Goal: Task Accomplishment & Management: Manage account settings

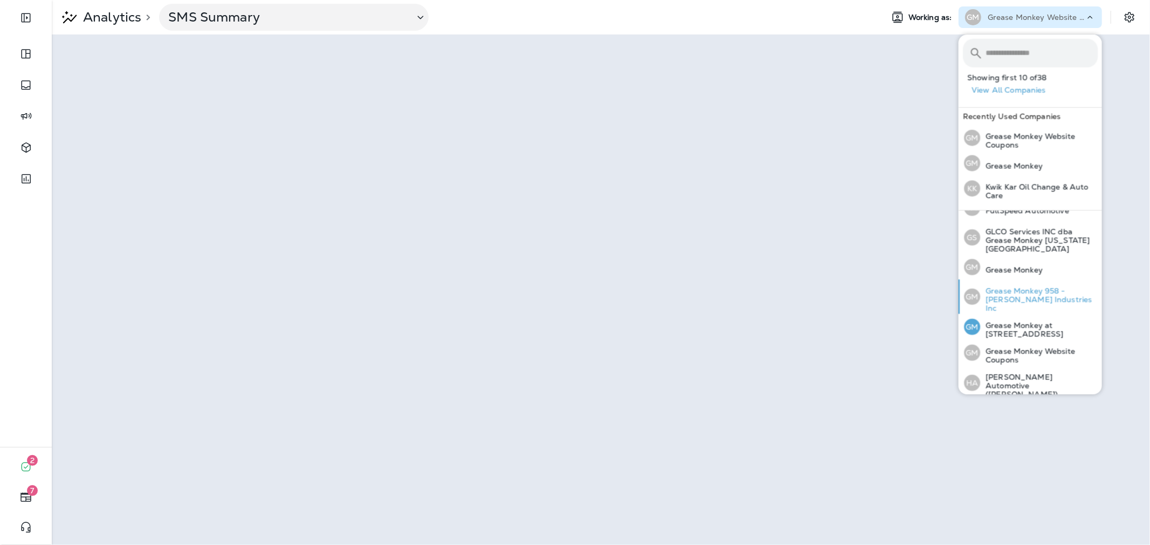
scroll to position [277, 0]
click at [1018, 280] on div "GM Grease Monkey 958 - Pate Industries Inc" at bounding box center [1030, 297] width 142 height 34
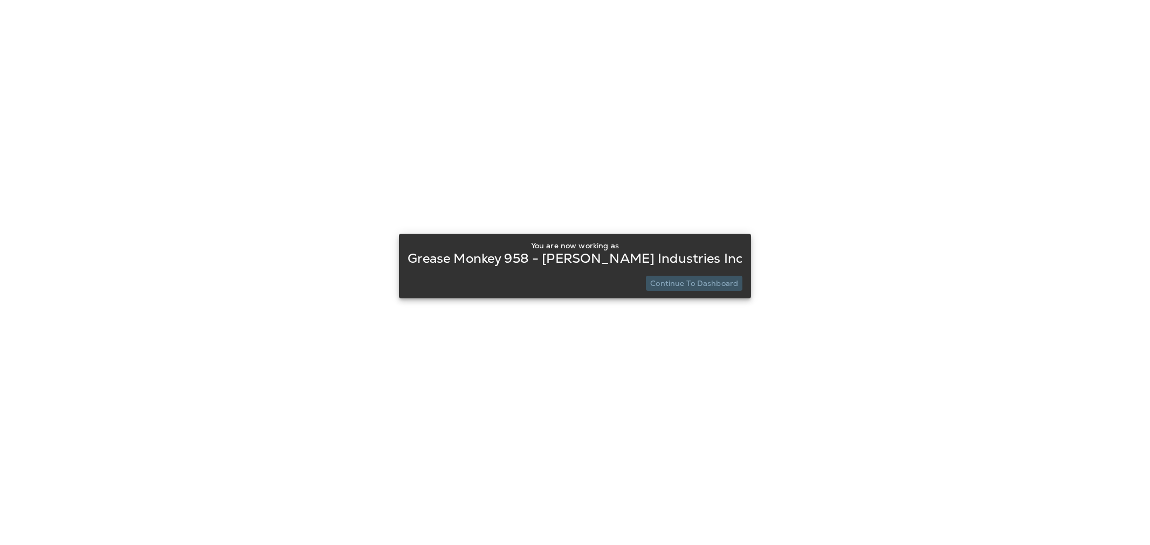
click at [680, 287] on p "Continue to Dashboard" at bounding box center [694, 283] width 88 height 9
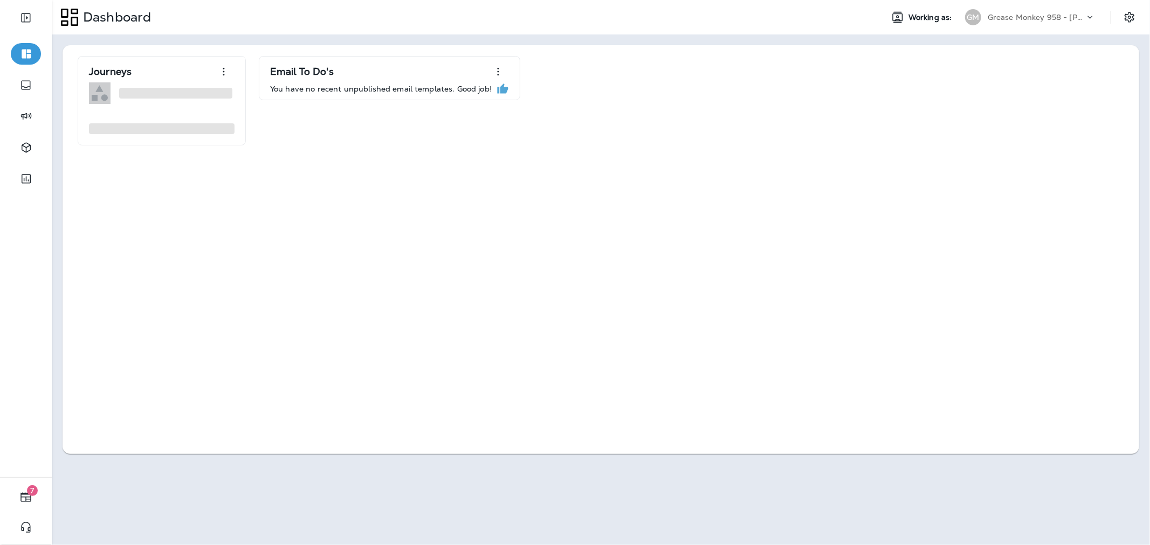
click at [1066, 20] on p "Grease Monkey 958 - Pate Industries Inc" at bounding box center [1035, 17] width 97 height 9
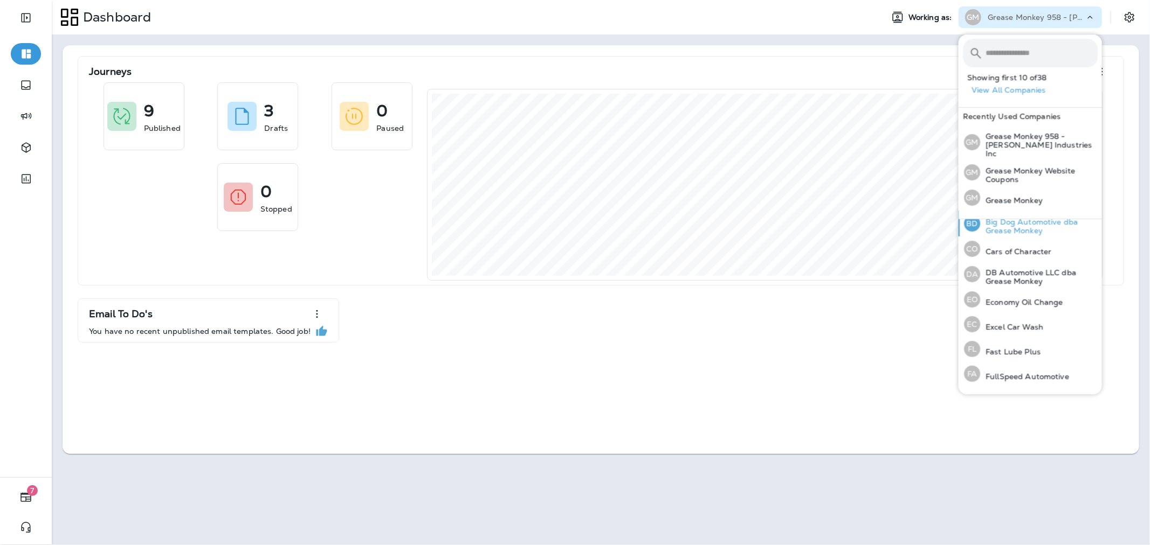
scroll to position [179, 0]
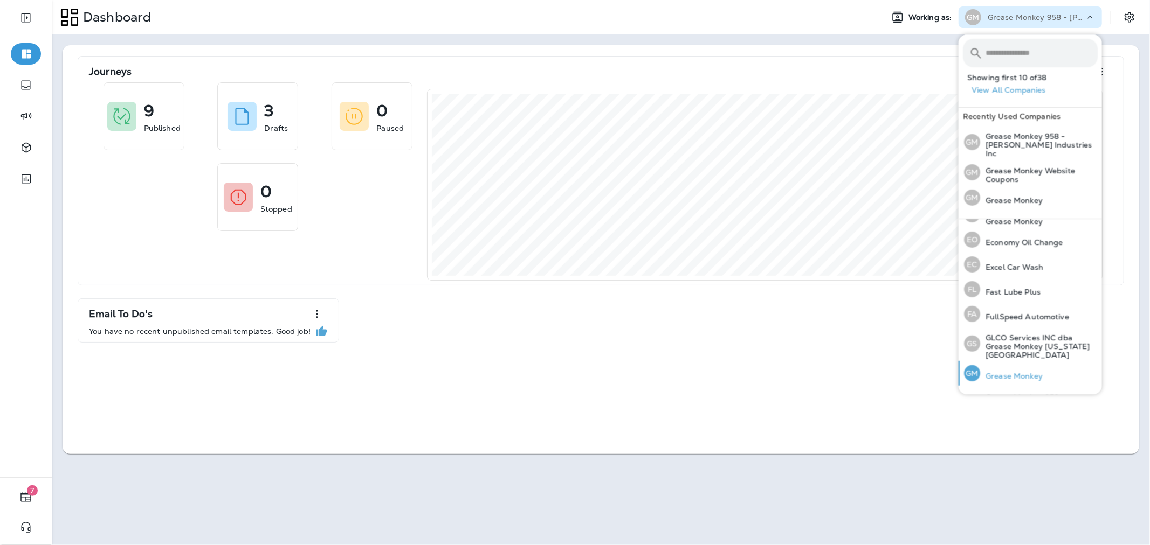
click at [1020, 372] on p "Grease Monkey" at bounding box center [1011, 376] width 63 height 9
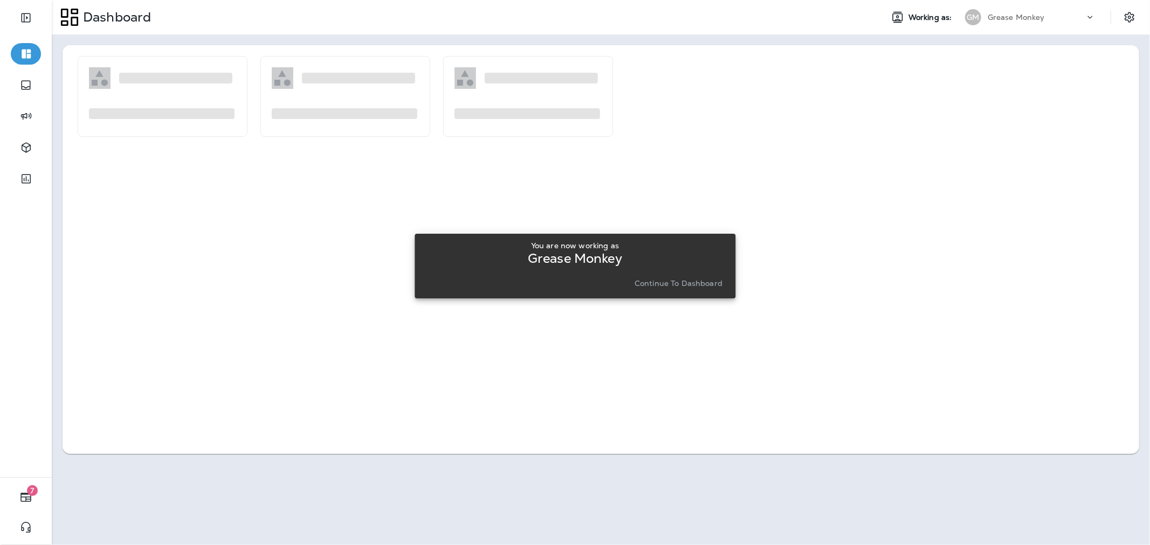
click at [647, 288] on button "Continue to Dashboard" at bounding box center [678, 283] width 96 height 15
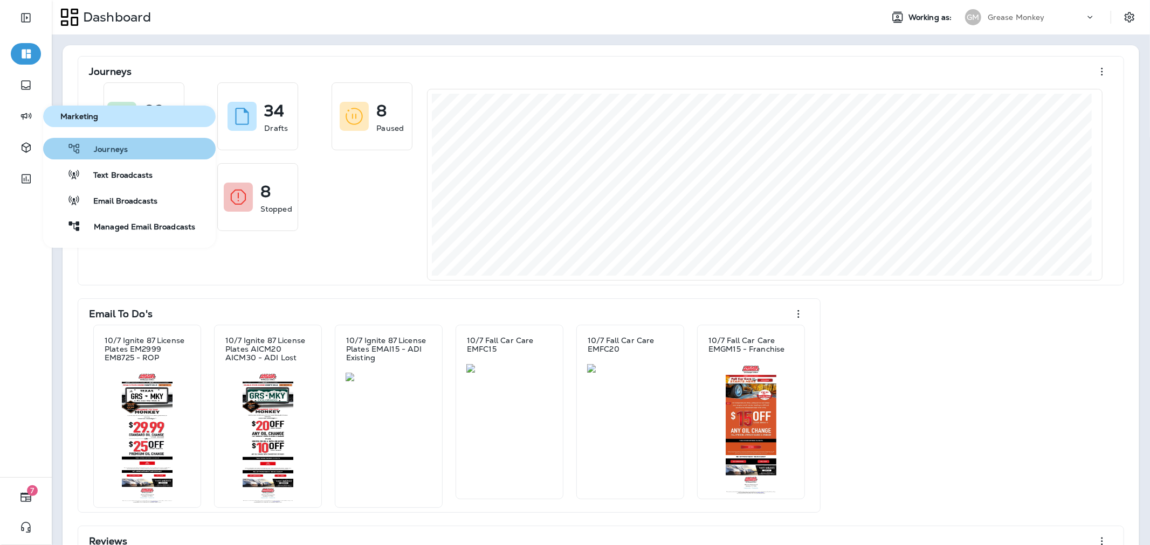
click at [100, 153] on span "Journeys" at bounding box center [104, 150] width 47 height 10
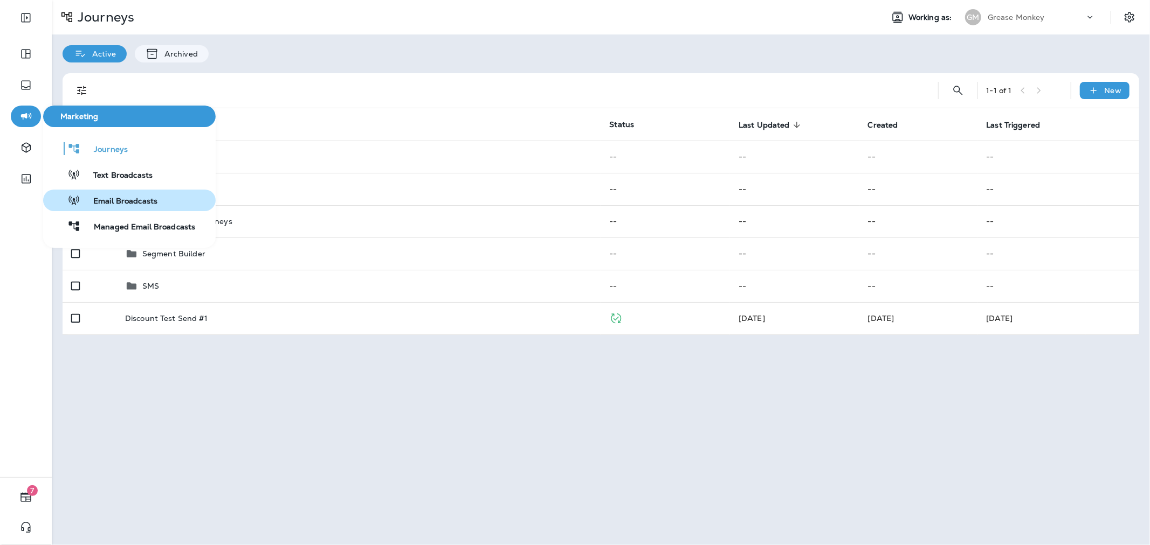
click at [114, 197] on span "Email Broadcasts" at bounding box center [118, 202] width 77 height 10
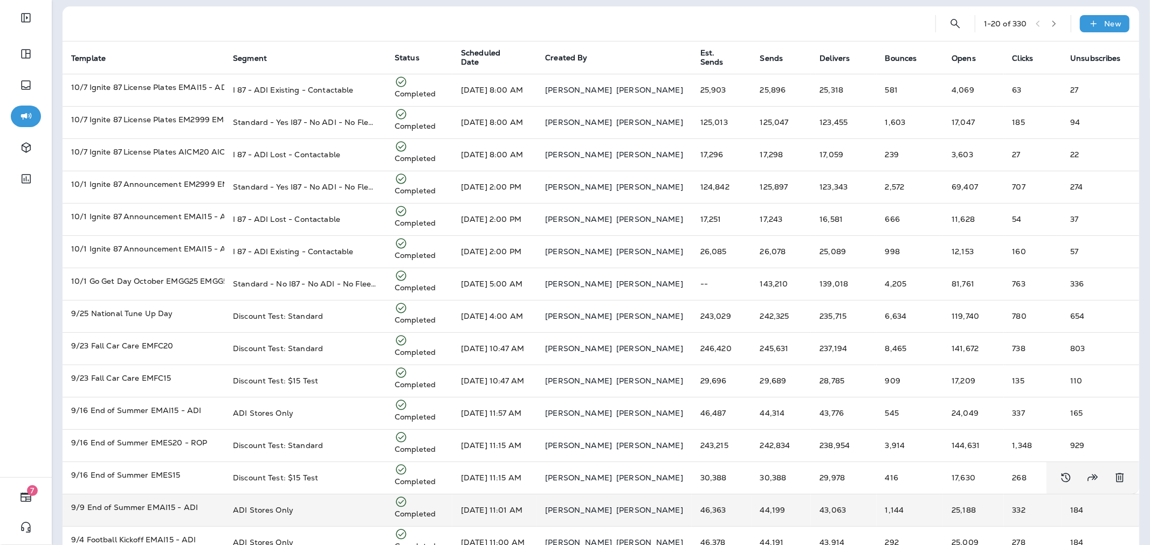
scroll to position [60, 0]
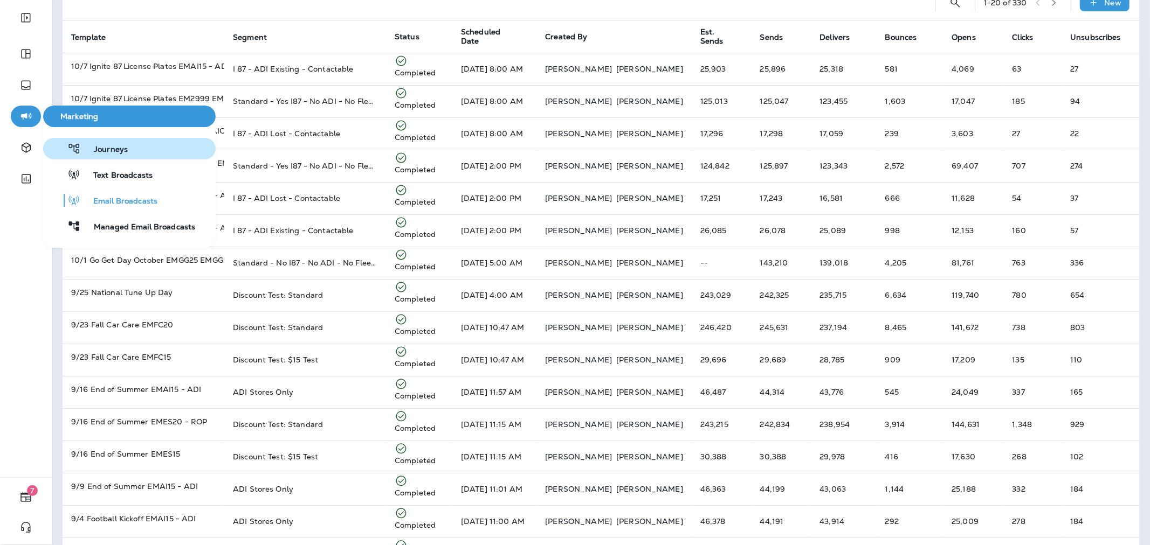
click at [86, 146] on span "Journeys" at bounding box center [104, 150] width 47 height 10
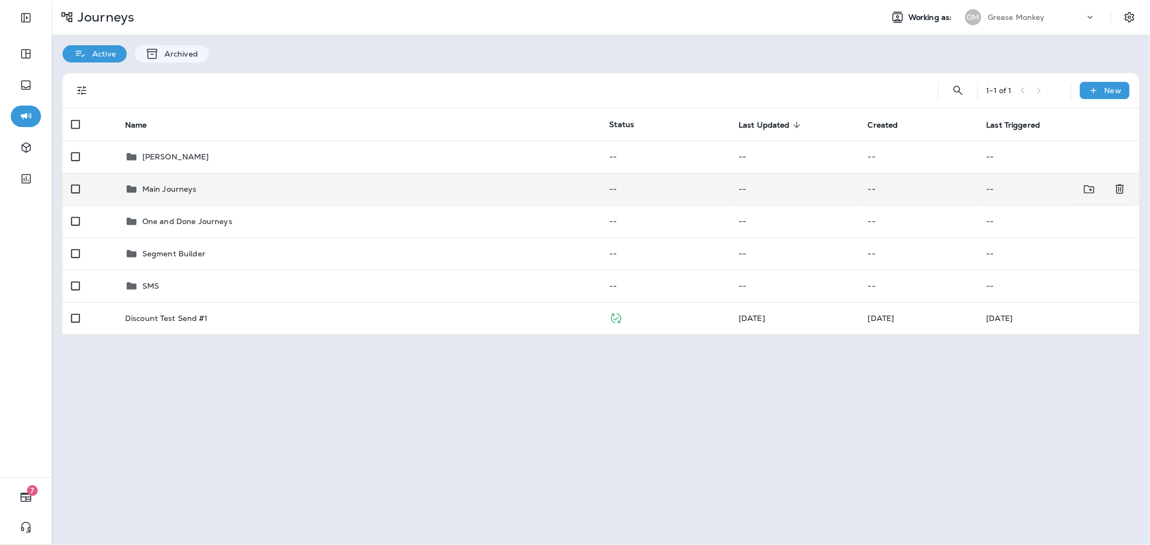
click at [188, 193] on p "Main Journeys" at bounding box center [169, 189] width 54 height 9
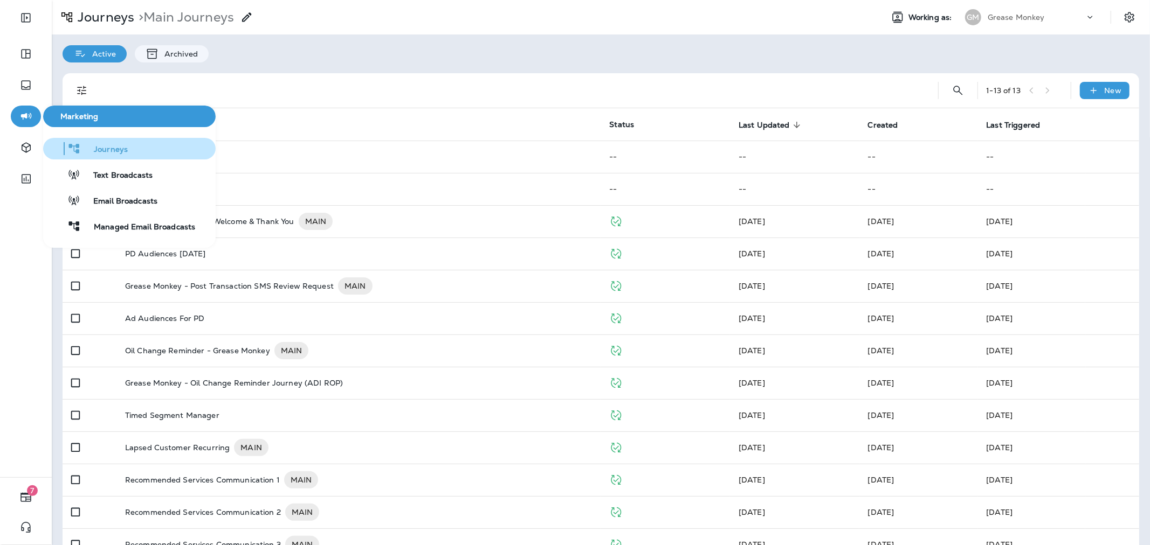
click at [106, 155] on button "Journeys" at bounding box center [129, 149] width 172 height 22
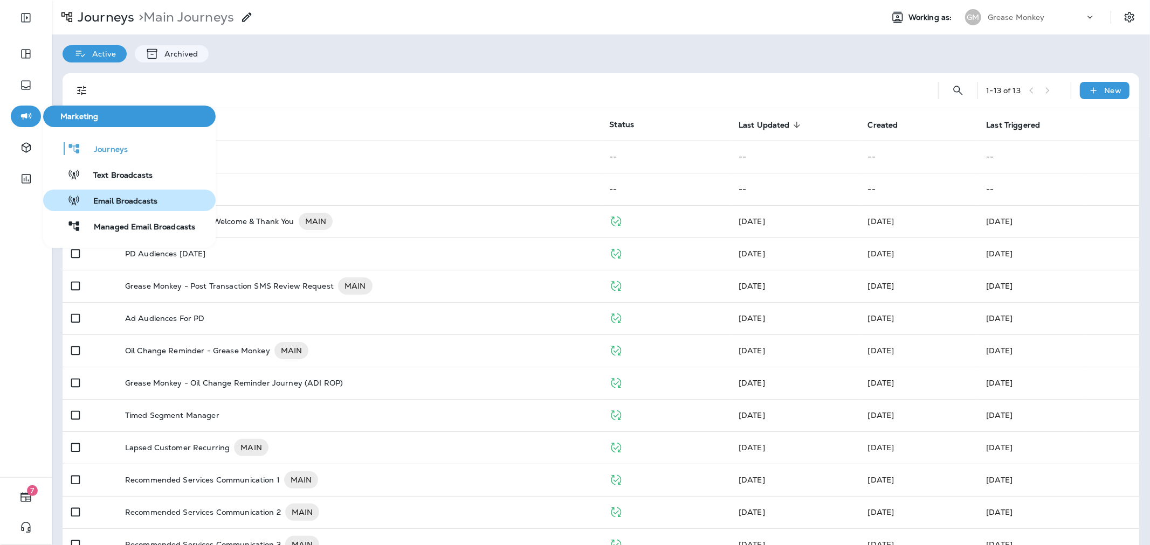
click at [115, 197] on span "Email Broadcasts" at bounding box center [118, 202] width 77 height 10
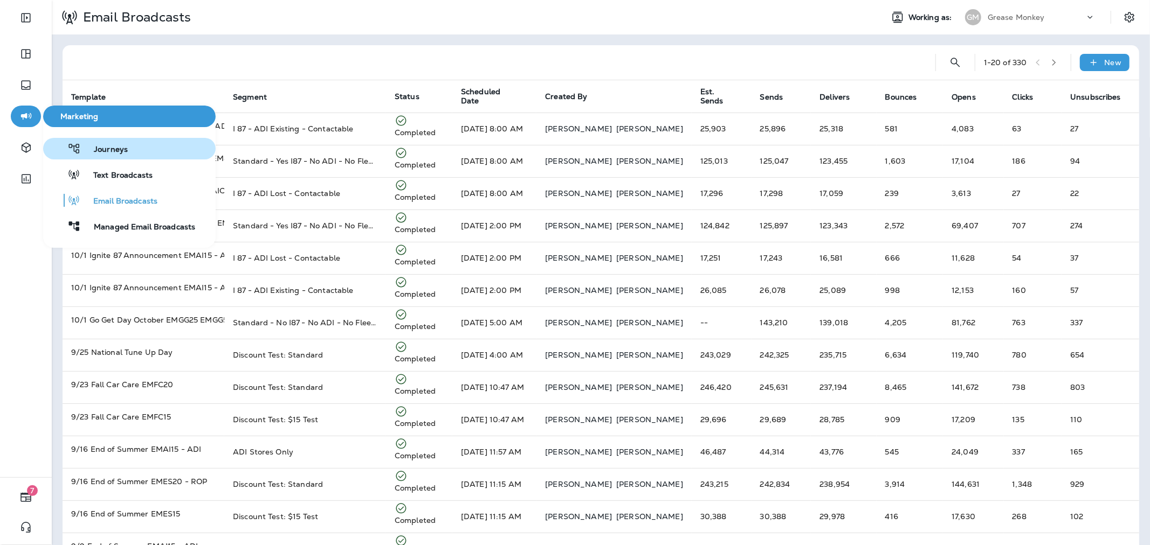
click at [109, 150] on span "Journeys" at bounding box center [104, 150] width 47 height 10
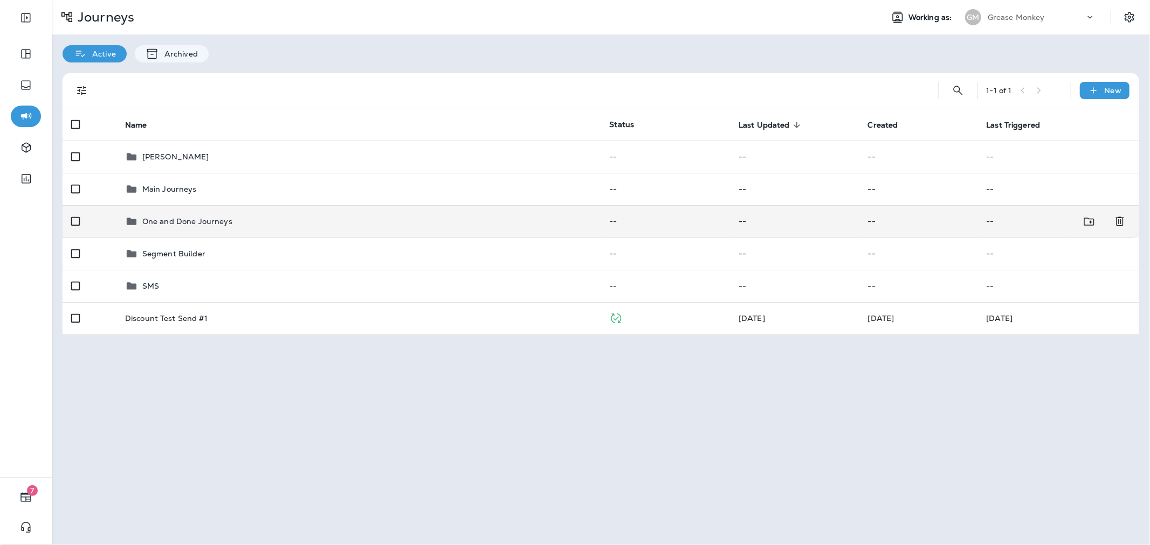
click at [207, 224] on p "One and Done Journeys" at bounding box center [187, 221] width 90 height 9
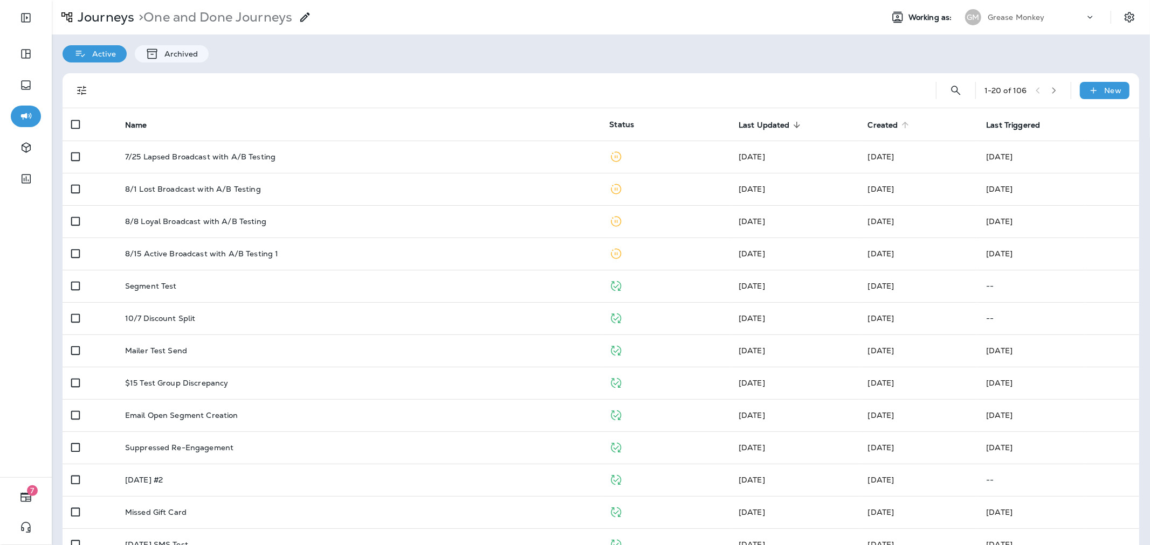
click at [900, 122] on icon at bounding box center [905, 125] width 10 height 10
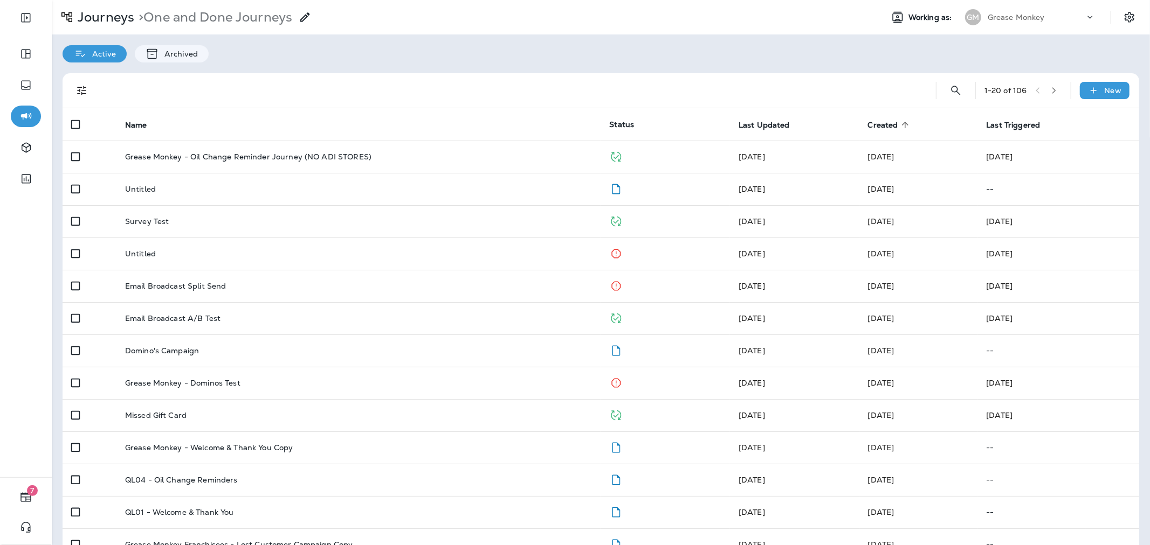
click at [900, 124] on icon at bounding box center [905, 125] width 10 height 10
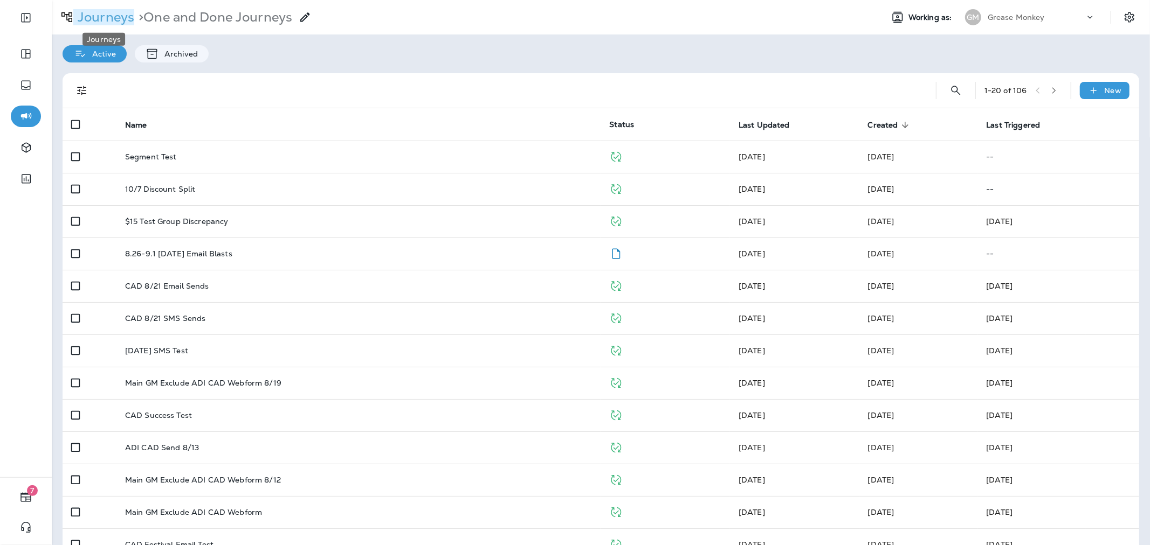
click at [129, 18] on p "Journeys" at bounding box center [103, 17] width 61 height 16
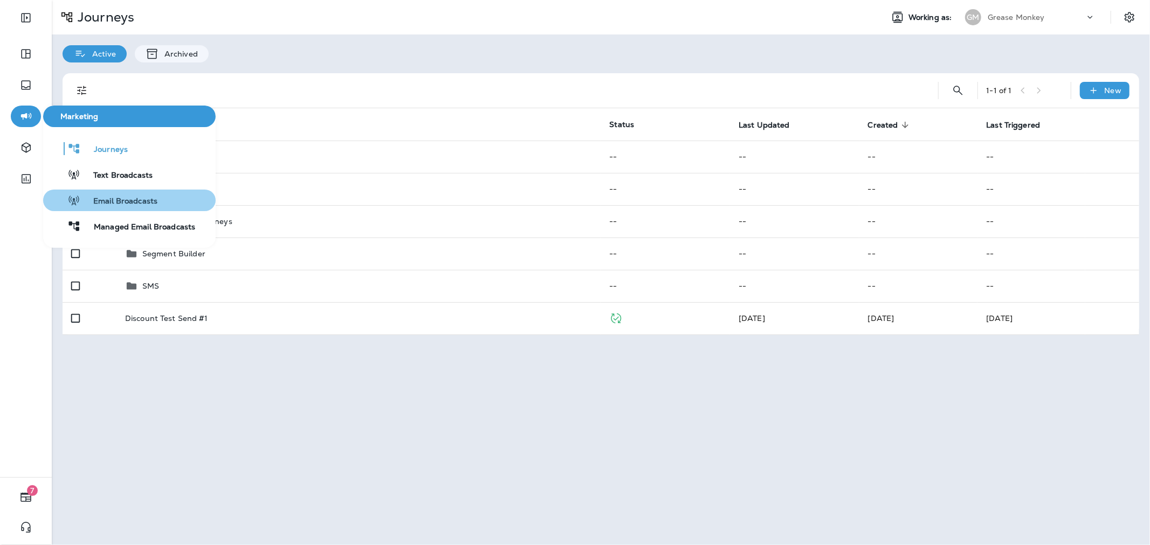
click at [106, 197] on span "Email Broadcasts" at bounding box center [118, 202] width 77 height 10
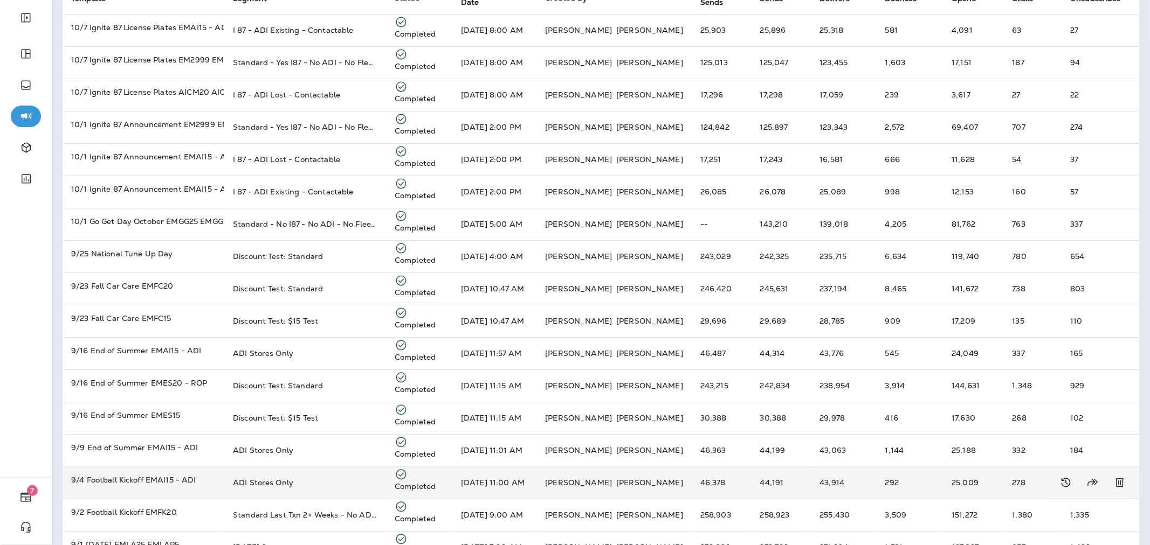
scroll to position [120, 0]
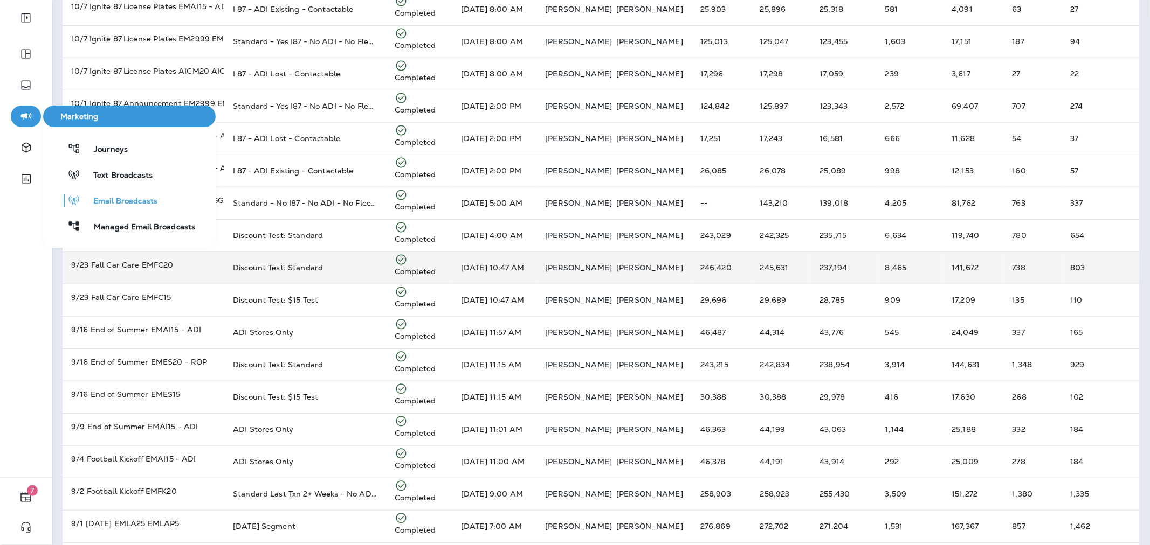
drag, startPoint x: 112, startPoint y: 198, endPoint x: 157, endPoint y: 267, distance: 82.2
click at [112, 198] on span "Email Broadcasts" at bounding box center [118, 202] width 77 height 10
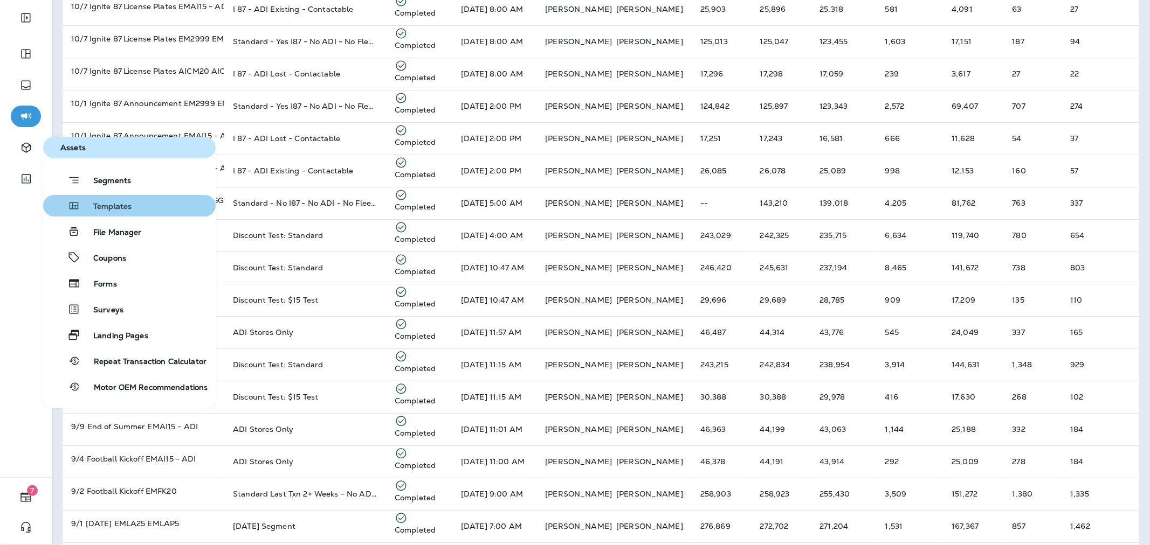
click at [108, 211] on span "Templates" at bounding box center [105, 207] width 51 height 10
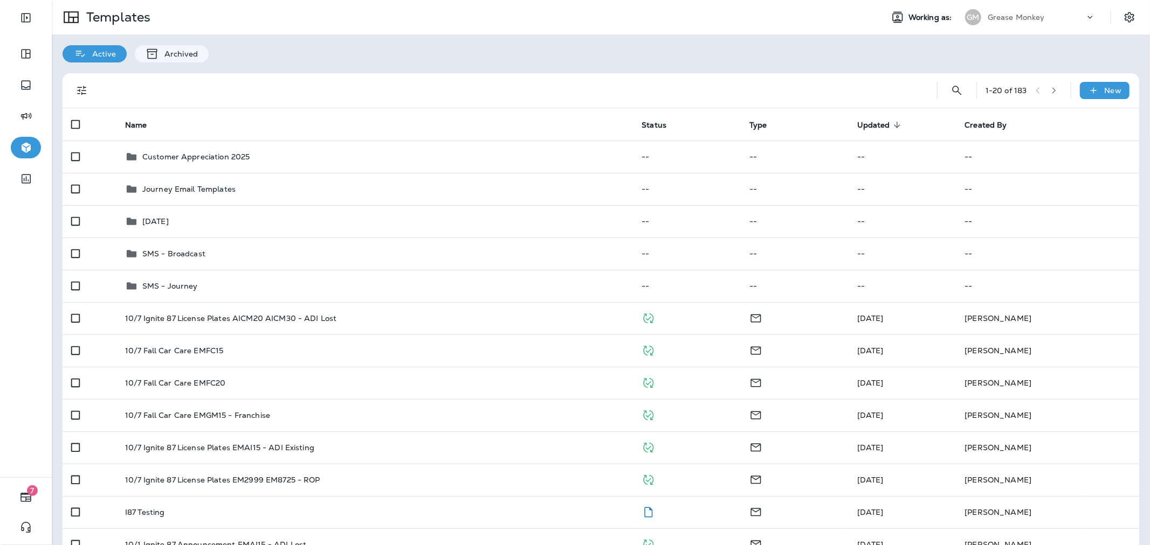
click at [334, 96] on div at bounding box center [510, 90] width 818 height 34
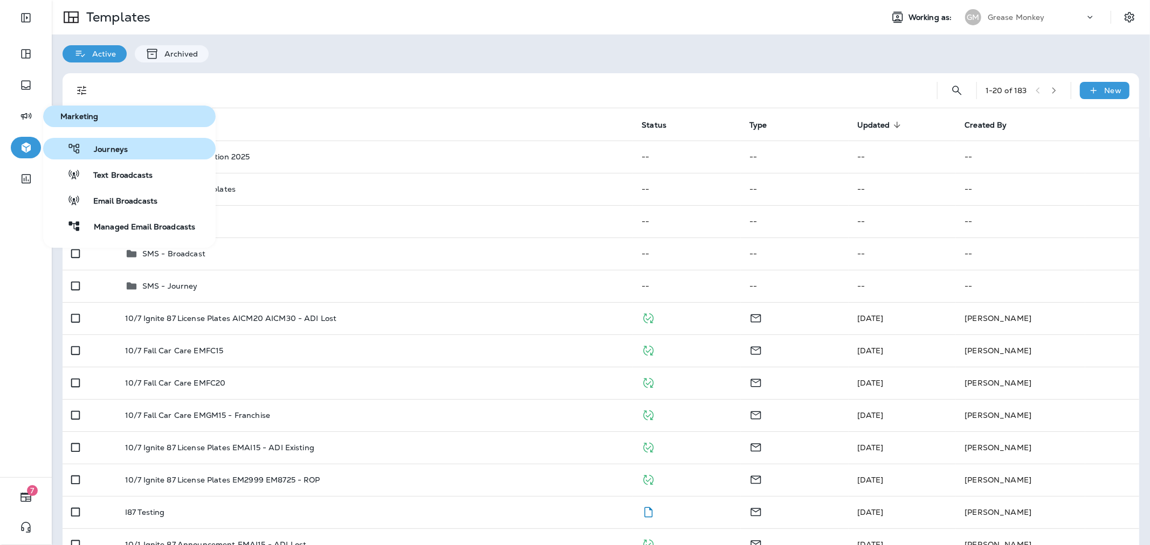
click at [119, 145] on span "Journeys" at bounding box center [104, 150] width 47 height 10
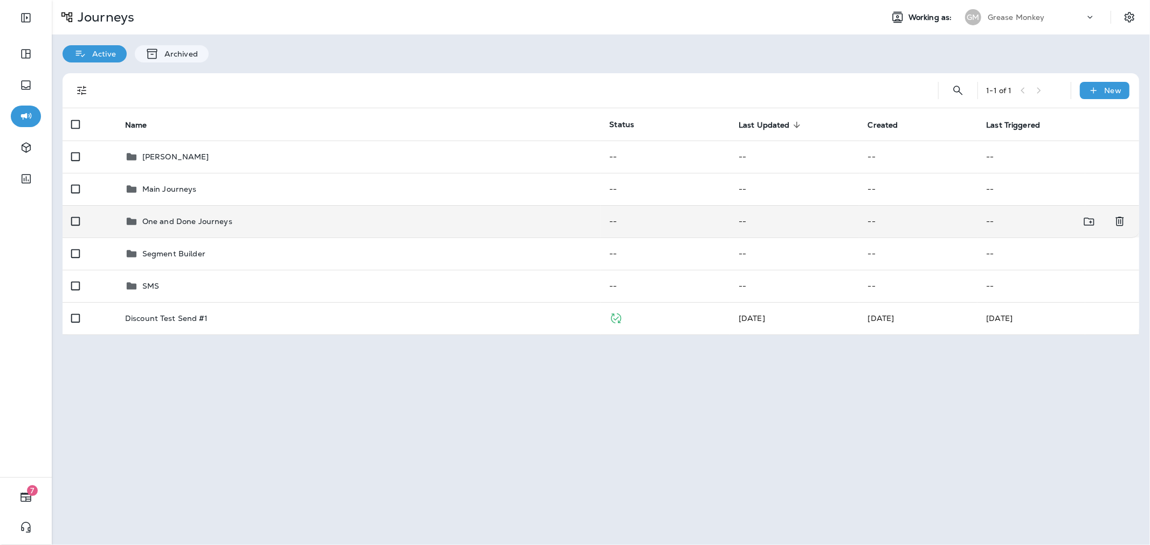
click at [213, 229] on td "One and Done Journeys" at bounding box center [358, 221] width 485 height 32
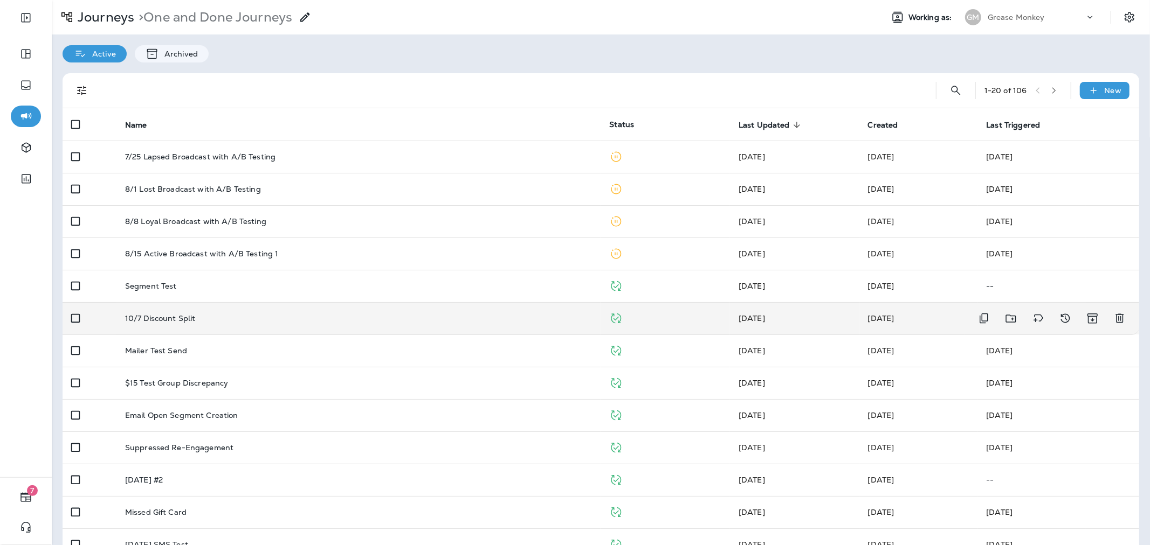
click at [290, 306] on td "10/7 Discount Split" at bounding box center [358, 318] width 485 height 32
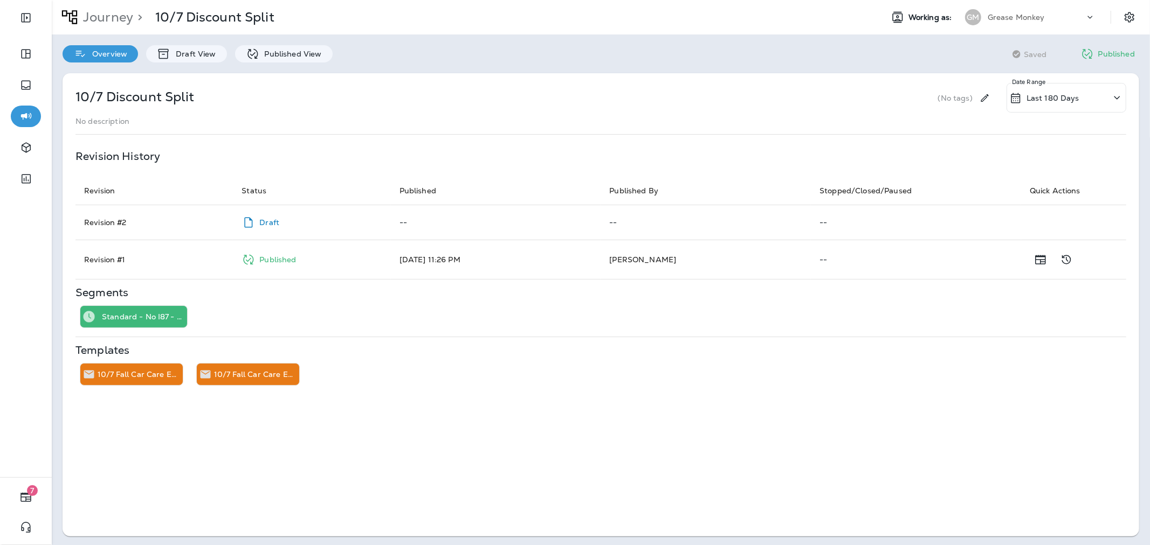
click at [258, 66] on div "10/7 Discount Split (No tags) Last 180 Days Date Range No description Revision …" at bounding box center [601, 305] width 1098 height 485
click at [261, 60] on div "Published View" at bounding box center [284, 53] width 98 height 17
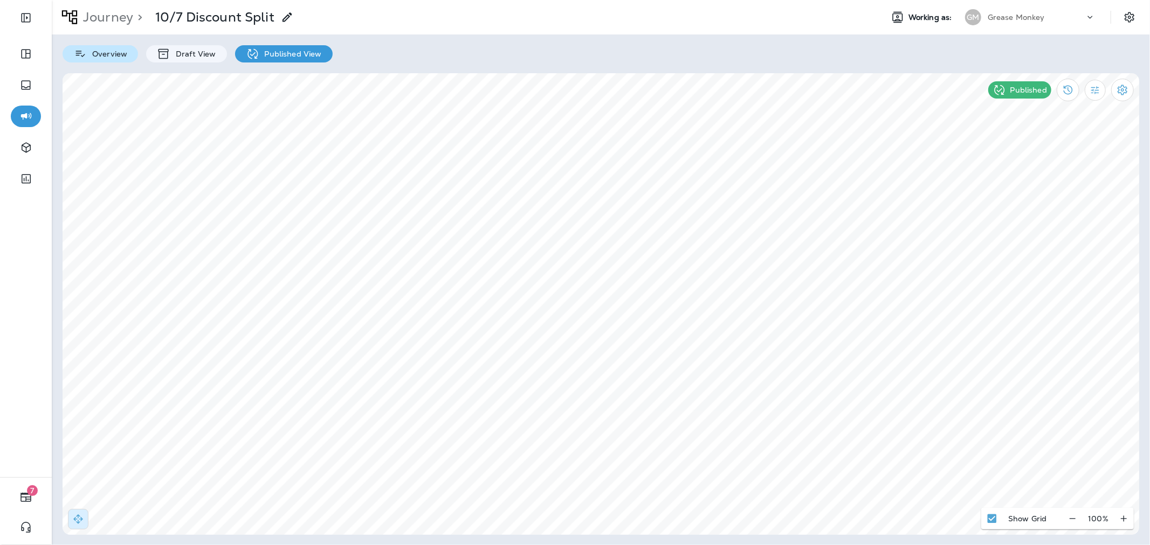
click at [97, 52] on p "Overview" at bounding box center [107, 54] width 40 height 9
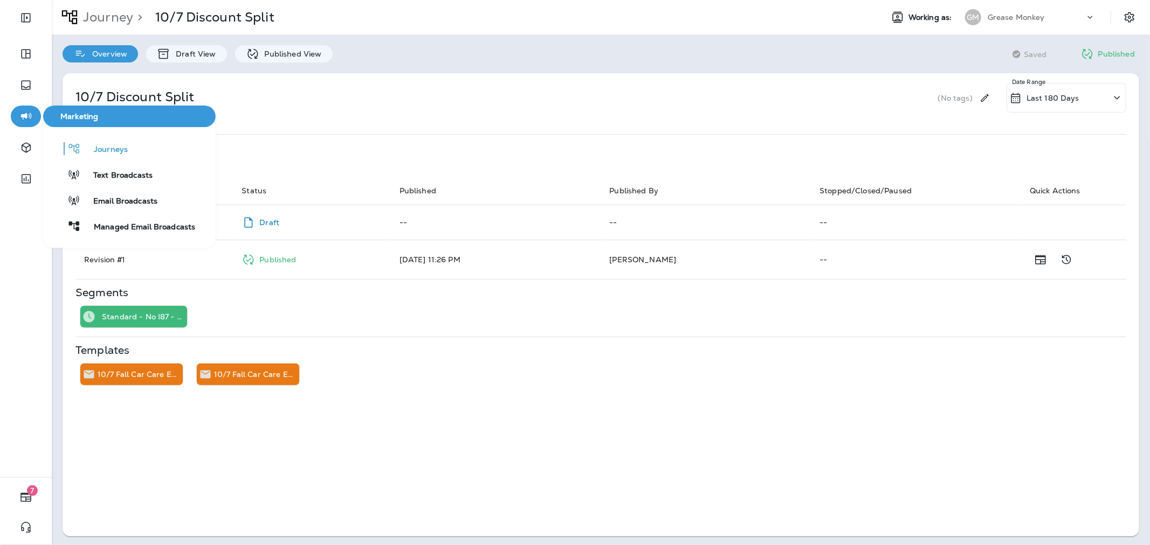
click at [125, 160] on div "Journeys Text Broadcasts Email Broadcasts Managed Email Broadcasts" at bounding box center [129, 187] width 172 height 99
click at [130, 151] on button "Journeys" at bounding box center [129, 149] width 172 height 22
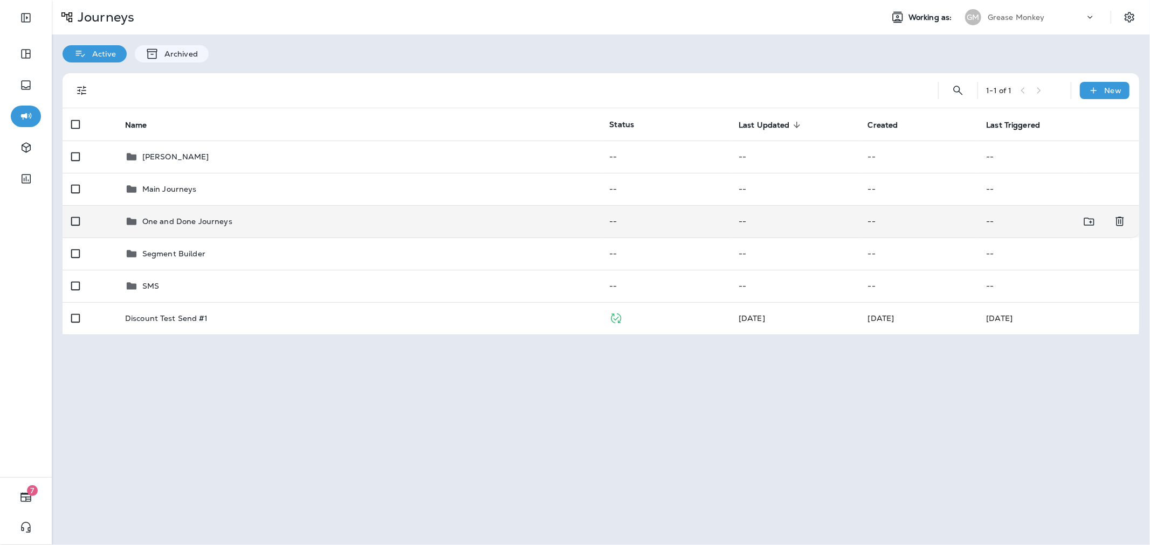
click at [407, 227] on div "One and Done Journeys" at bounding box center [358, 221] width 467 height 13
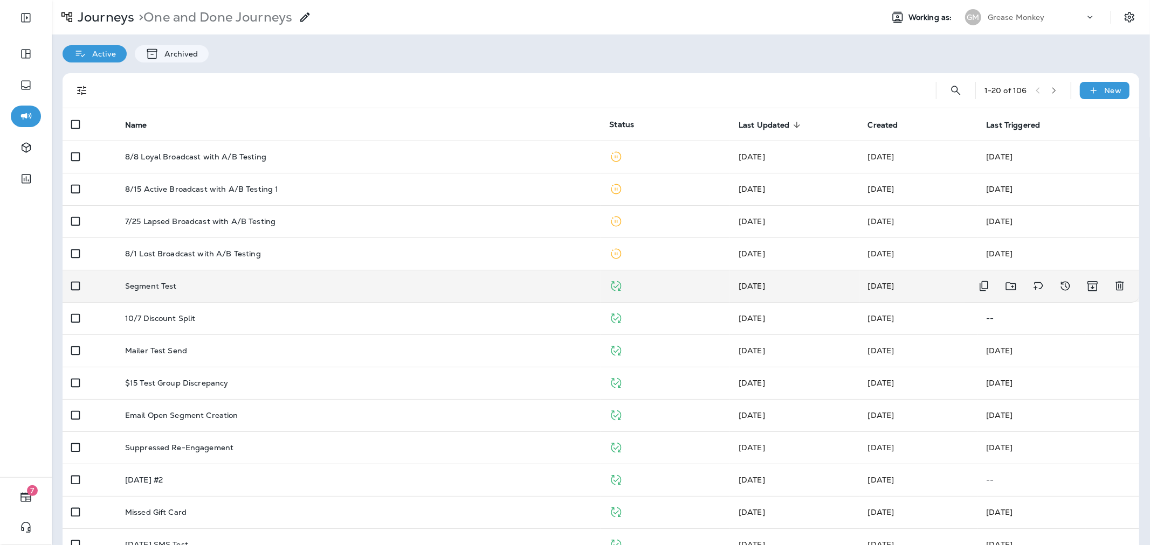
click at [389, 298] on td "Segment Test" at bounding box center [358, 286] width 485 height 32
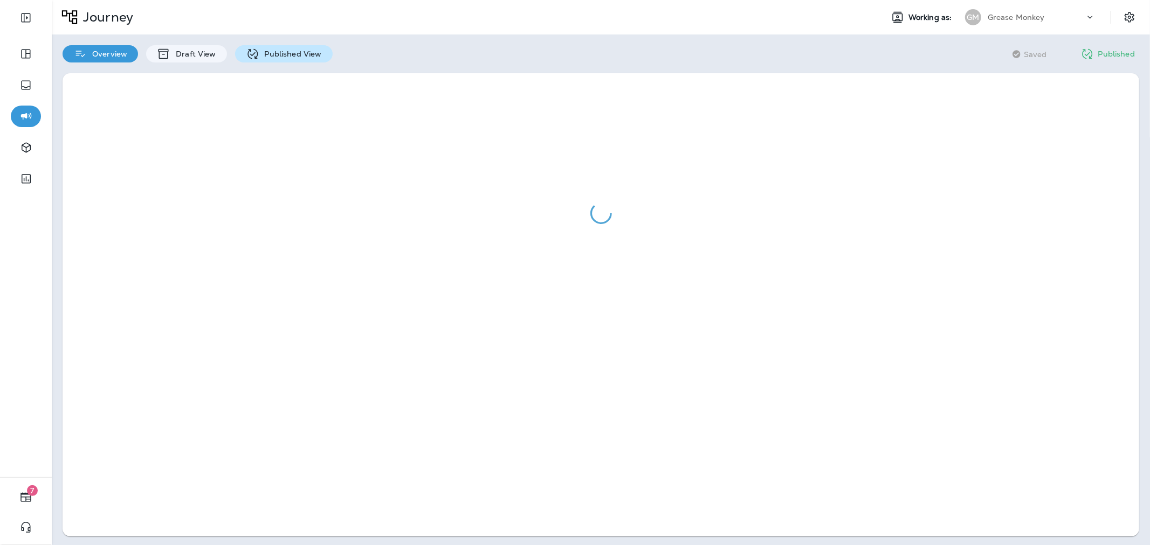
click at [270, 56] on p "Published View" at bounding box center [290, 54] width 63 height 9
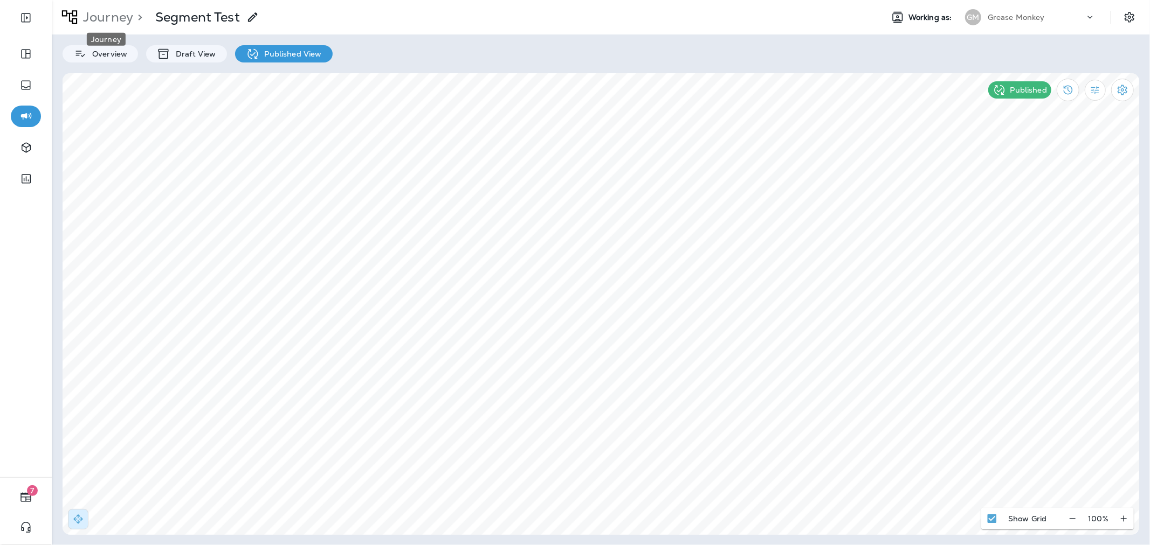
click at [108, 22] on p "Journey" at bounding box center [106, 17] width 54 height 16
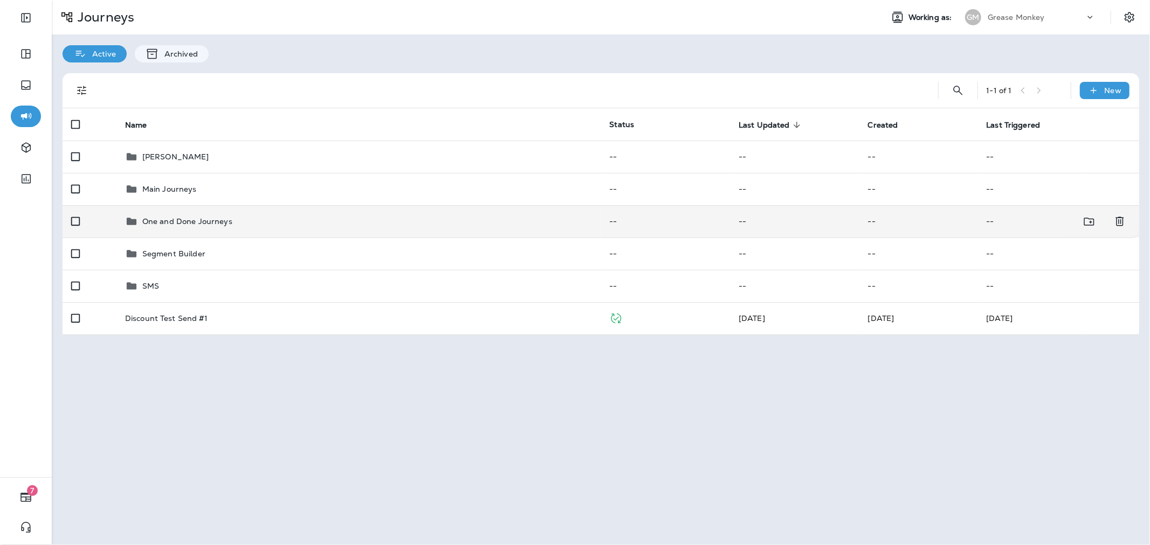
click at [203, 217] on p "One and Done Journeys" at bounding box center [187, 221] width 90 height 9
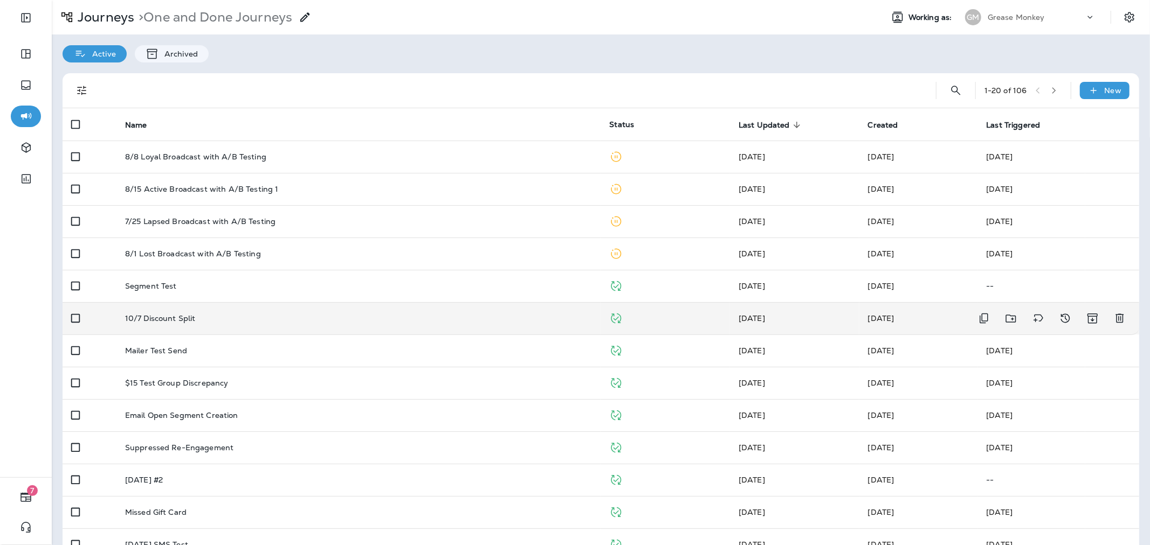
click at [217, 315] on div "10/7 Discount Split" at bounding box center [358, 318] width 467 height 9
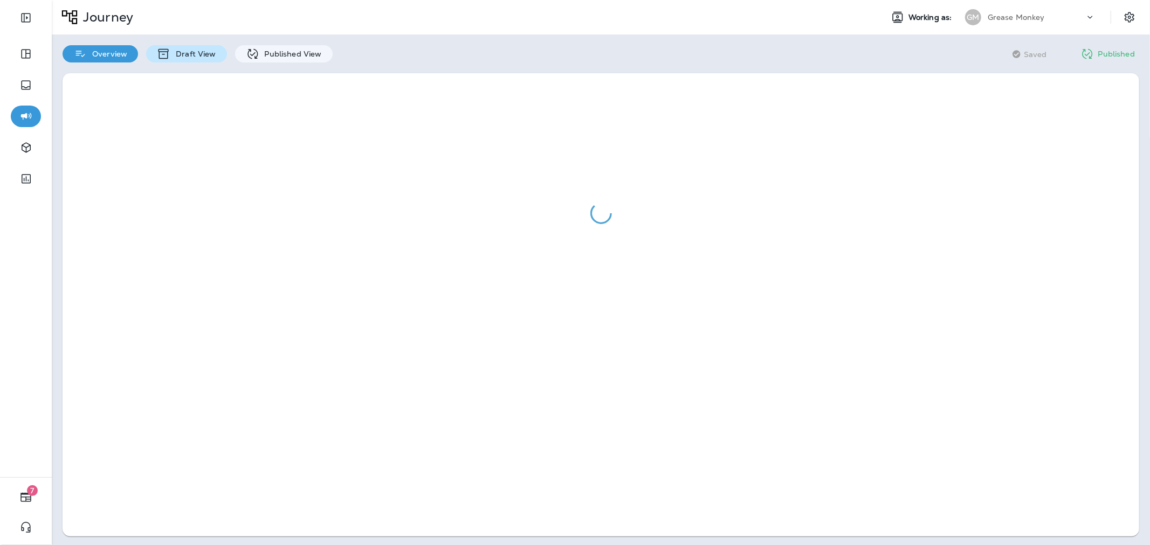
click at [188, 56] on p "Draft View" at bounding box center [192, 54] width 45 height 9
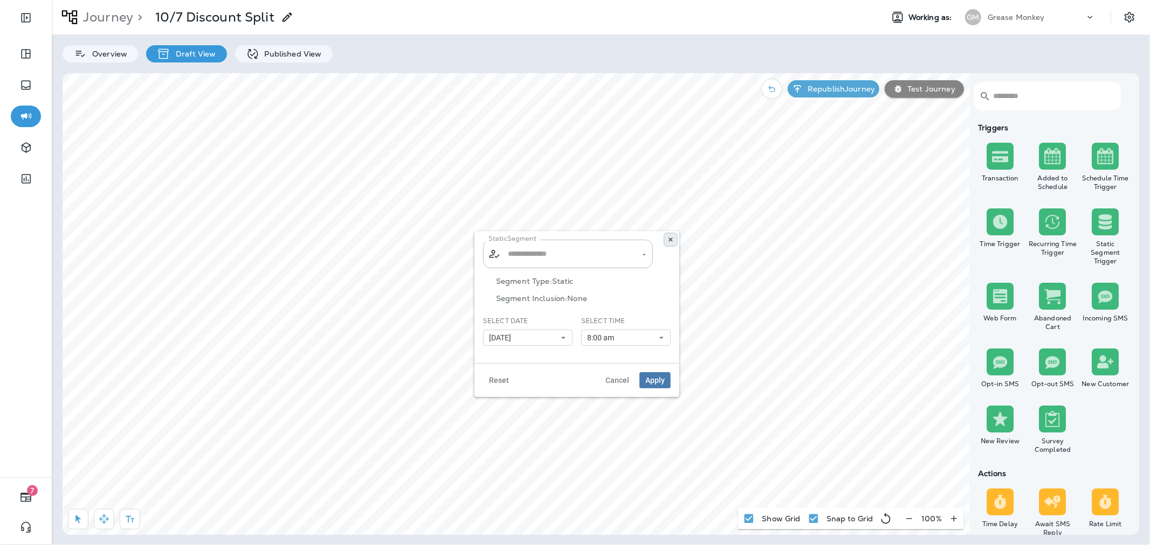
click at [669, 241] on icon at bounding box center [670, 240] width 6 height 6
click at [655, 340] on button "8:00 am" at bounding box center [625, 338] width 89 height 16
click at [636, 363] on link "11:00 am" at bounding box center [625, 368] width 89 height 13
type input "**********"
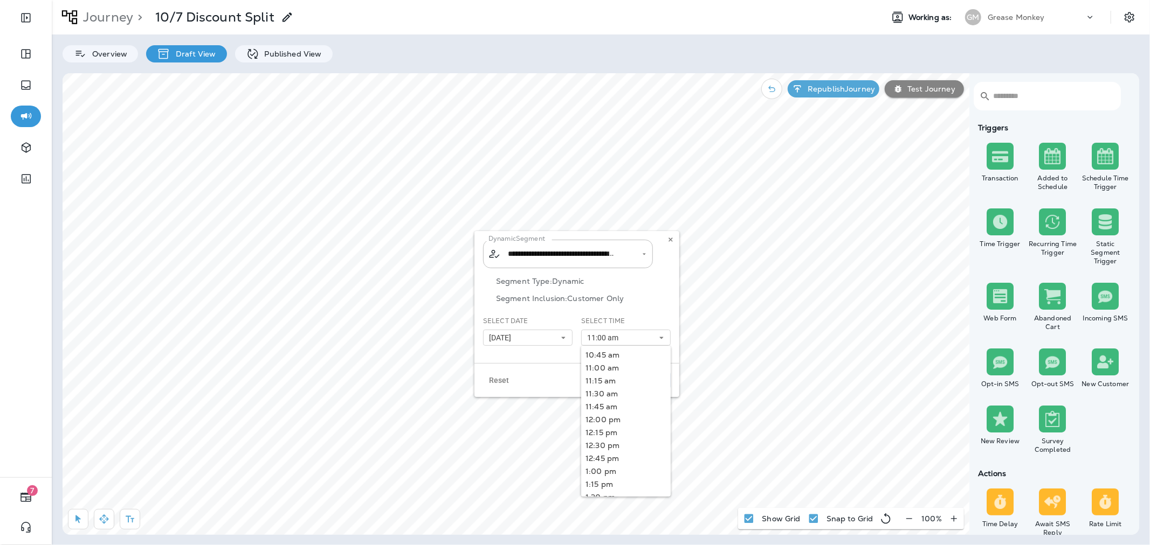
click at [655, 298] on p "Segment Inclusion: Customer Only" at bounding box center [583, 298] width 175 height 9
click at [659, 379] on span "Apply" at bounding box center [654, 381] width 19 height 8
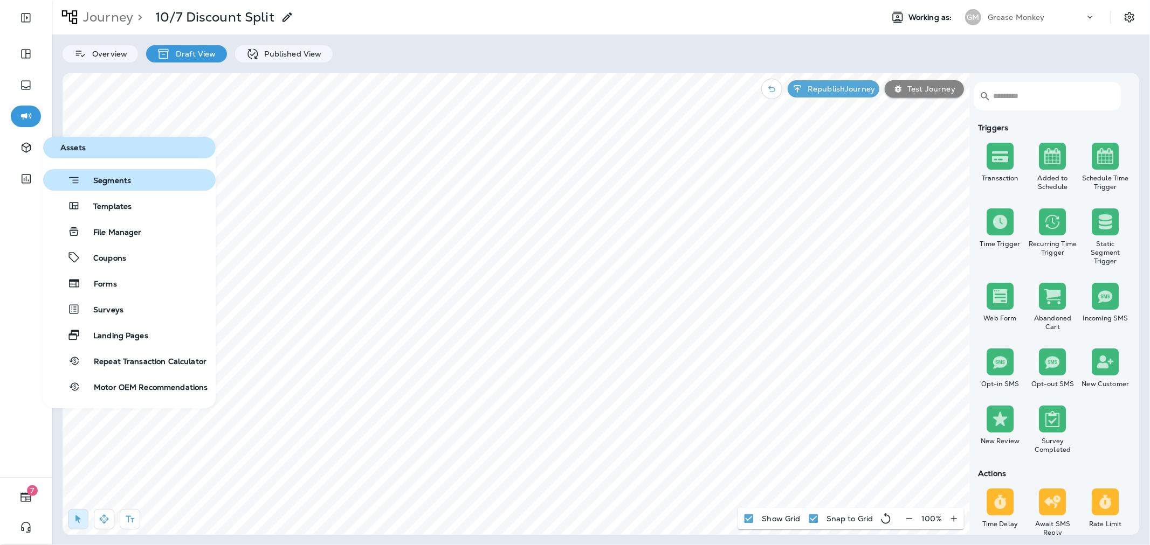
click at [101, 184] on span "Segments" at bounding box center [105, 181] width 51 height 11
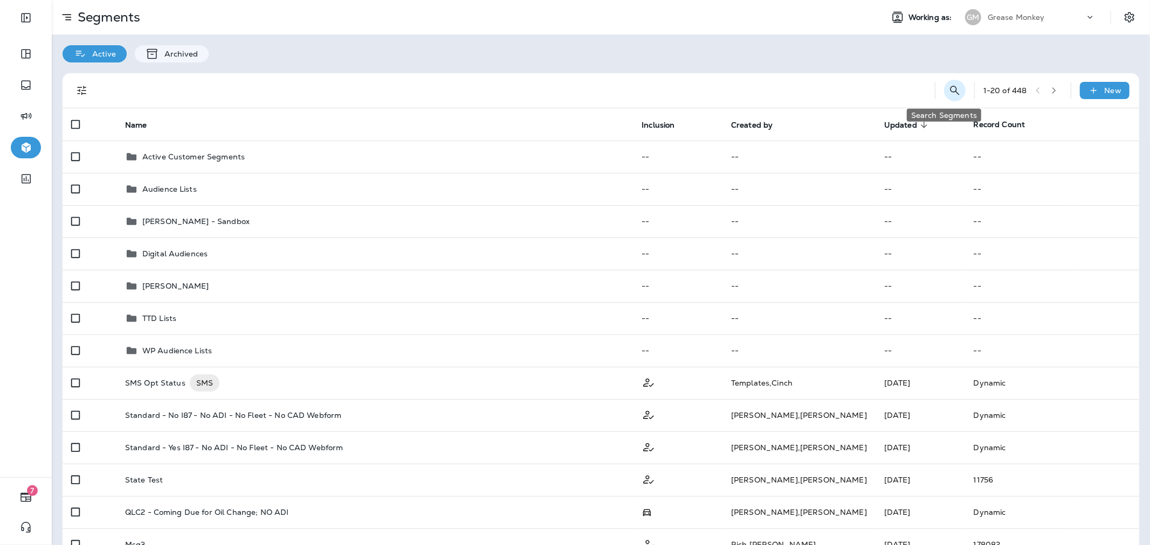
click at [950, 85] on button "Search Segments" at bounding box center [955, 91] width 22 height 22
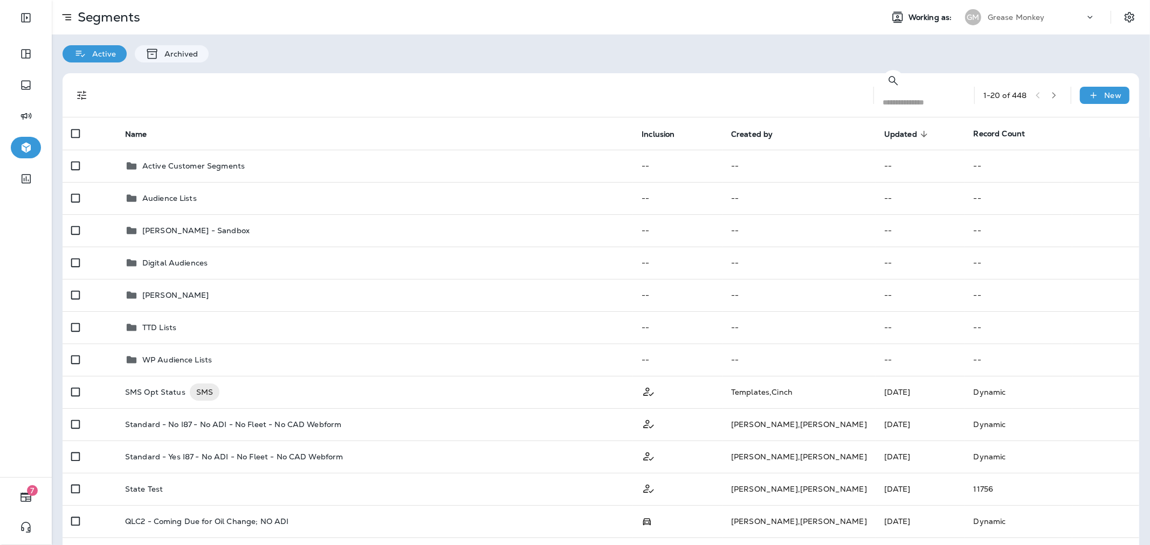
click at [904, 91] on input "text" at bounding box center [927, 102] width 91 height 29
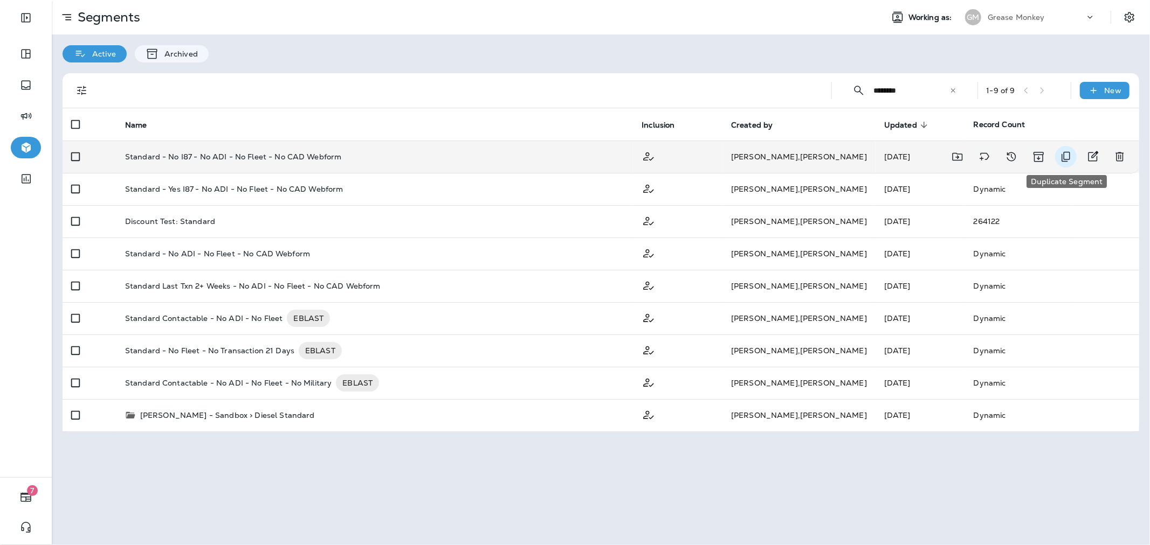
type input "********"
click at [1068, 157] on icon "Duplicate Segment" at bounding box center [1065, 156] width 13 height 13
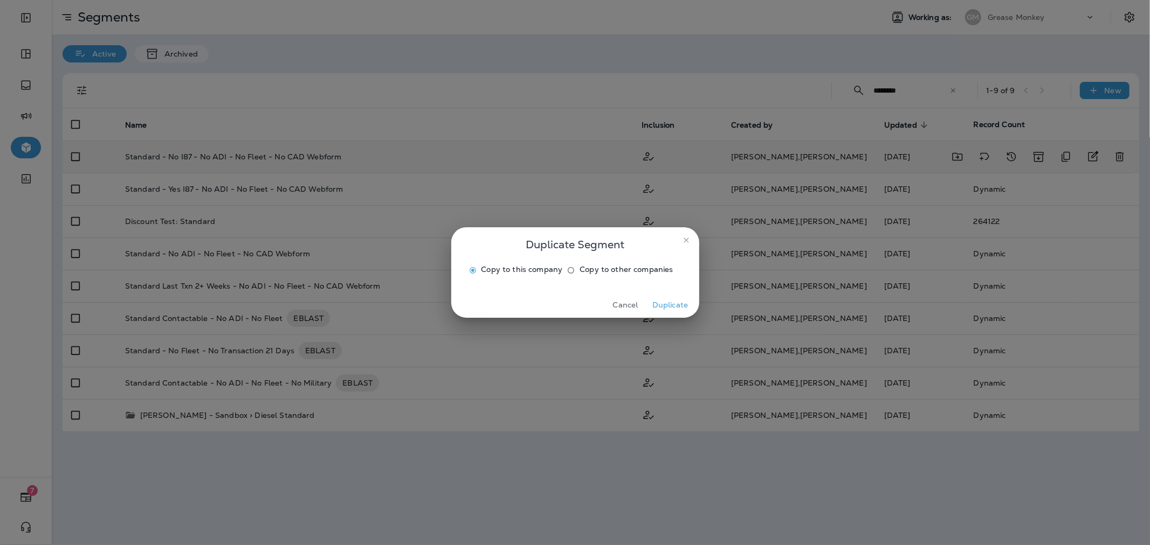
click at [661, 314] on button "Duplicate" at bounding box center [670, 305] width 40 height 17
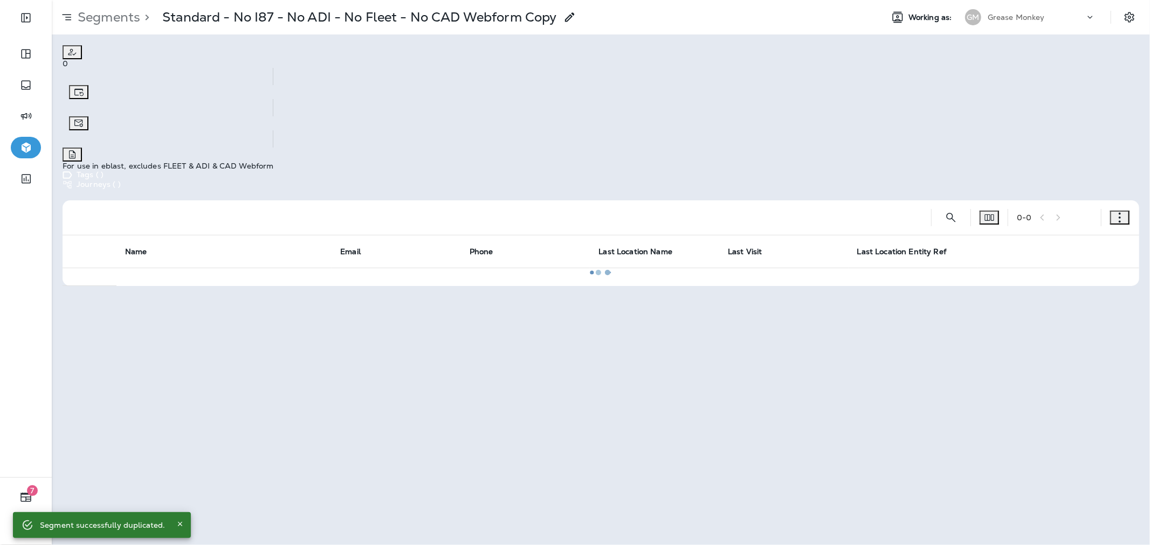
click at [468, 7] on div at bounding box center [601, 272] width 1096 height 543
click at [1117, 212] on icon "button" at bounding box center [1119, 217] width 11 height 11
click at [1074, 132] on button "Edit Segment" at bounding box center [1080, 136] width 100 height 26
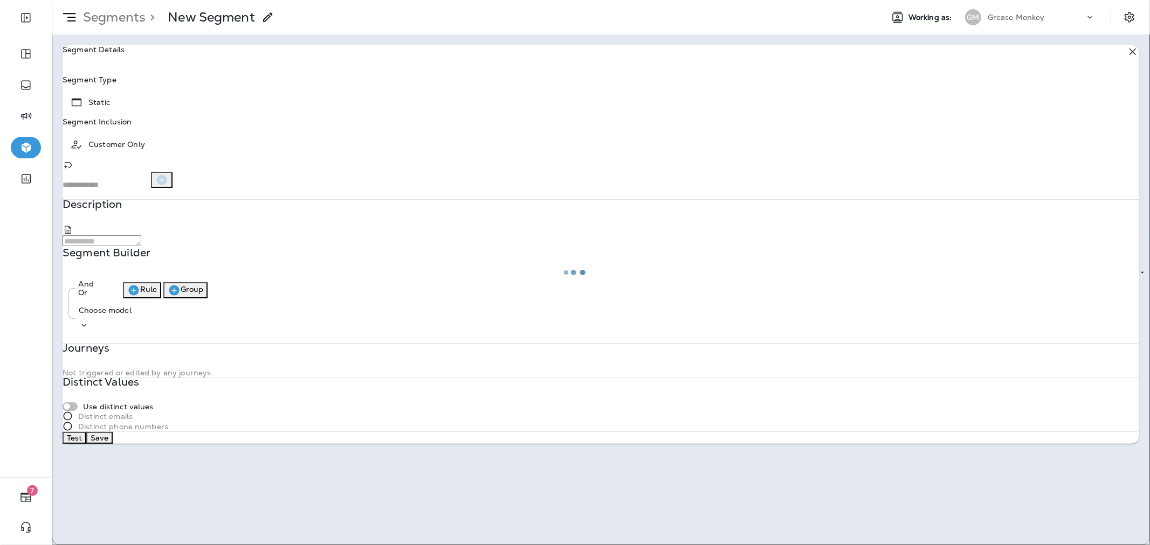
type input "*******"
type textarea "**********"
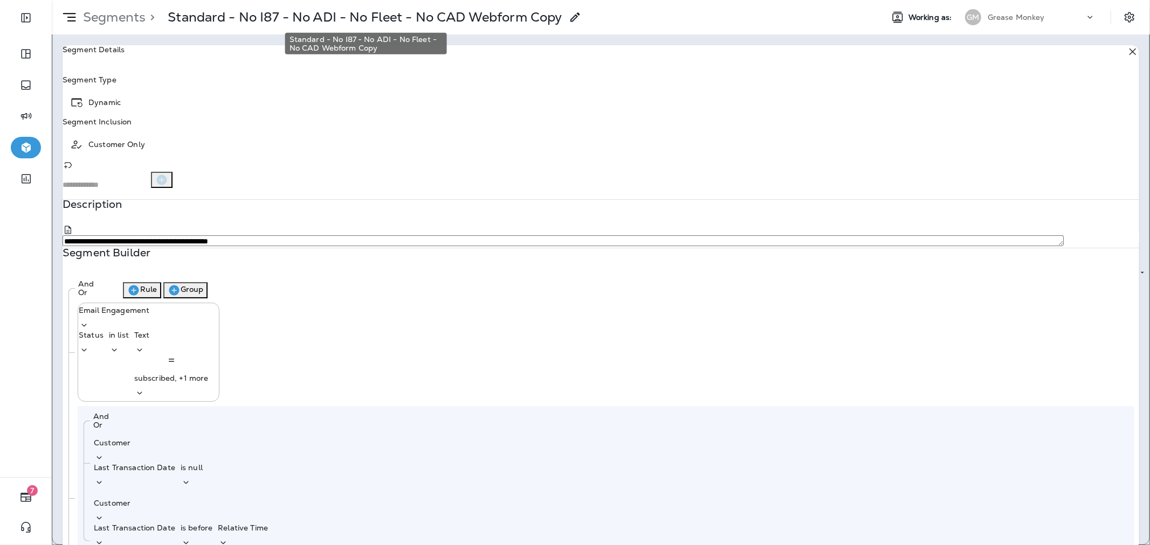
click at [278, 19] on p "Standard - No I87 - No ADI - No Fleet - No CAD Webform Copy" at bounding box center [365, 17] width 394 height 16
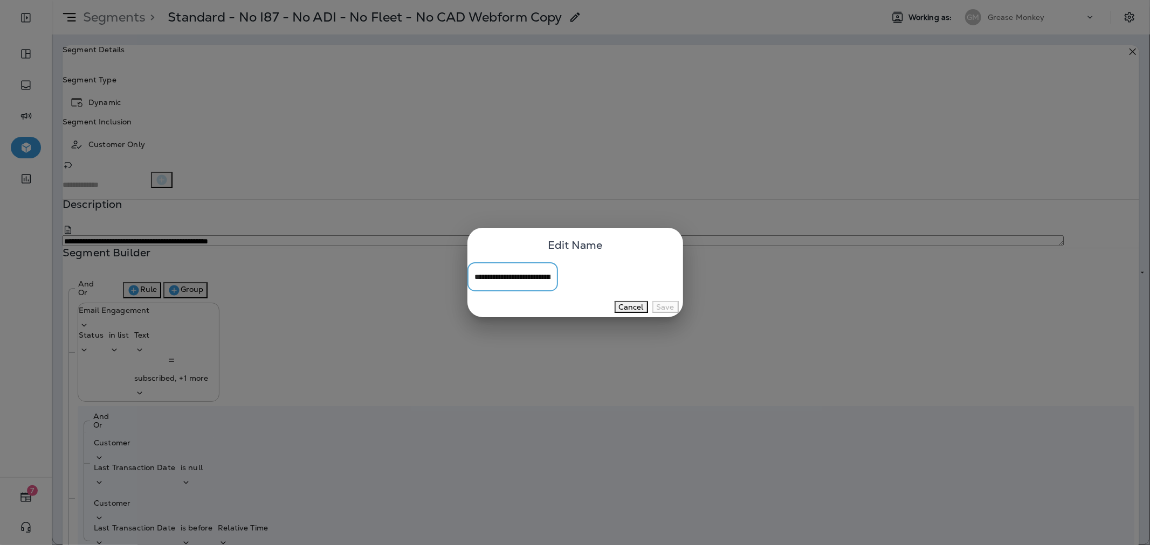
scroll to position [0, 57]
click at [524, 275] on input "**********" at bounding box center [562, 277] width 190 height 29
click at [657, 278] on input "**********" at bounding box center [562, 277] width 190 height 29
type input "*"
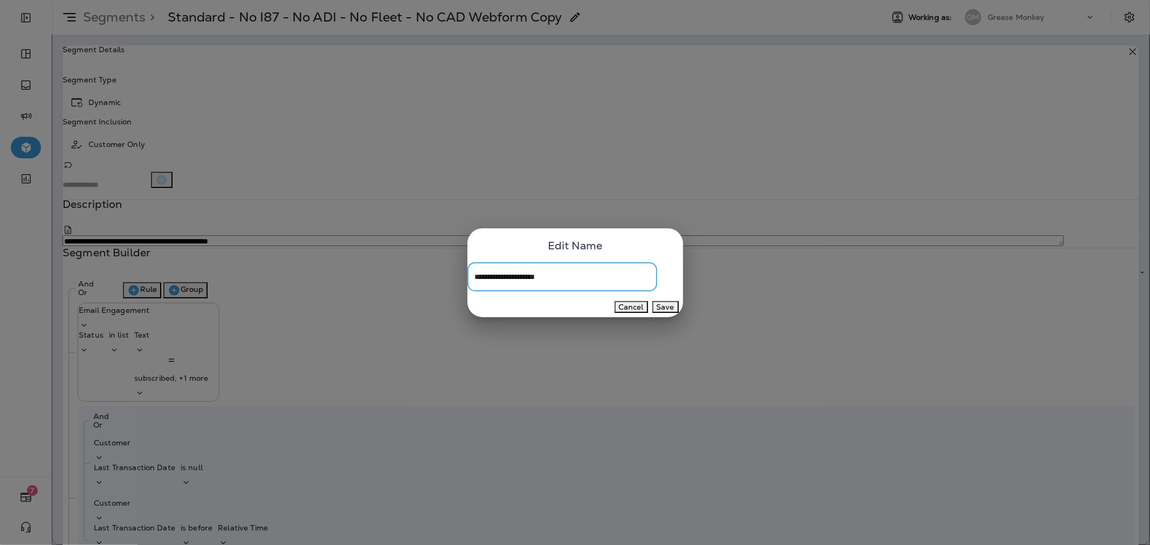
type input "**********"
click at [661, 310] on button "Save" at bounding box center [665, 307] width 26 height 12
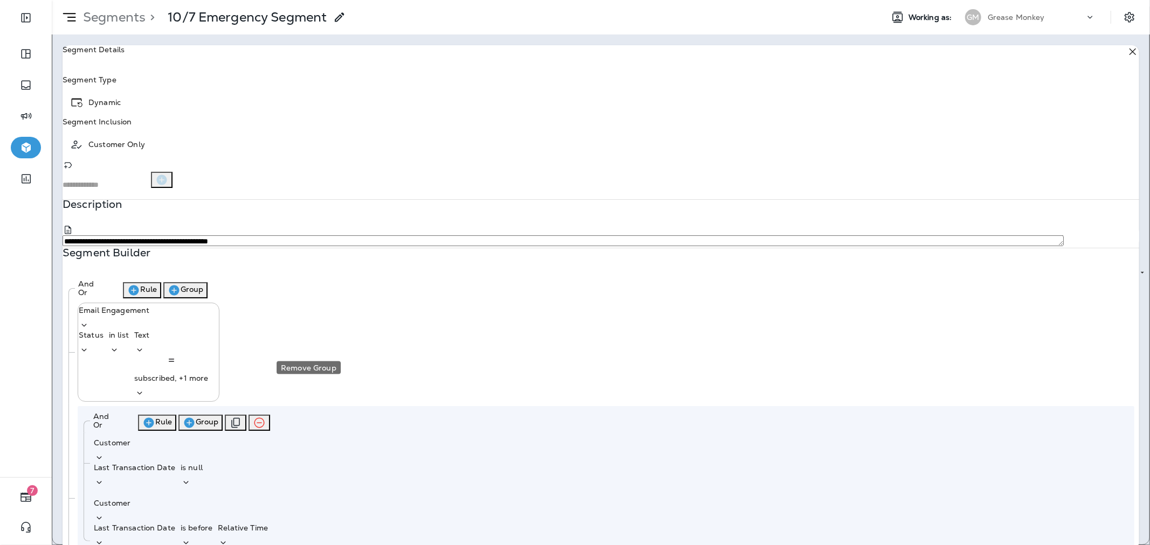
click at [266, 417] on icon "Remove Group" at bounding box center [259, 423] width 13 height 13
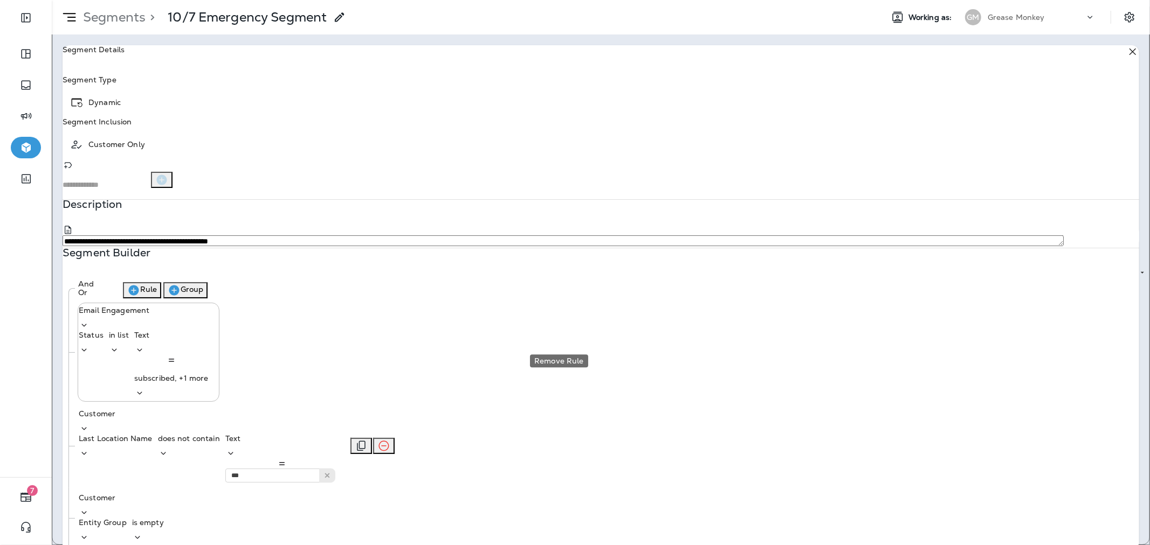
click at [390, 440] on icon "Remove Rule" at bounding box center [383, 446] width 13 height 13
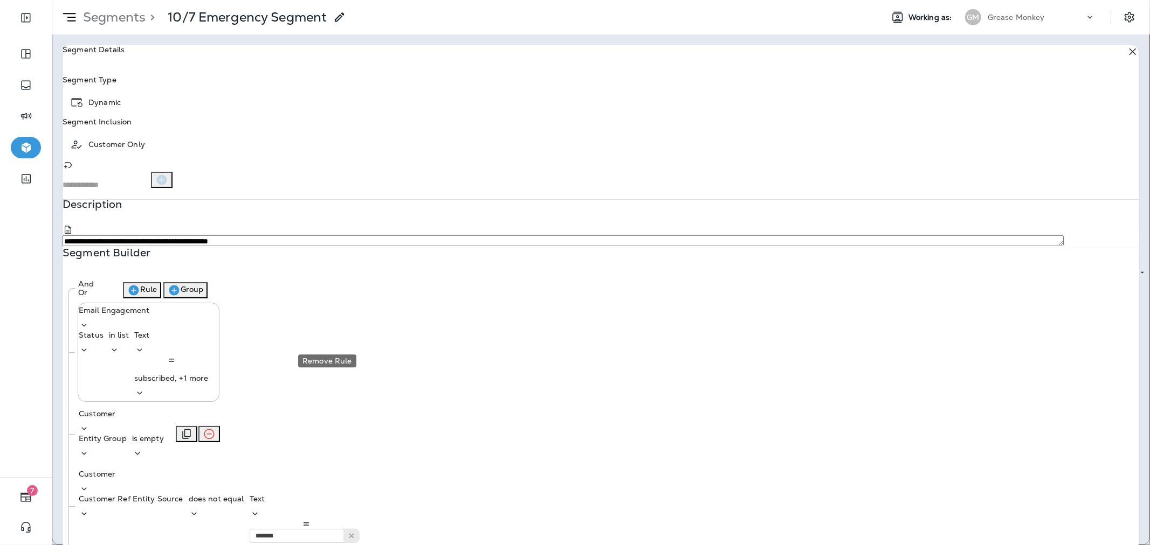
click at [216, 428] on icon "Remove Rule" at bounding box center [209, 434] width 13 height 13
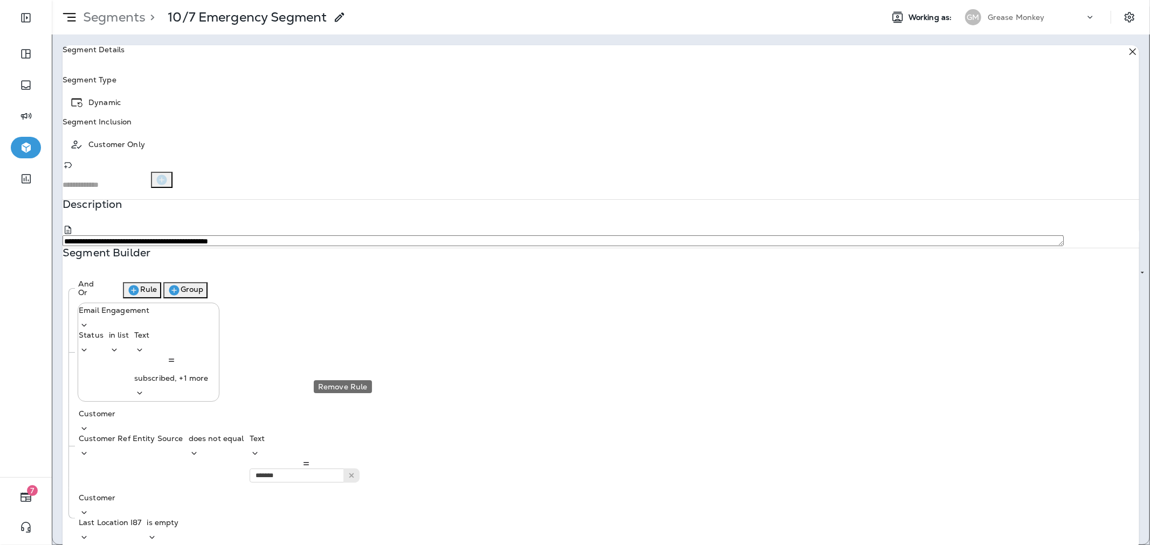
click at [231, 512] on icon "Remove Rule" at bounding box center [224, 518] width 13 height 13
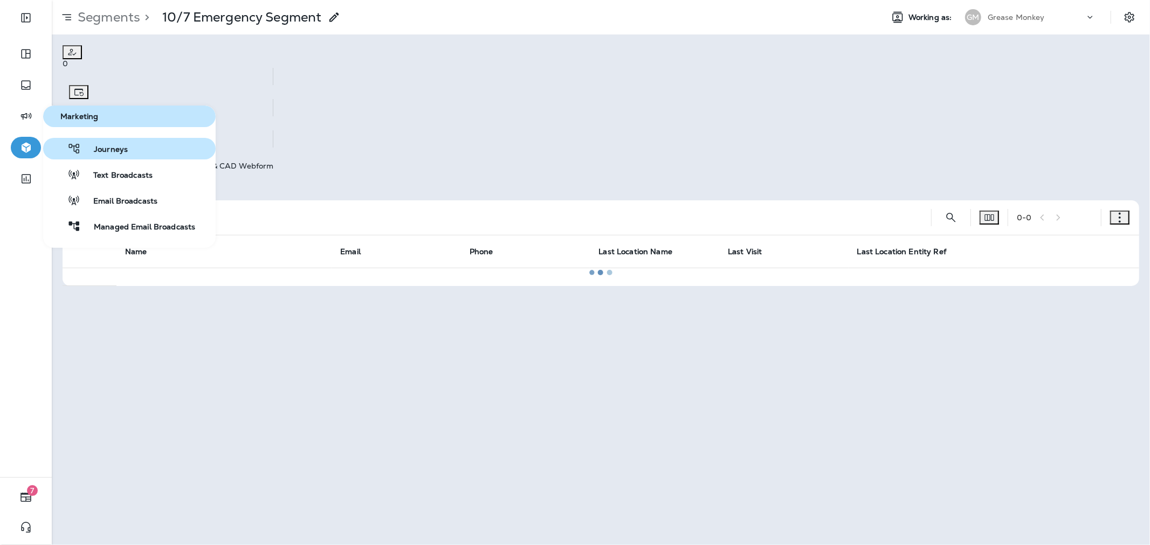
click at [103, 149] on span "Journeys" at bounding box center [104, 150] width 47 height 10
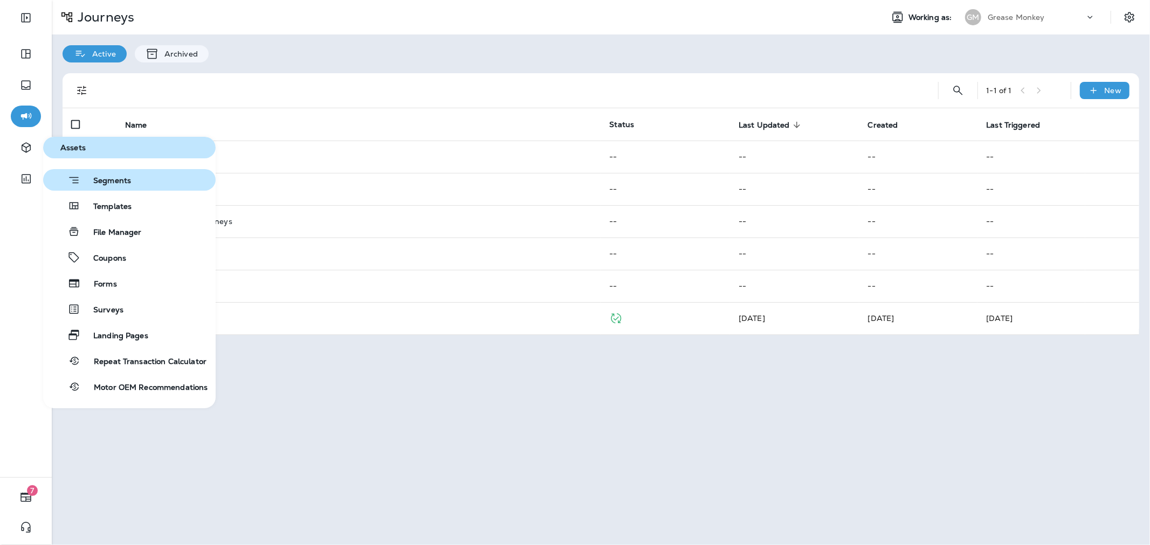
click at [88, 176] on span "Segments" at bounding box center [105, 181] width 51 height 11
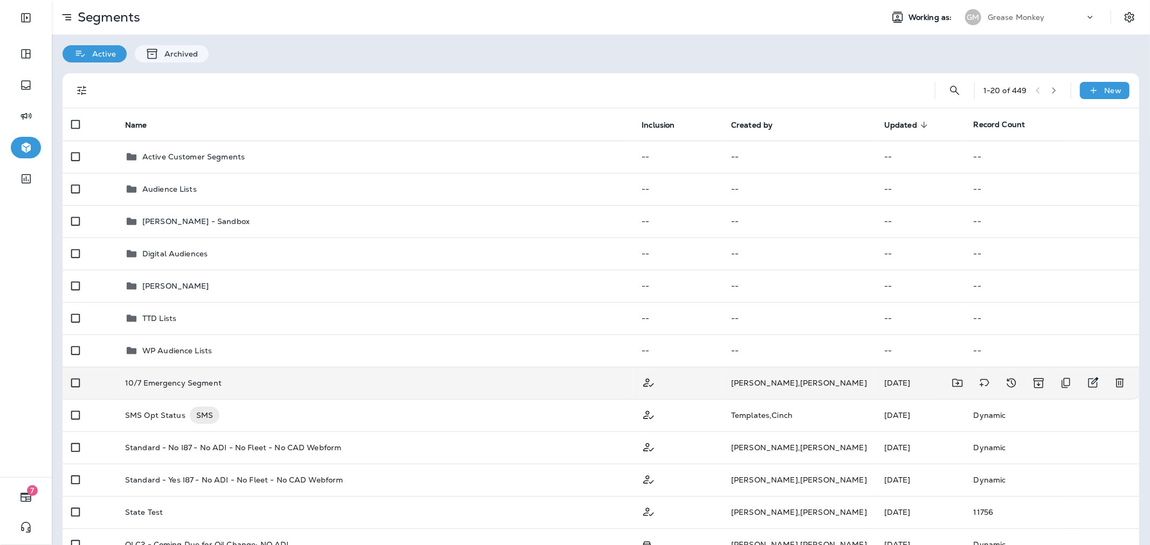
click at [265, 385] on div "10/7 Emergency Segment" at bounding box center [375, 383] width 500 height 9
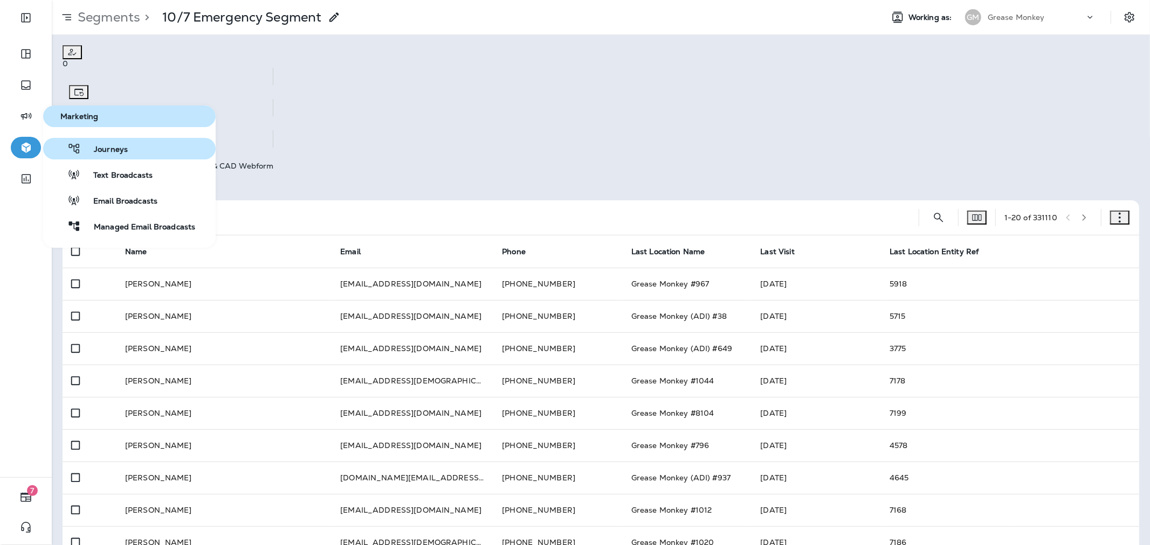
click at [118, 149] on span "Journeys" at bounding box center [104, 150] width 47 height 10
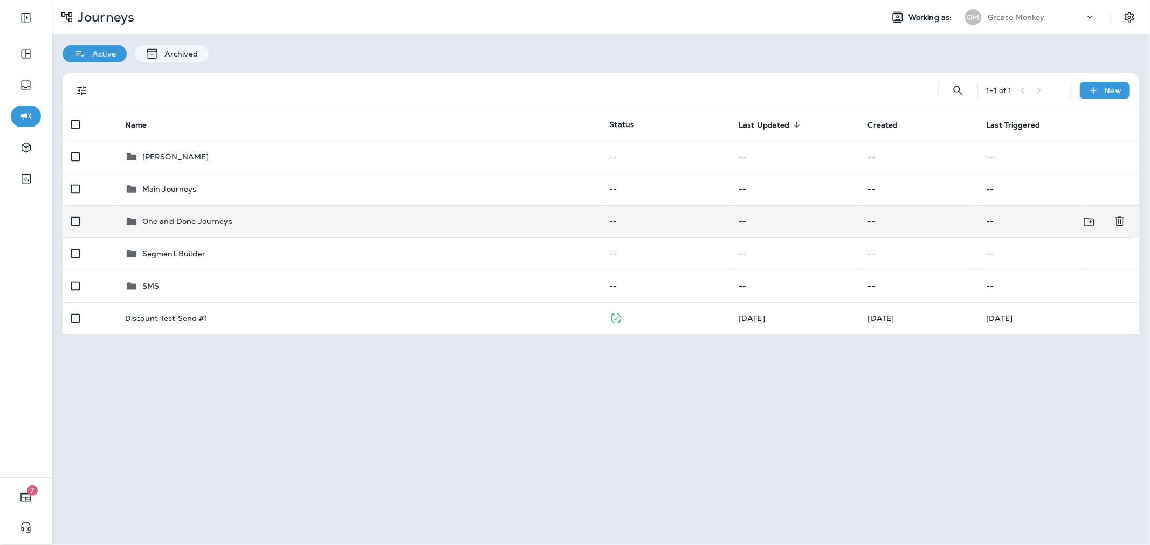
click at [232, 225] on div "One and Done Journeys" at bounding box center [358, 221] width 467 height 13
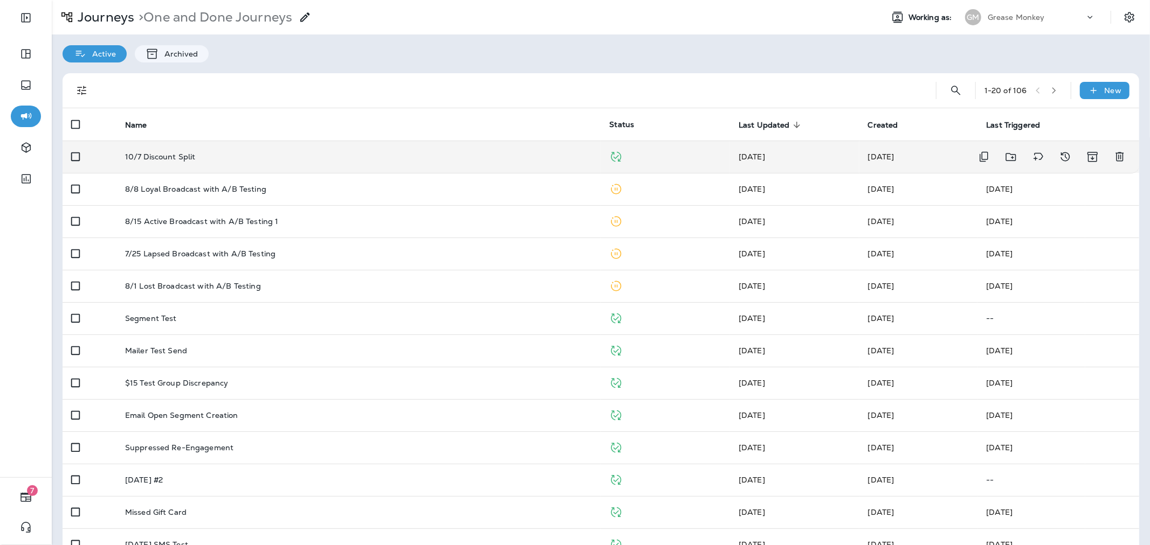
click at [379, 159] on div "10/7 Discount Split" at bounding box center [358, 157] width 467 height 9
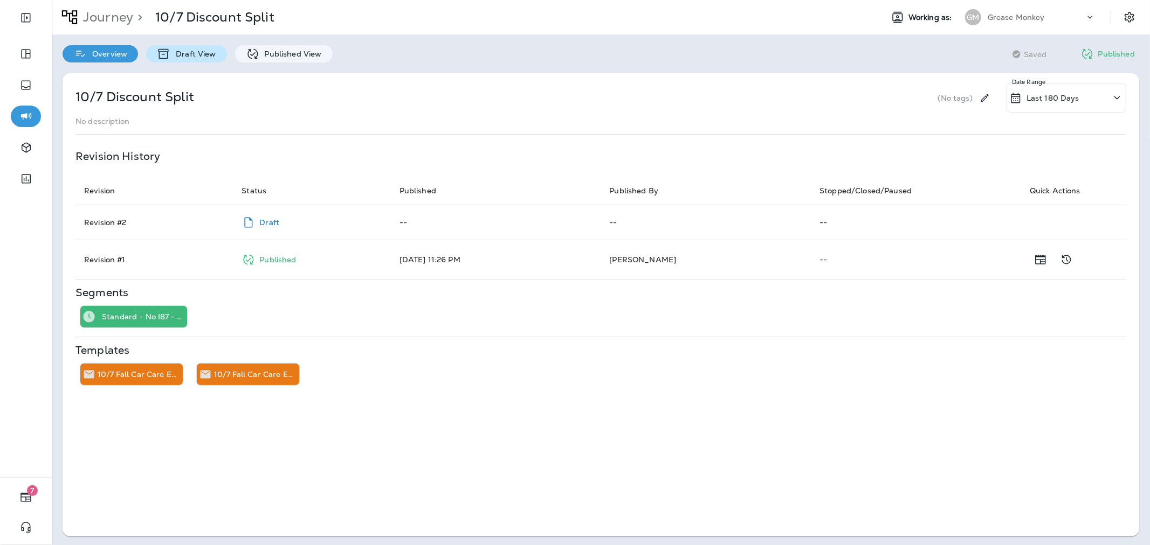
click at [206, 54] on p "Draft View" at bounding box center [192, 54] width 45 height 9
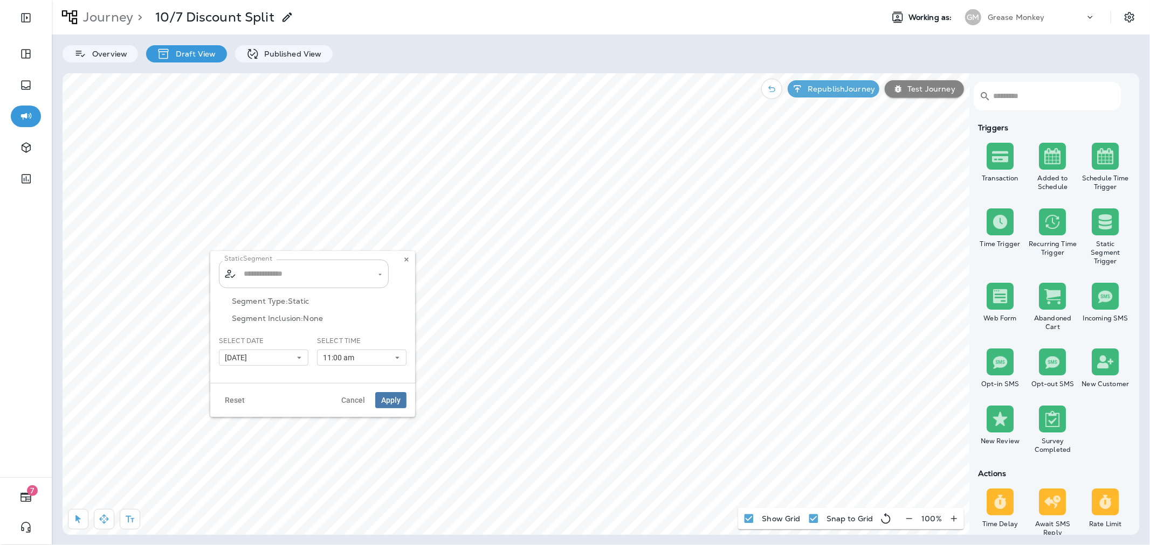
click at [309, 278] on input "text" at bounding box center [304, 274] width 127 height 19
type input "**********"
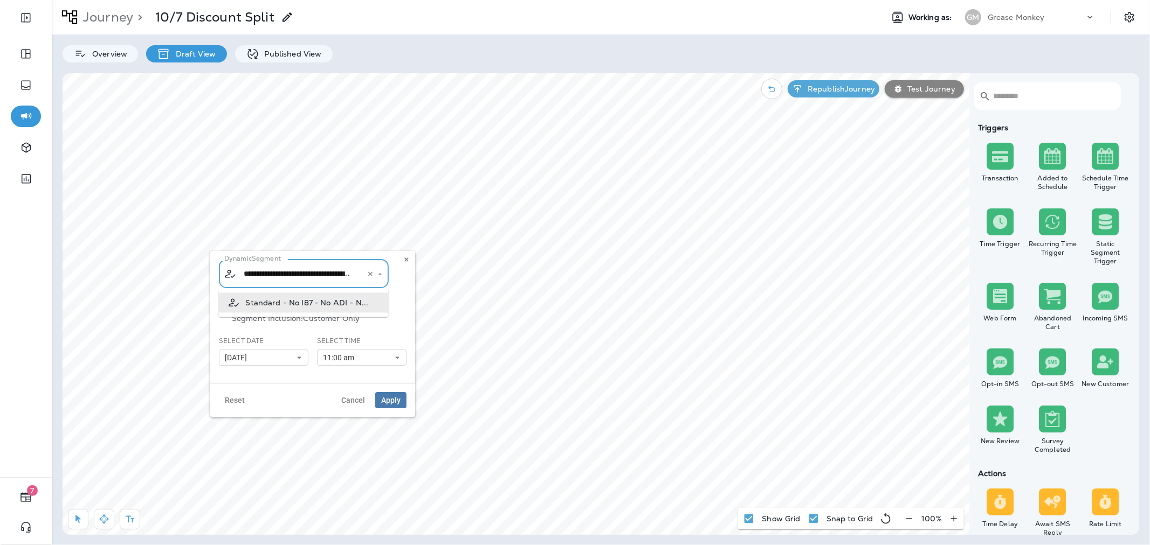
click at [368, 273] on icon "Clear" at bounding box center [371, 275] width 8 height 8
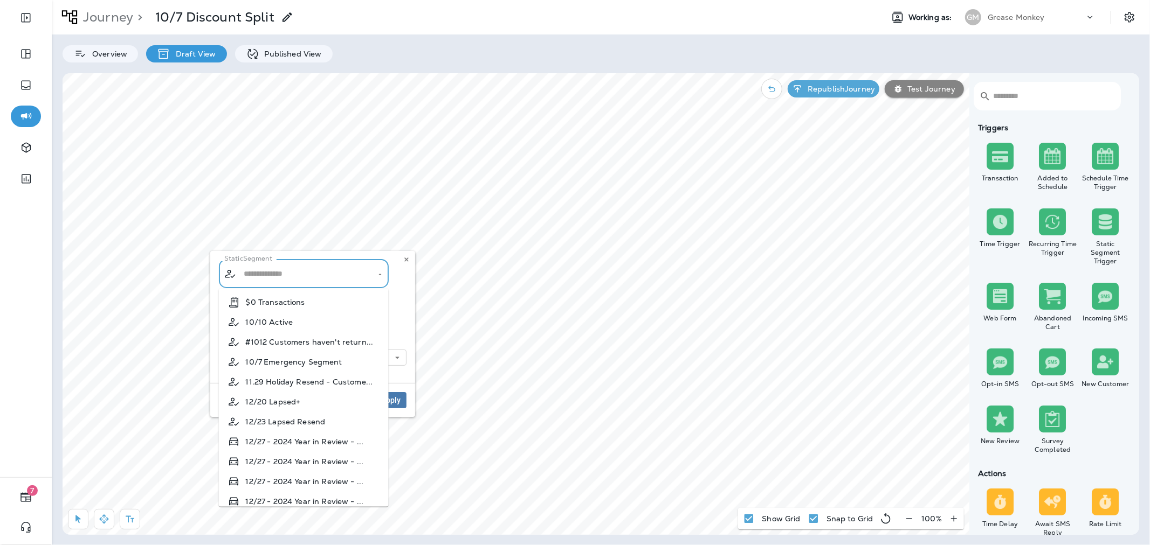
click at [343, 273] on input "text" at bounding box center [304, 274] width 127 height 19
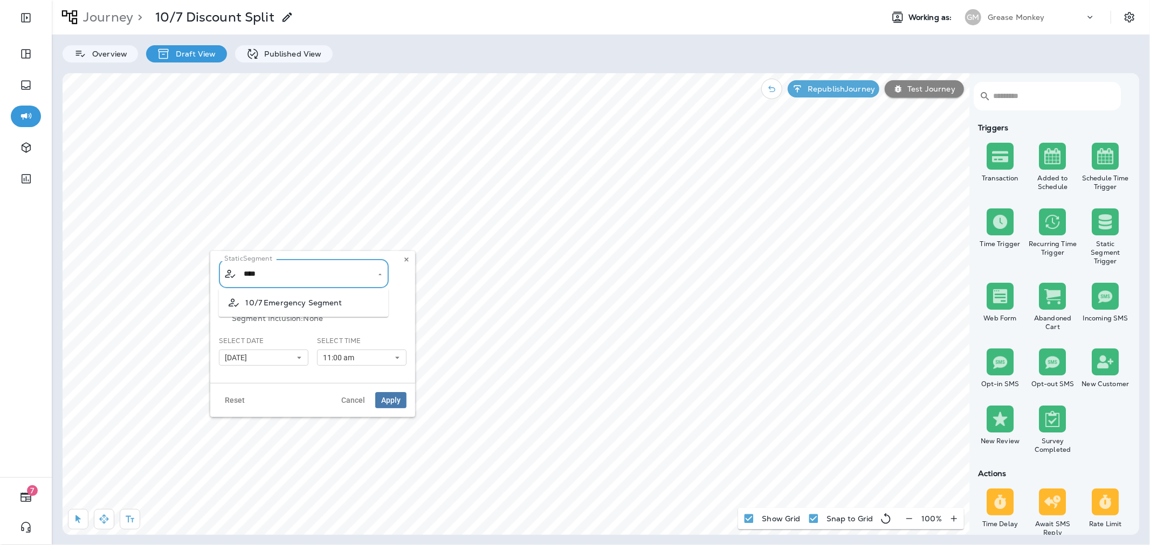
click at [344, 299] on li "10/7 Emergency Segment" at bounding box center [304, 303] width 170 height 20
type input "**********"
click at [387, 407] on button "Apply" at bounding box center [390, 400] width 31 height 16
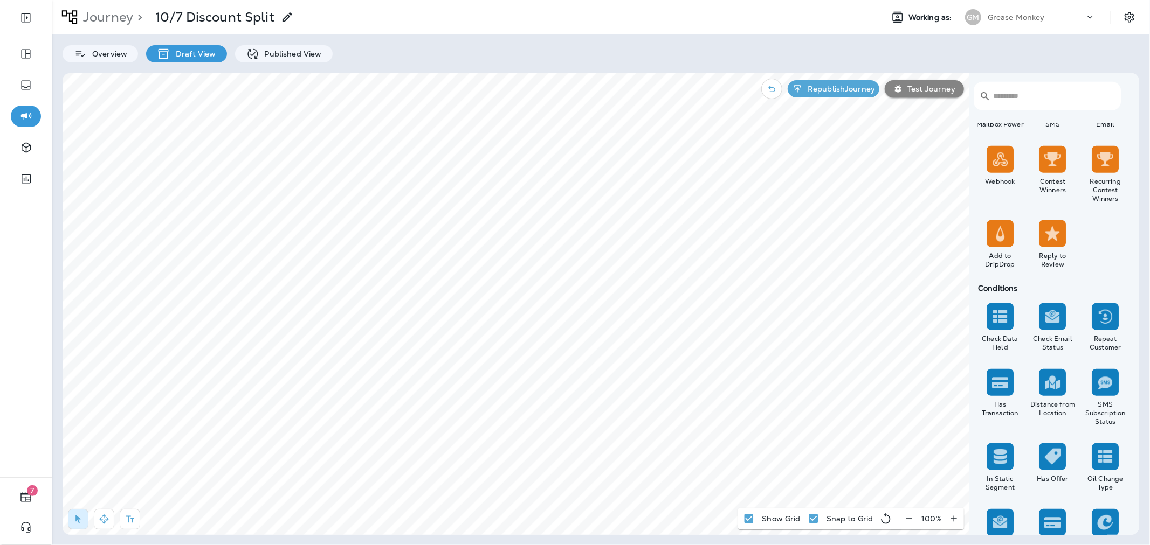
scroll to position [898, 0]
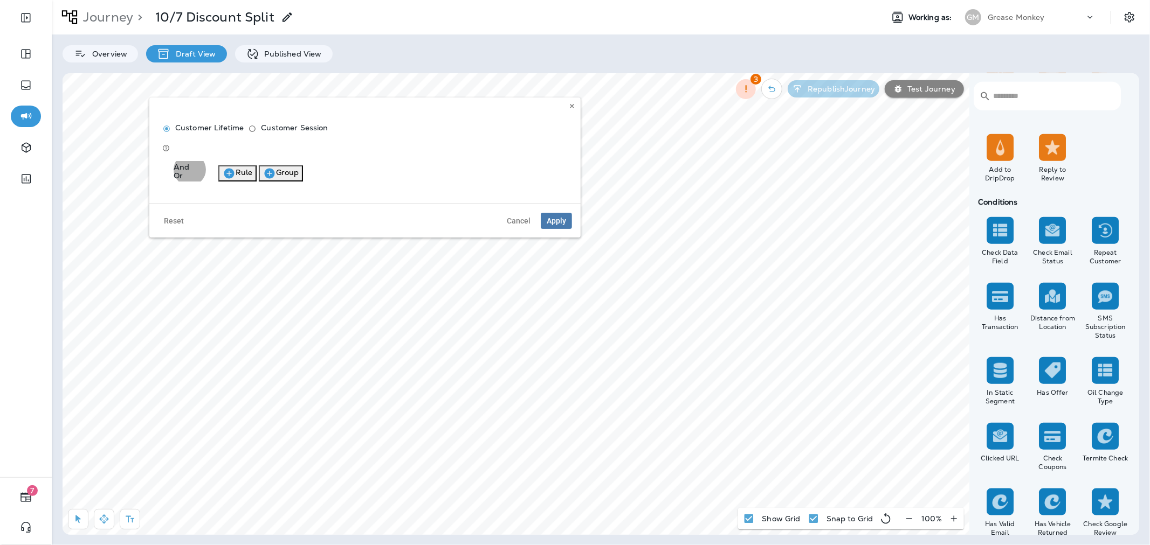
click at [257, 165] on button "Rule" at bounding box center [237, 173] width 38 height 16
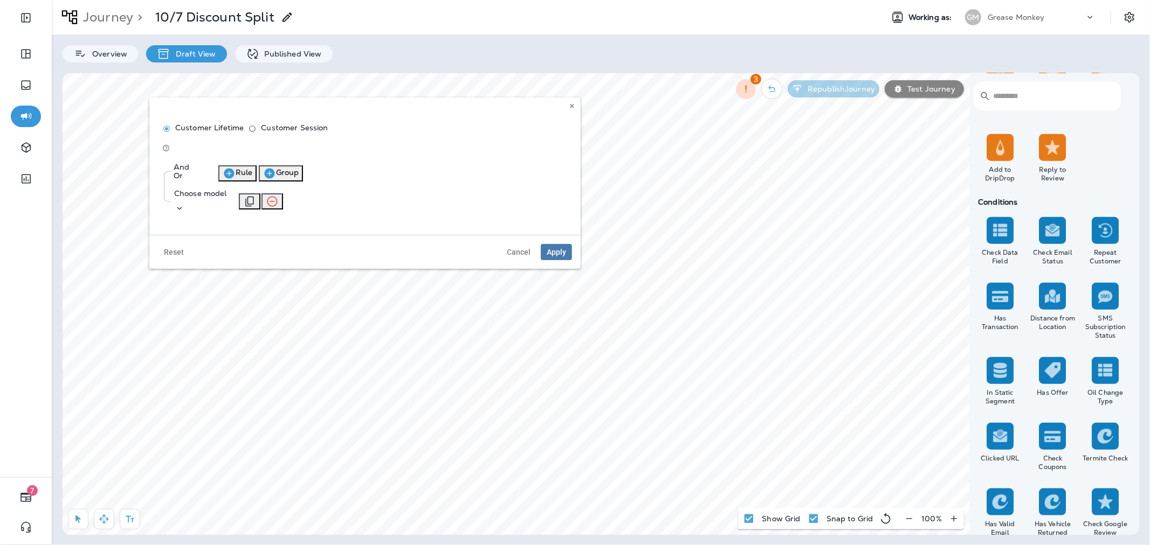
click at [185, 203] on icon at bounding box center [179, 208] width 11 height 11
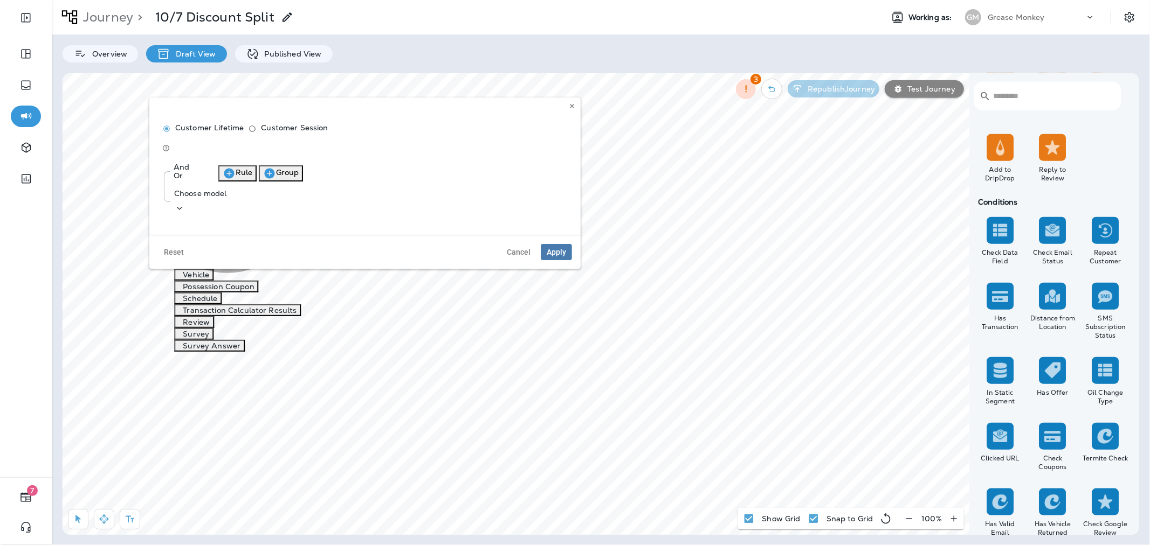
click at [224, 210] on button "Customer" at bounding box center [199, 204] width 50 height 12
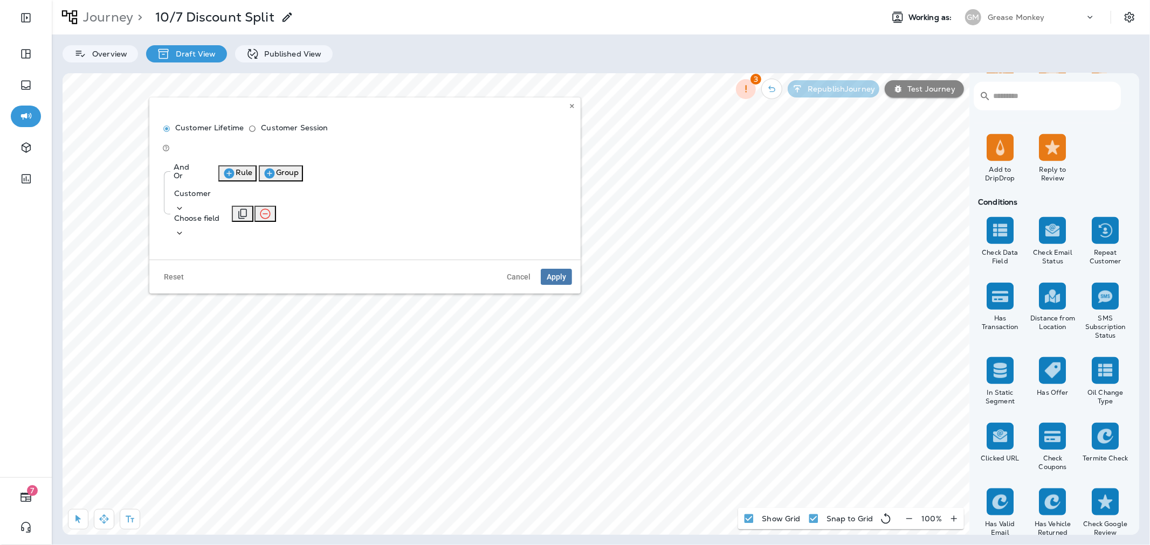
click at [220, 214] on p "Choose field" at bounding box center [197, 218] width 46 height 9
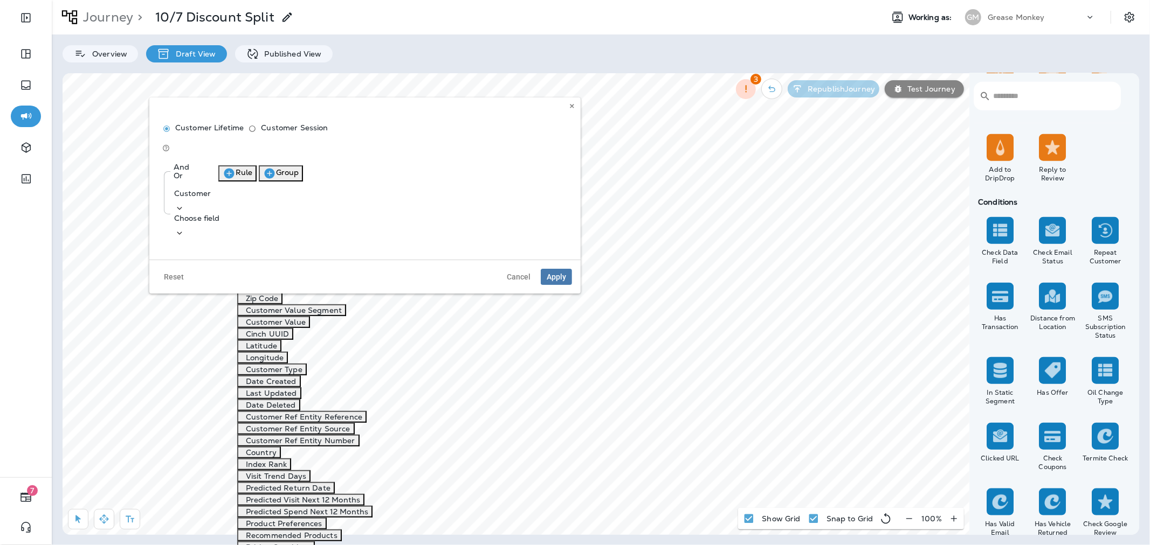
scroll to position [478, 0]
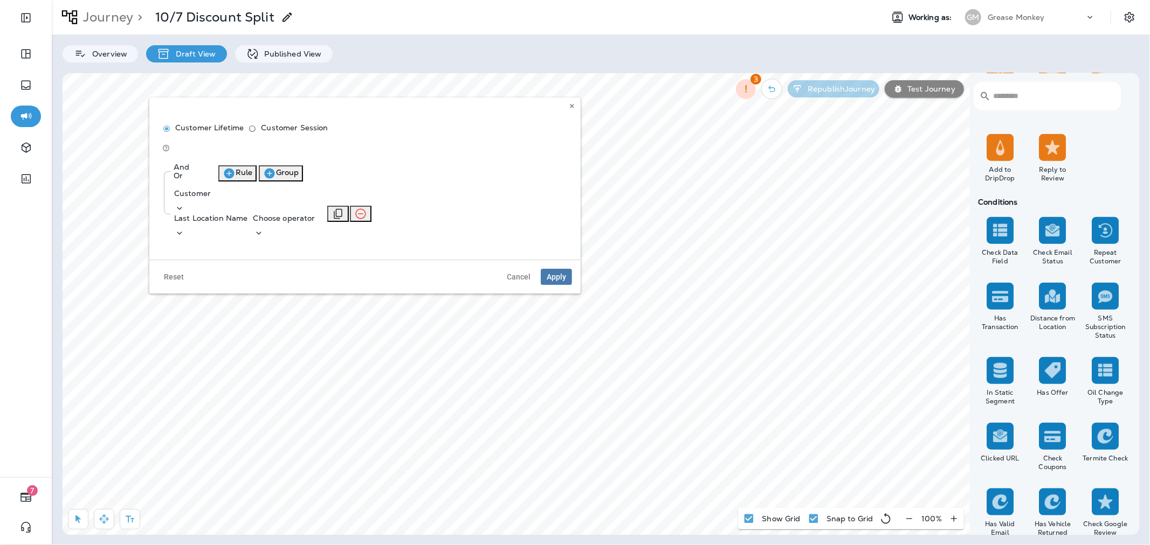
click at [315, 214] on p "Choose operator" at bounding box center [284, 218] width 62 height 9
click at [376, 232] on p "contains" at bounding box center [359, 227] width 36 height 9
click at [361, 214] on p "Choose query type" at bounding box center [325, 218] width 71 height 9
click at [423, 210] on button "Text" at bounding box center [409, 204] width 29 height 12
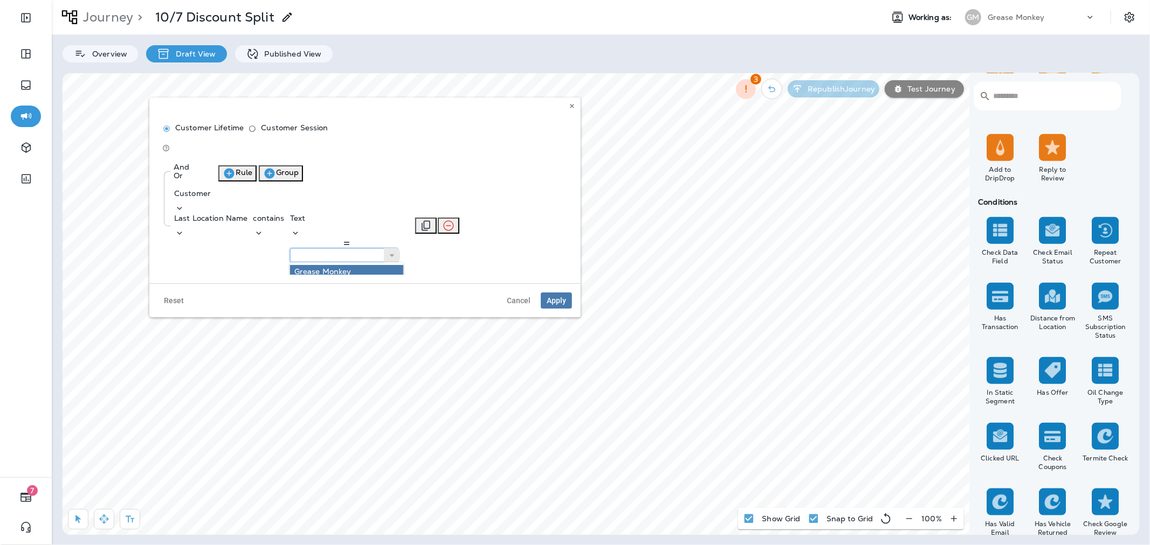
click at [398, 248] on input "text" at bounding box center [344, 255] width 108 height 14
type input "***"
click at [516, 200] on div "And Or Rule Group Customer Last Location Name contains Text *** ADI Grease Monk…" at bounding box center [364, 213] width 413 height 113
click at [552, 297] on span "Apply" at bounding box center [556, 301] width 19 height 8
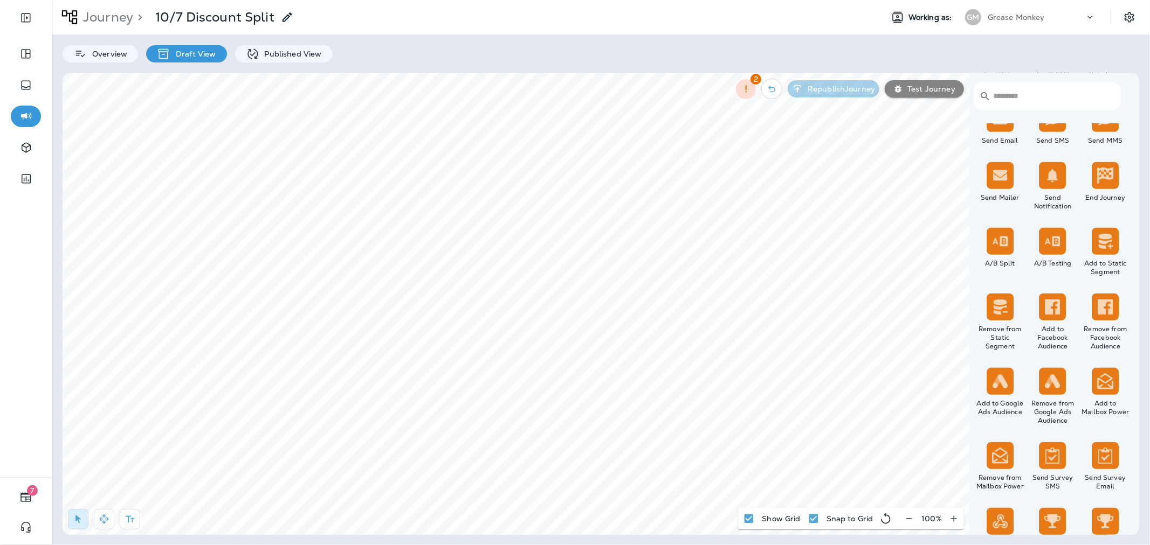
scroll to position [330, 0]
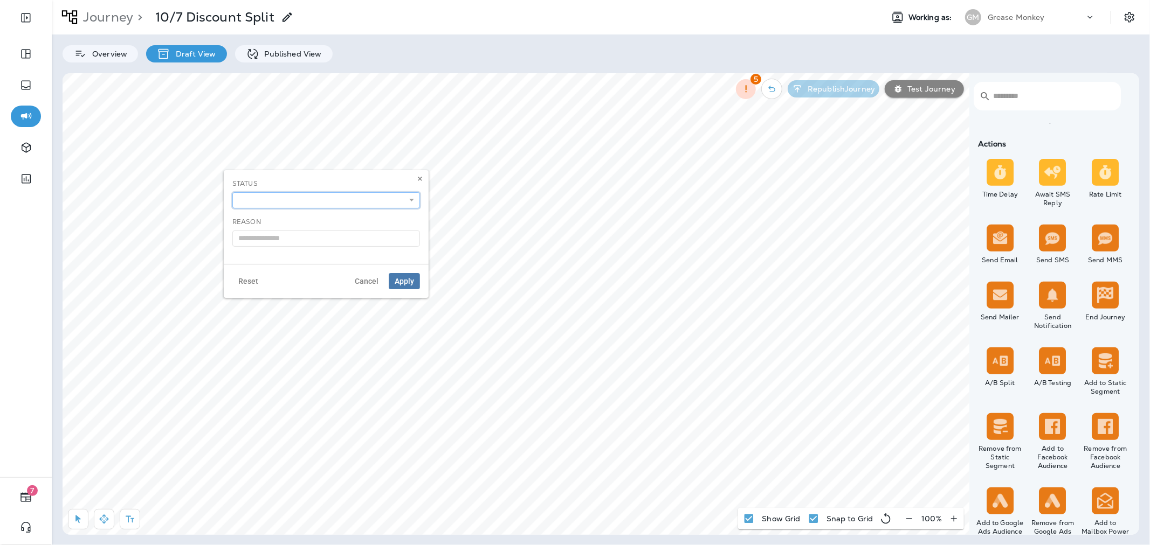
click at [279, 202] on select "**********" at bounding box center [326, 200] width 188 height 16
select select "**********"
click at [232, 192] on select "**********" at bounding box center [326, 200] width 188 height 16
click at [407, 278] on span "Apply" at bounding box center [404, 282] width 19 height 8
click at [351, 208] on div "**********" at bounding box center [407, 213] width 188 height 68
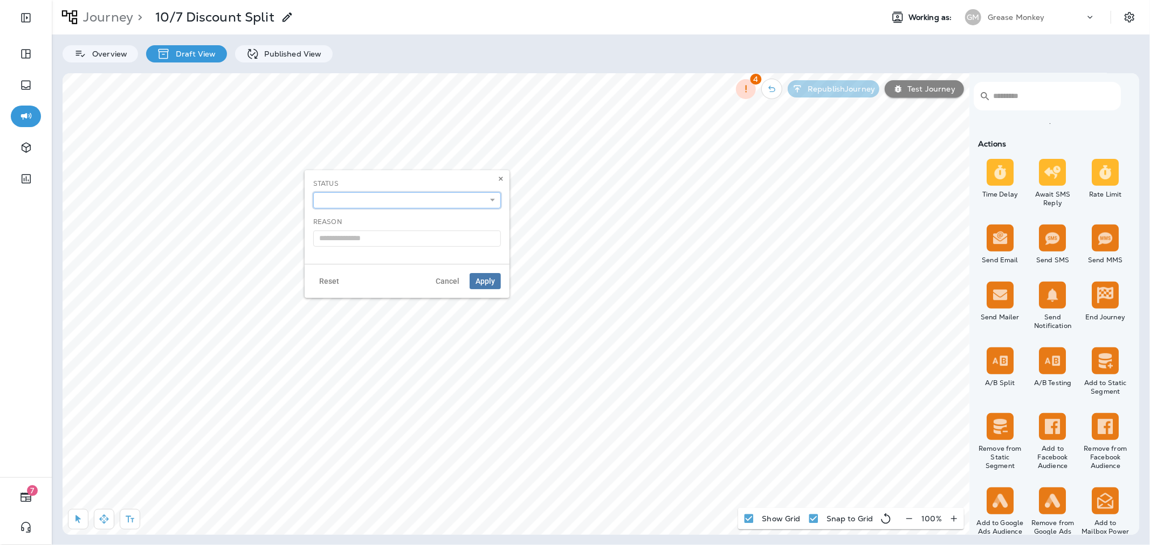
click at [353, 205] on select "**********" at bounding box center [407, 200] width 188 height 16
select select "**********"
click at [313, 192] on select "**********" at bounding box center [407, 200] width 188 height 16
click at [491, 279] on span "Apply" at bounding box center [484, 282] width 19 height 8
click at [414, 206] on select "**********" at bounding box center [488, 200] width 188 height 16
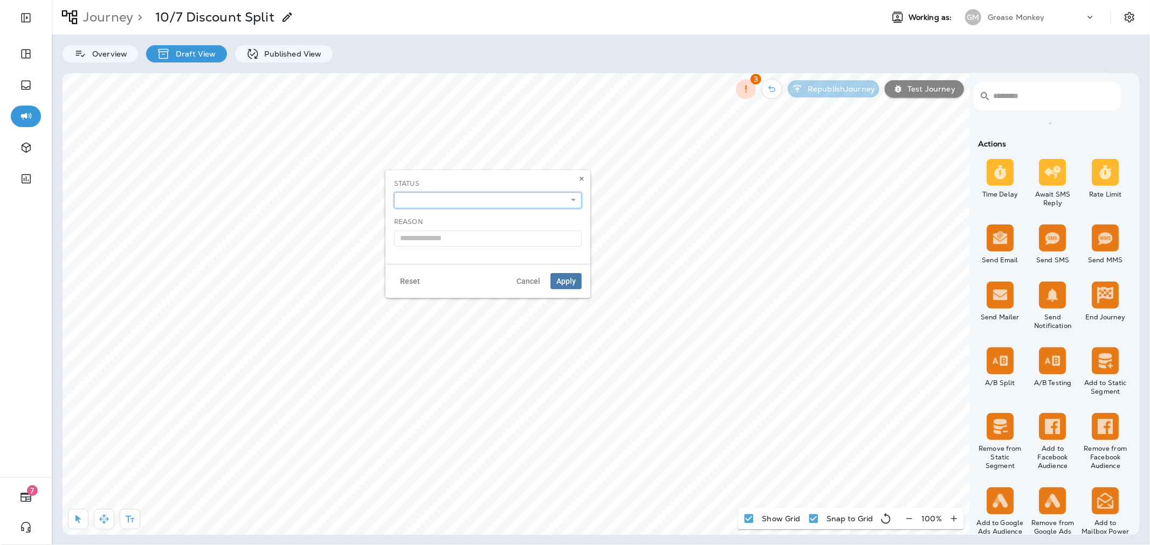
select select "**********"
click at [394, 192] on select "**********" at bounding box center [488, 200] width 188 height 16
click at [562, 274] on button "Apply" at bounding box center [565, 281] width 31 height 16
click at [170, 123] on label "Yes" at bounding box center [225, 123] width 134 height 9
click at [273, 178] on span "Apply" at bounding box center [275, 176] width 19 height 8
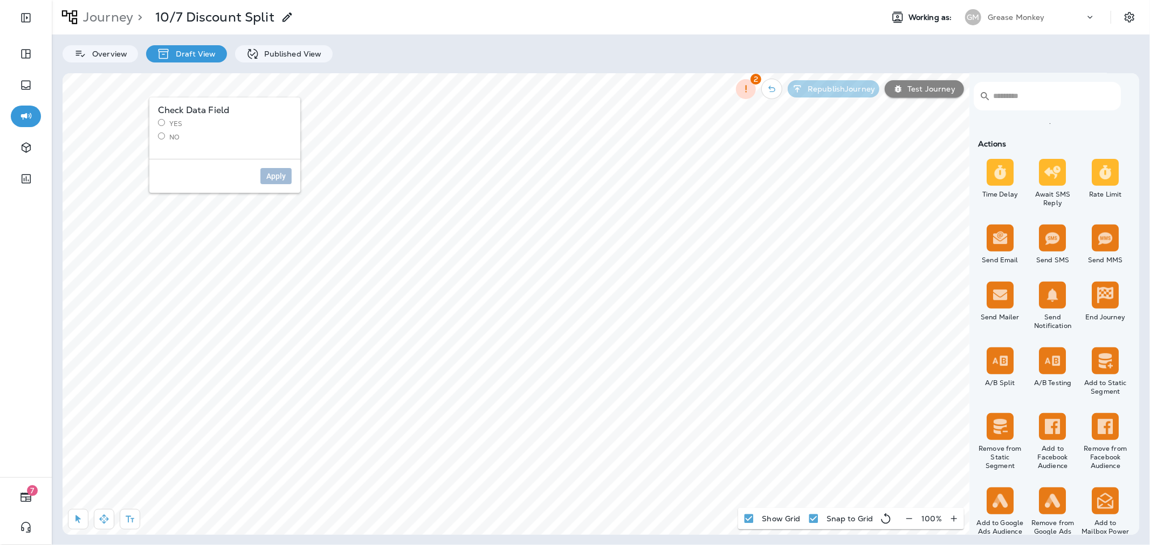
click at [175, 140] on label "No" at bounding box center [225, 137] width 134 height 9
click at [272, 167] on div "Apply" at bounding box center [224, 176] width 151 height 34
click at [278, 175] on span "Apply" at bounding box center [275, 176] width 19 height 8
click at [337, 165] on button "Rule" at bounding box center [318, 173] width 38 height 16
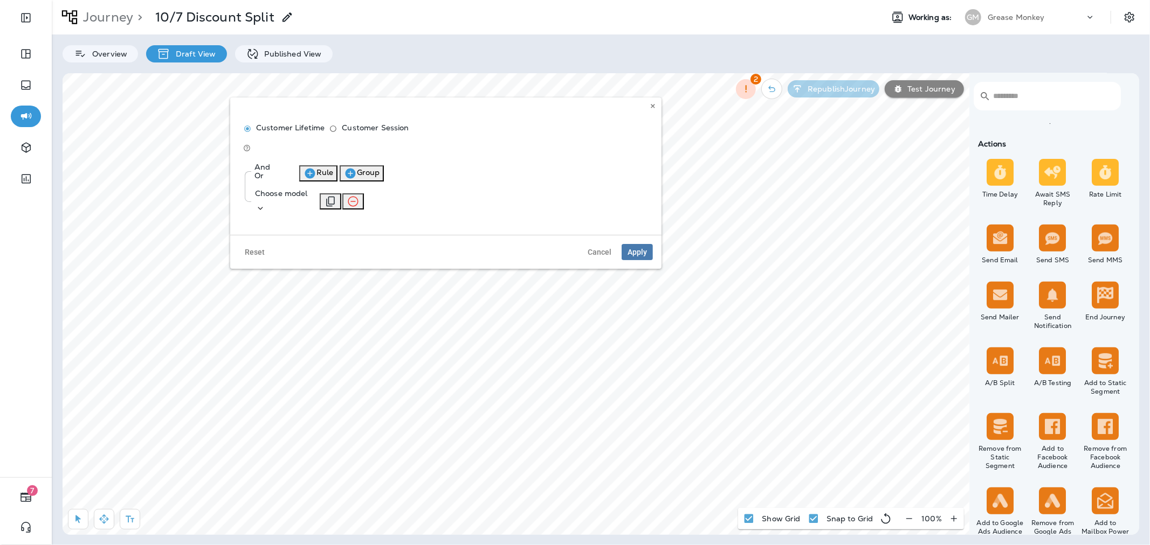
click at [308, 189] on div "Choose model" at bounding box center [281, 201] width 53 height 25
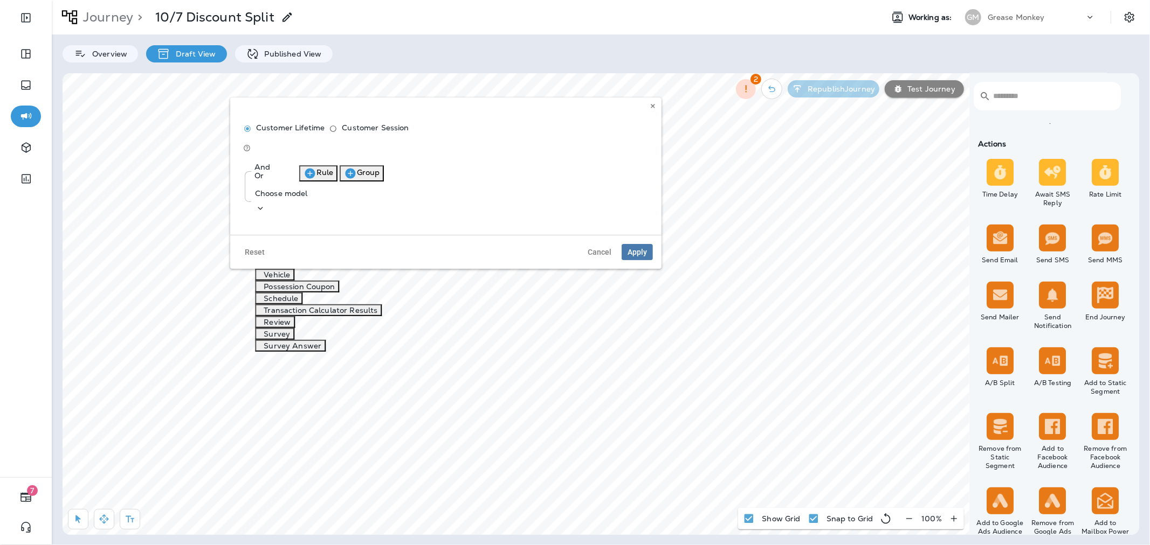
click at [304, 205] on button "Customer" at bounding box center [280, 204] width 50 height 12
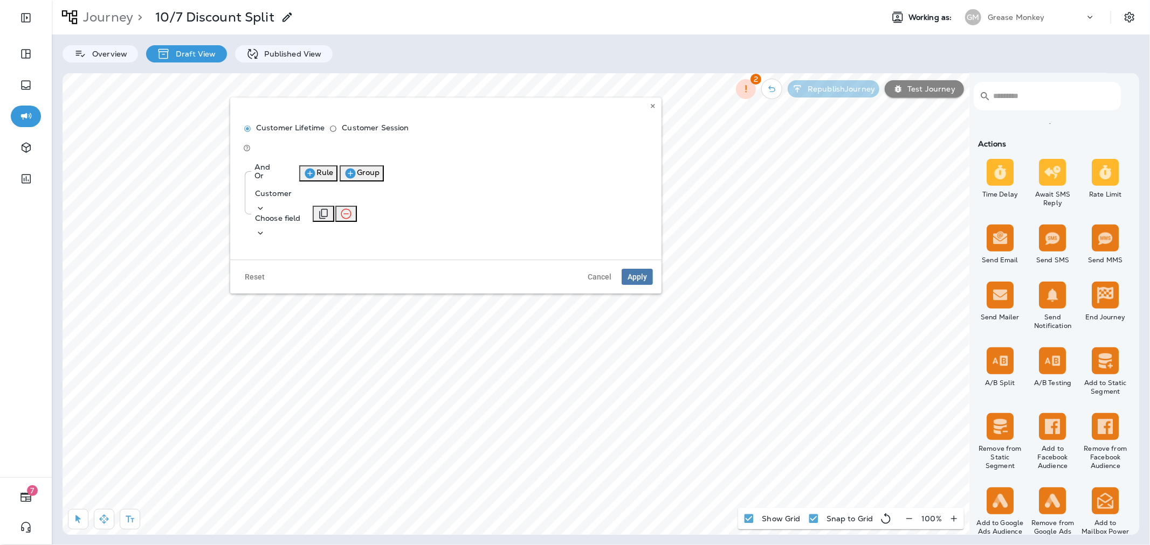
click at [301, 214] on p "Choose field" at bounding box center [278, 218] width 46 height 9
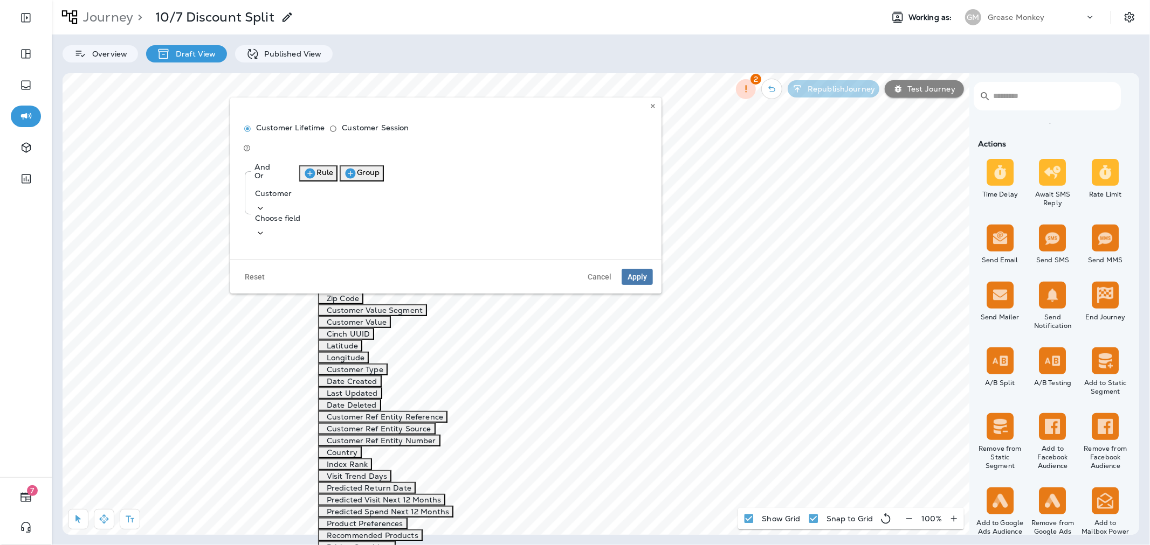
scroll to position [597, 0]
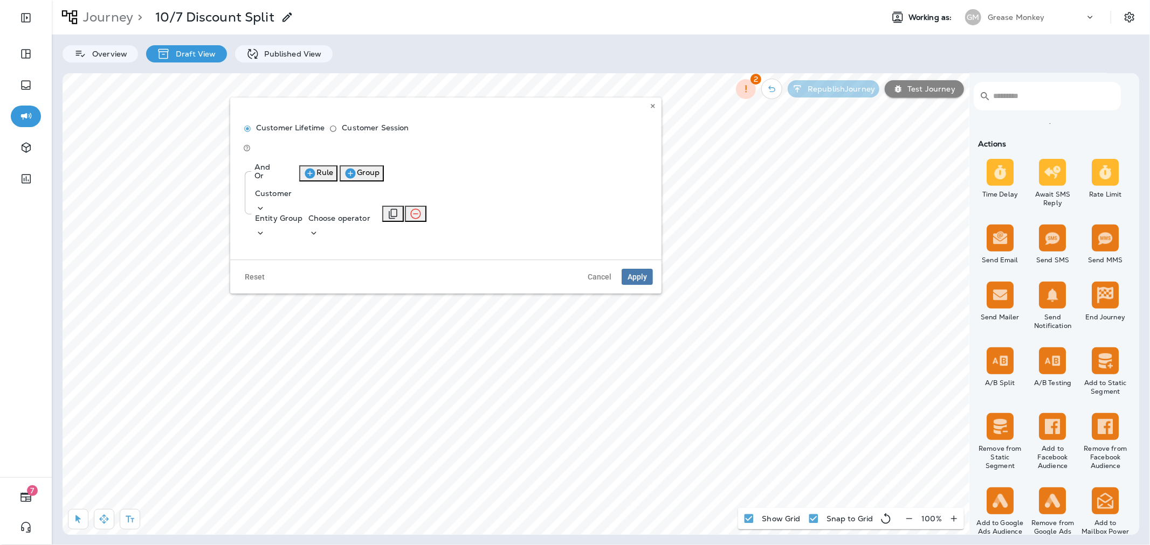
click at [370, 214] on p "Choose operator" at bounding box center [339, 218] width 62 height 9
click at [435, 291] on p "is not empty" at bounding box center [421, 286] width 51 height 9
click at [640, 273] on span "Apply" at bounding box center [636, 277] width 19 height 8
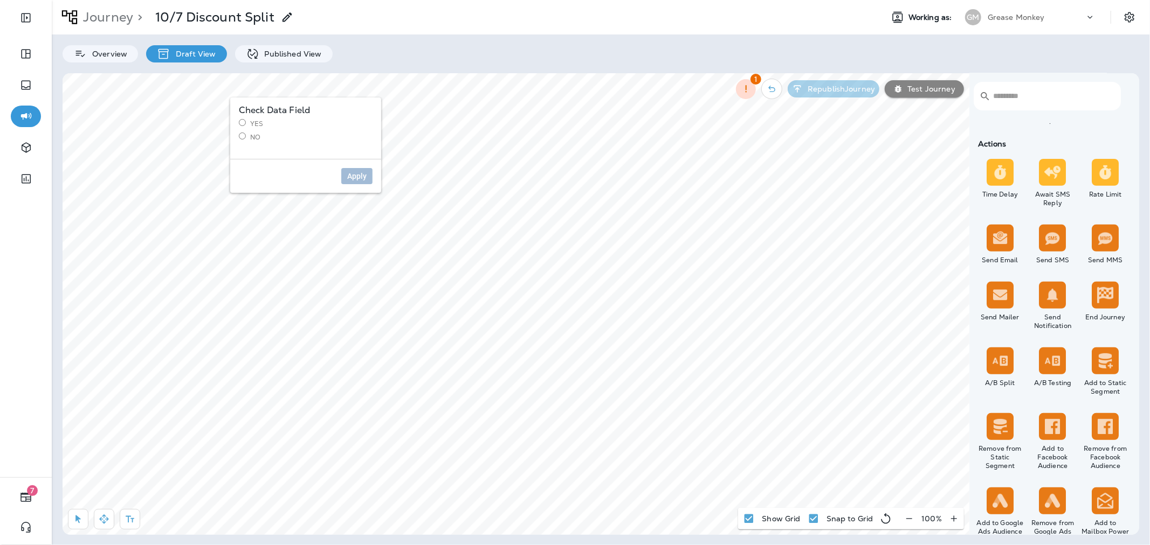
click at [255, 127] on label "Yes" at bounding box center [306, 123] width 134 height 9
click at [353, 179] on span "Apply" at bounding box center [356, 176] width 19 height 8
click at [256, 139] on label "No" at bounding box center [306, 137] width 134 height 9
click at [343, 179] on button "Apply" at bounding box center [356, 176] width 31 height 16
click at [328, 122] on label "Yes" at bounding box center [387, 123] width 134 height 9
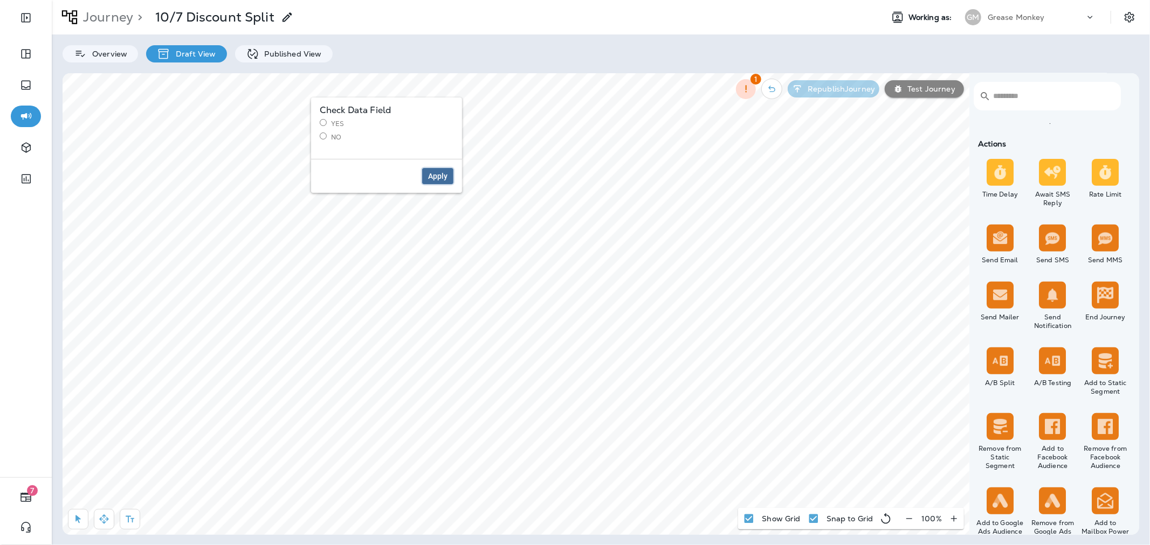
click at [435, 175] on span "Apply" at bounding box center [437, 176] width 19 height 8
click at [337, 135] on label "No" at bounding box center [387, 137] width 134 height 9
click at [428, 173] on span "Apply" at bounding box center [437, 176] width 19 height 8
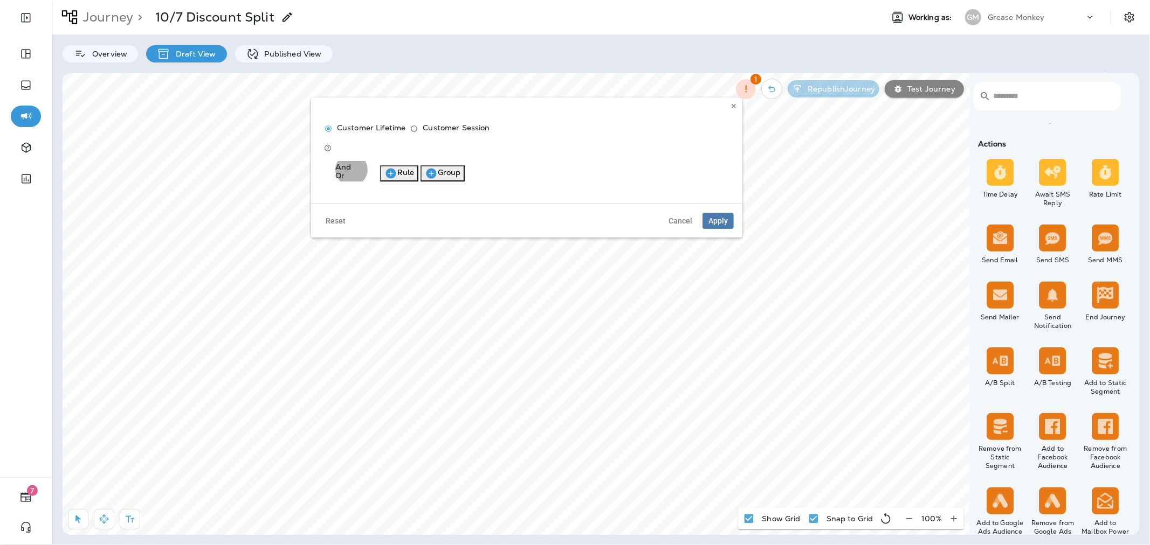
click at [418, 165] on button "Rule" at bounding box center [399, 173] width 38 height 16
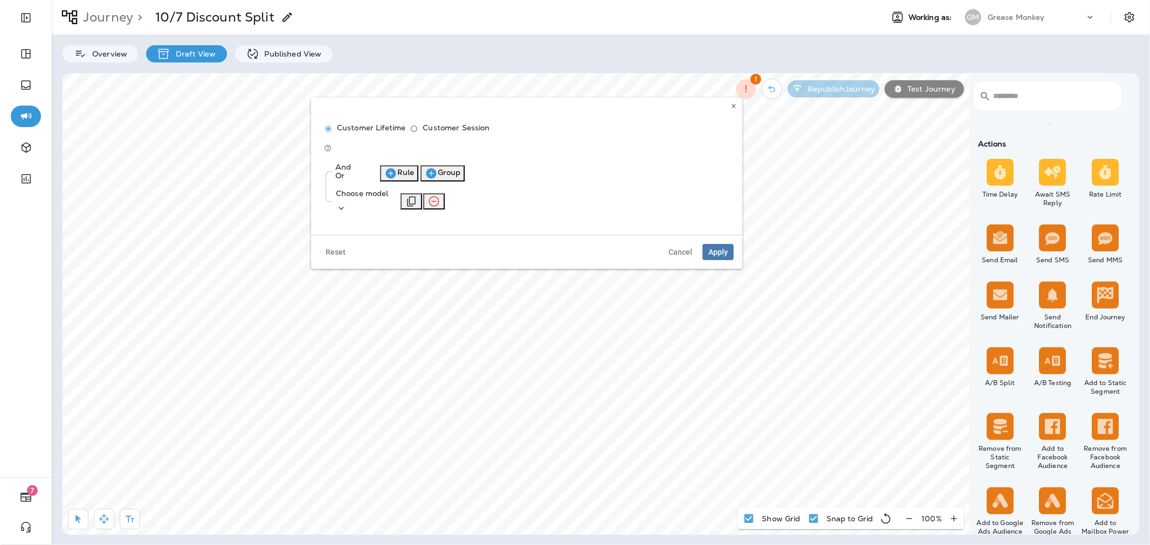
click at [347, 203] on icon at bounding box center [341, 208] width 11 height 11
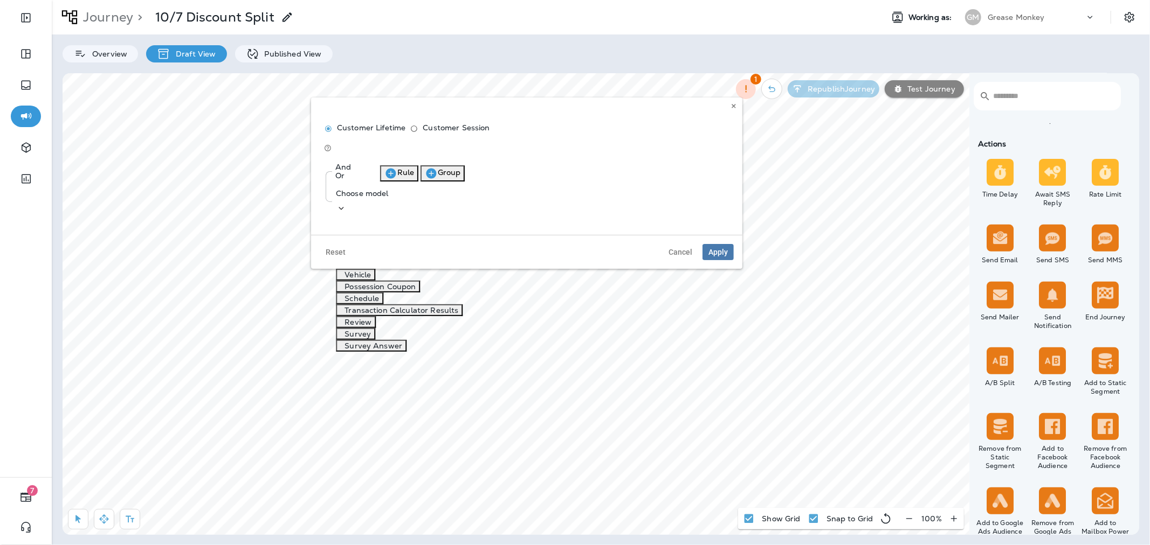
click at [385, 209] on button "Customer" at bounding box center [361, 204] width 50 height 12
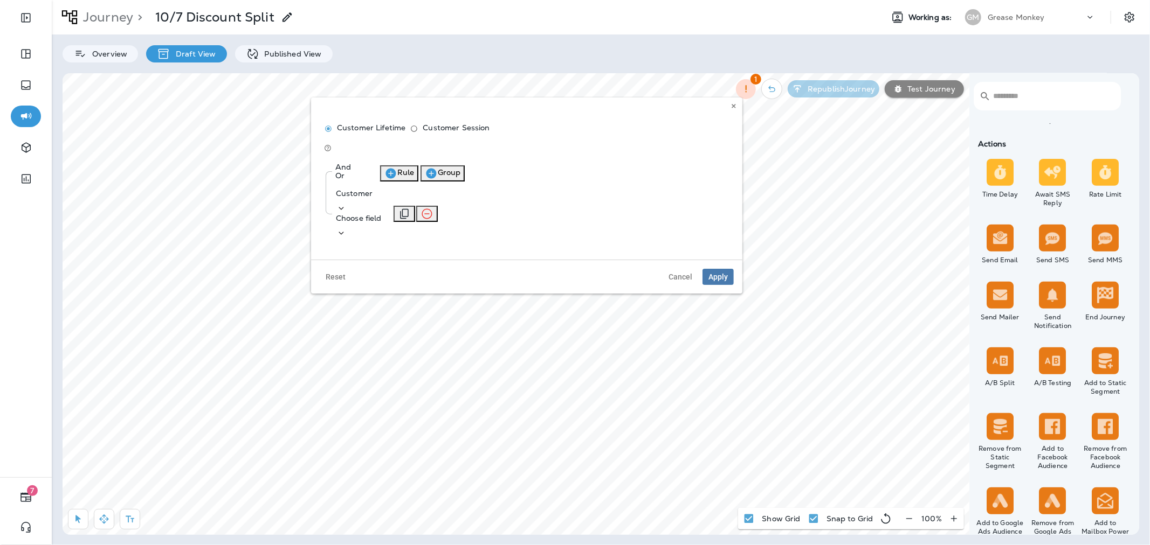
click at [382, 214] on div "Choose field" at bounding box center [359, 226] width 46 height 25
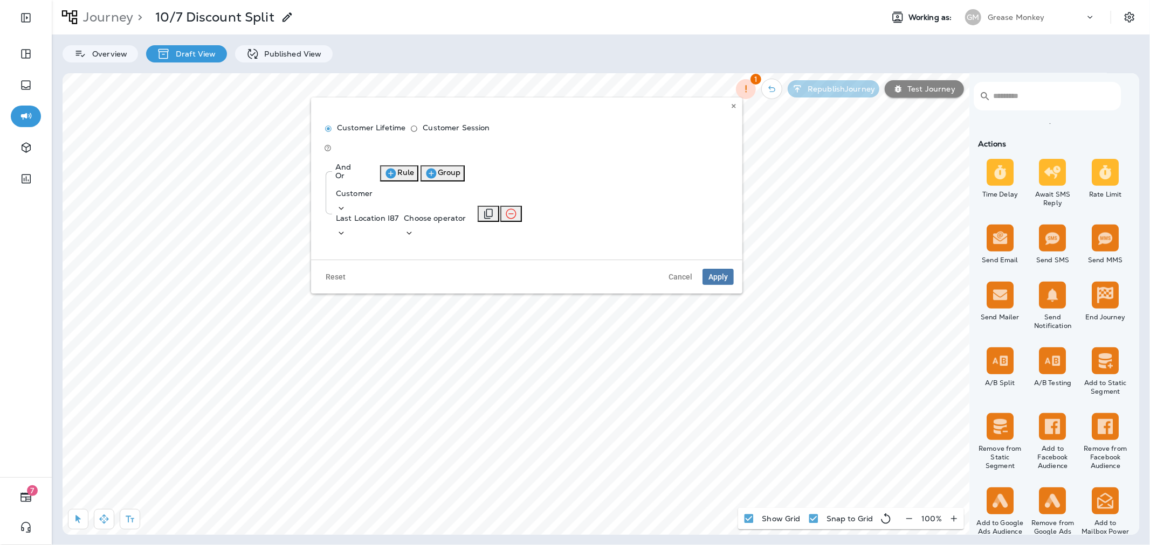
click at [466, 214] on p "Choose operator" at bounding box center [435, 218] width 62 height 9
click at [534, 291] on p "is not empty" at bounding box center [518, 286] width 51 height 9
click at [710, 273] on span "Apply" at bounding box center [717, 277] width 19 height 8
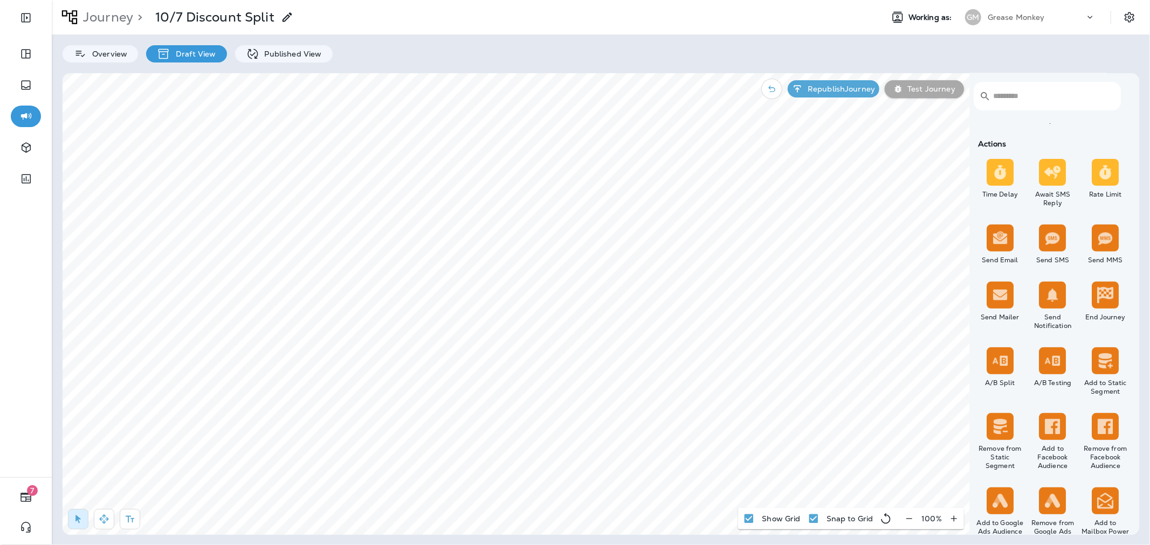
click at [922, 93] on p "Test Journey" at bounding box center [929, 89] width 52 height 9
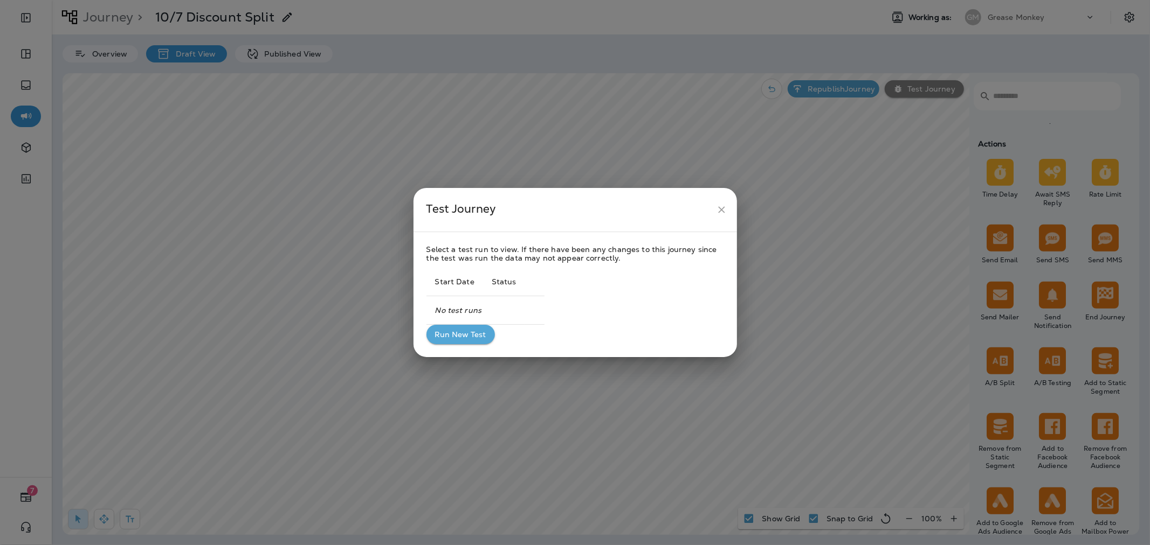
click at [481, 338] on button "Run New Test" at bounding box center [460, 335] width 68 height 20
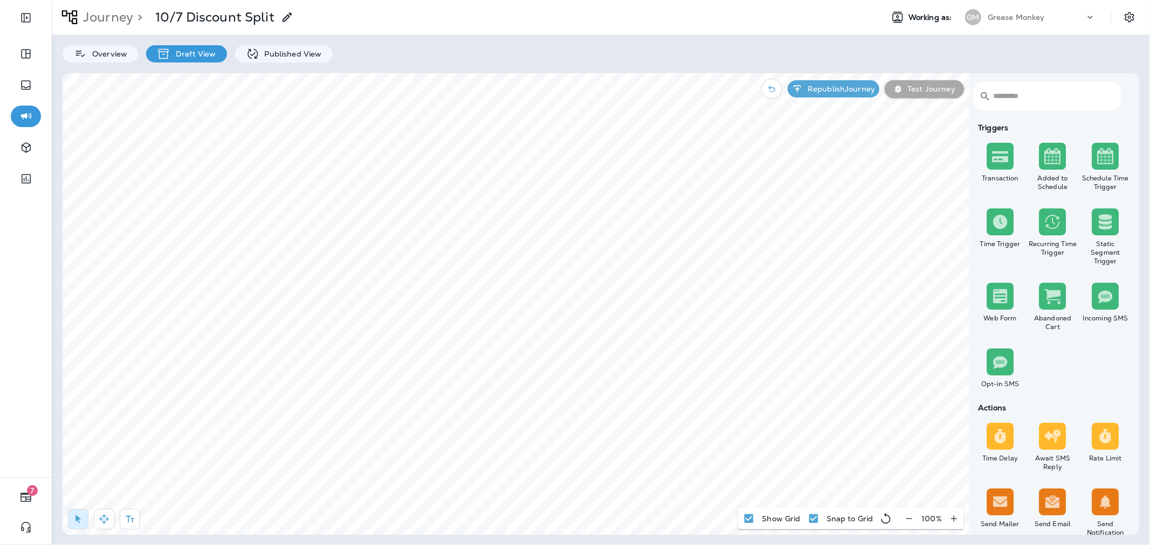
click at [917, 92] on p "Test Journey" at bounding box center [929, 89] width 52 height 9
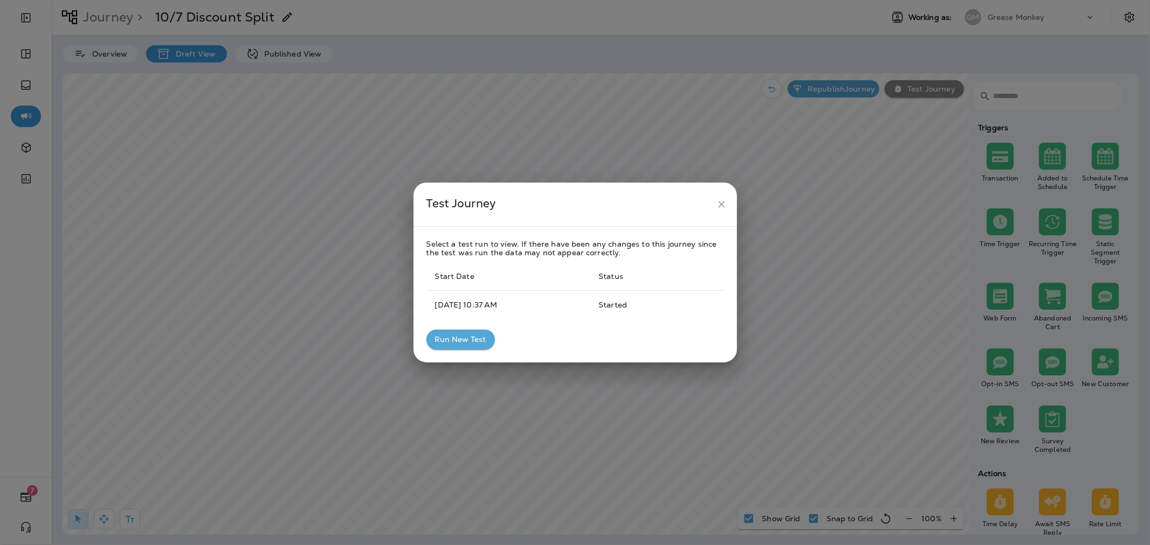
click at [716, 203] on icon "close" at bounding box center [721, 204] width 11 height 11
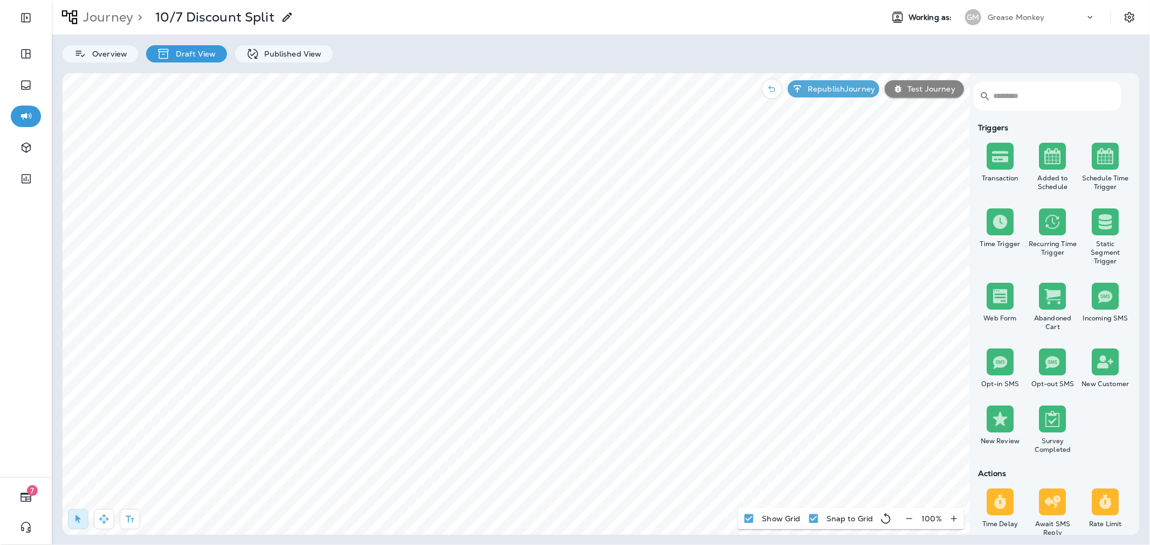
click at [935, 89] on p "Test Journey" at bounding box center [929, 89] width 52 height 9
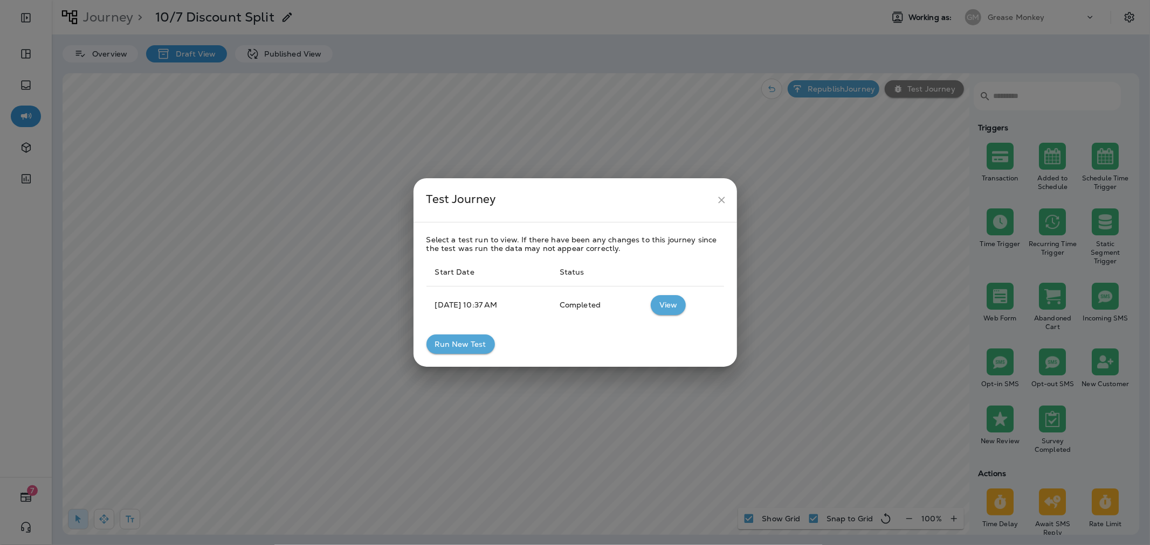
click at [667, 301] on button "View" at bounding box center [668, 305] width 35 height 20
click at [686, 303] on button "View" at bounding box center [668, 305] width 35 height 20
click at [720, 203] on icon "close" at bounding box center [721, 200] width 11 height 11
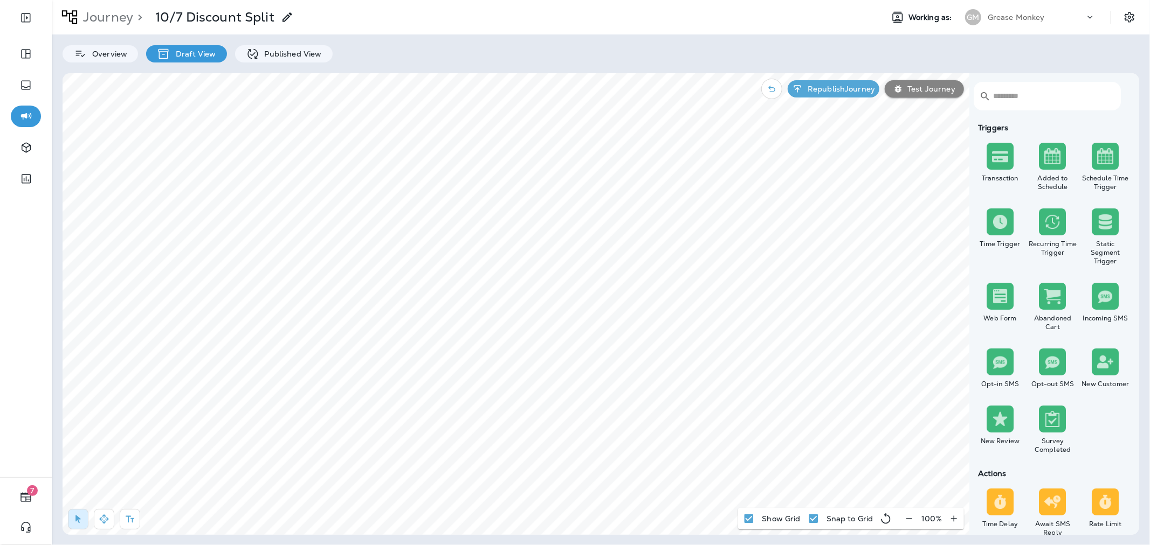
click at [1076, 8] on div "GM Grease Monkey" at bounding box center [1029, 17] width 143 height 22
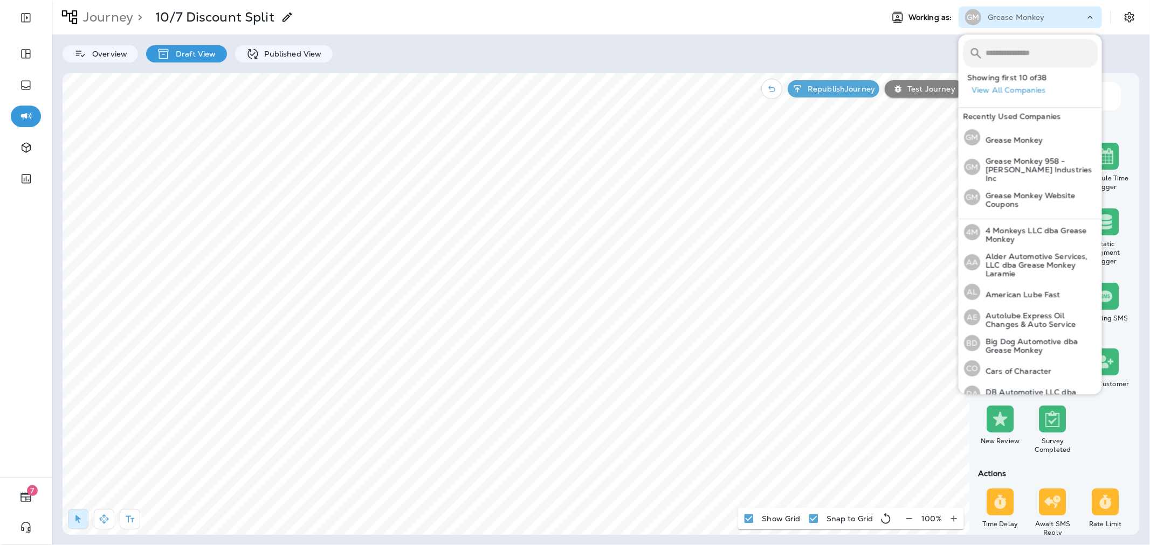
click at [1052, 47] on input "text" at bounding box center [1041, 53] width 112 height 29
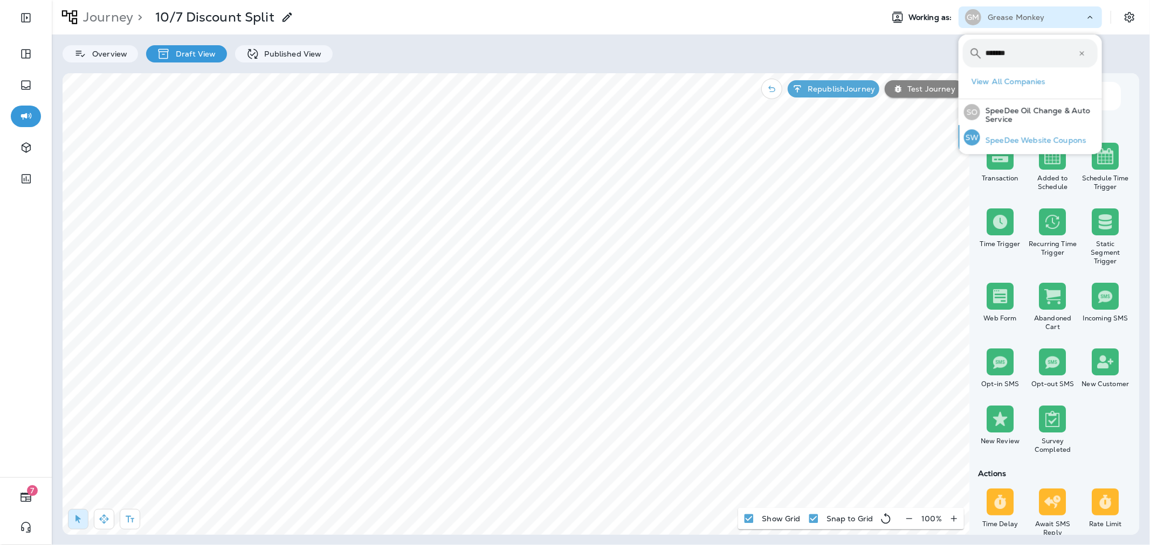
type input "*******"
click at [1044, 133] on div "SW SpeeDee Website Coupons" at bounding box center [1024, 137] width 131 height 25
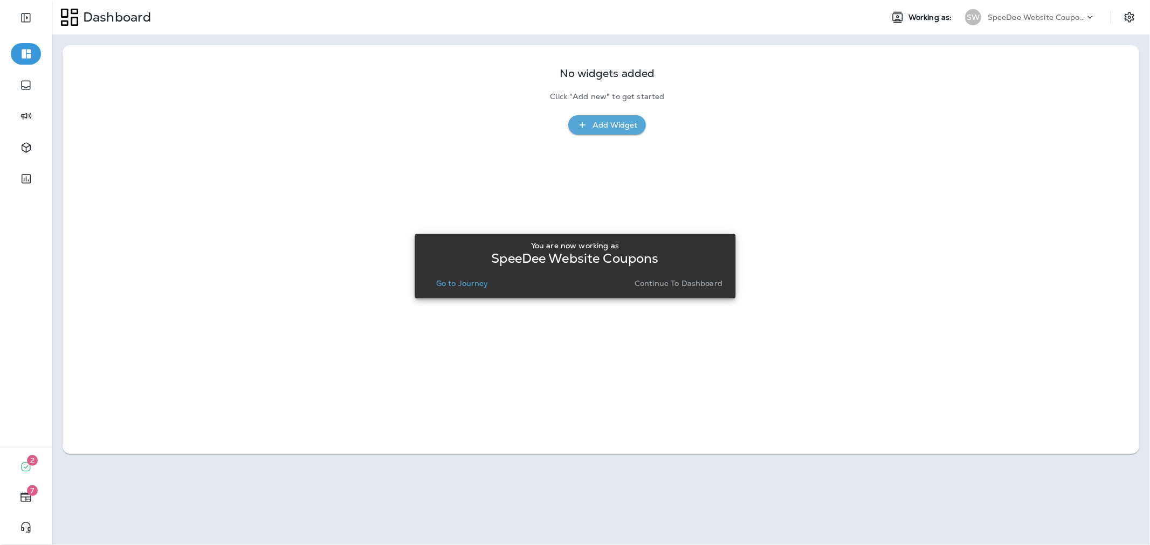
click at [706, 279] on p "Continue to Dashboard" at bounding box center [678, 283] width 88 height 9
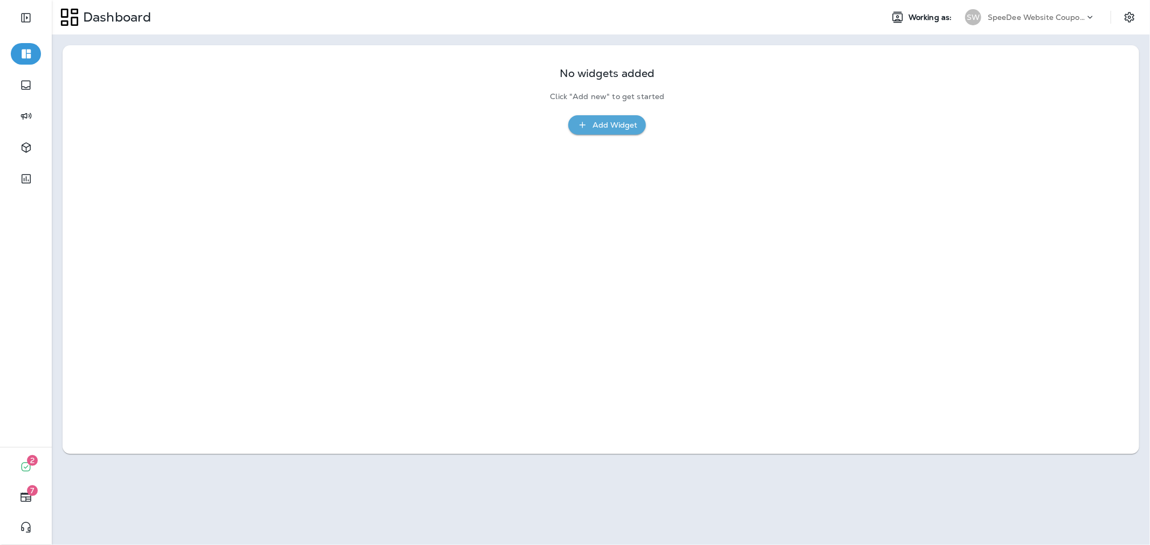
click at [1057, 11] on div "SpeeDee Website Coupons" at bounding box center [1035, 17] width 97 height 16
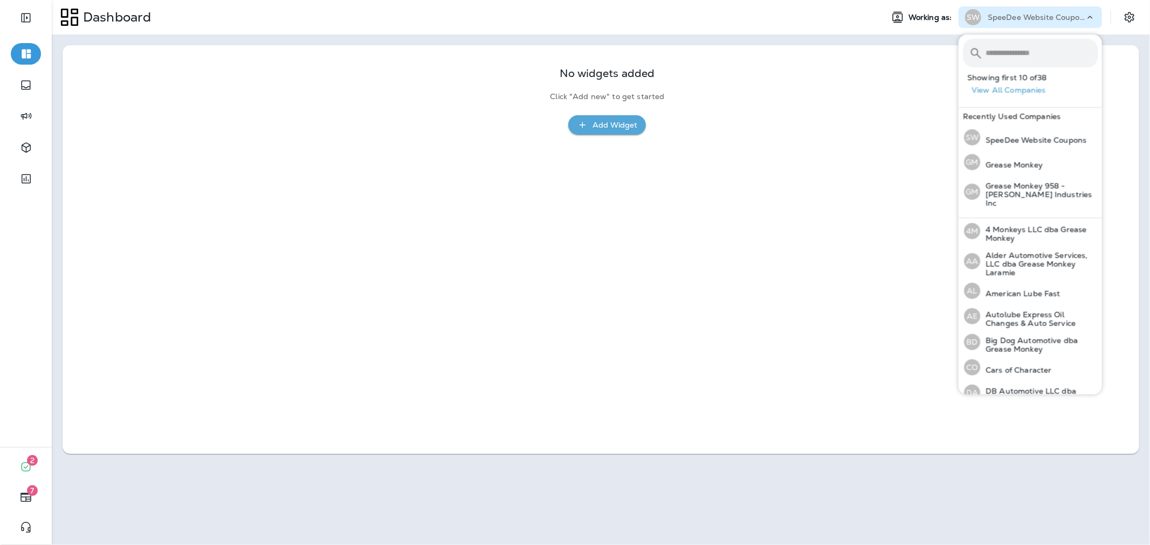
click at [1052, 50] on input "text" at bounding box center [1041, 53] width 112 height 29
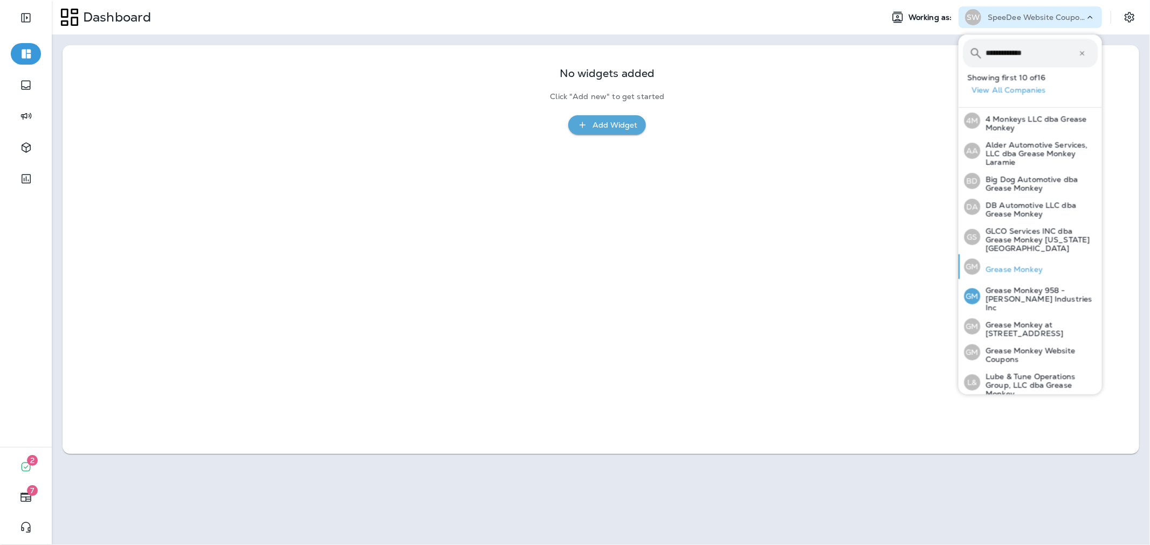
type input "**********"
click at [1030, 265] on p "Grease Monkey" at bounding box center [1011, 269] width 63 height 9
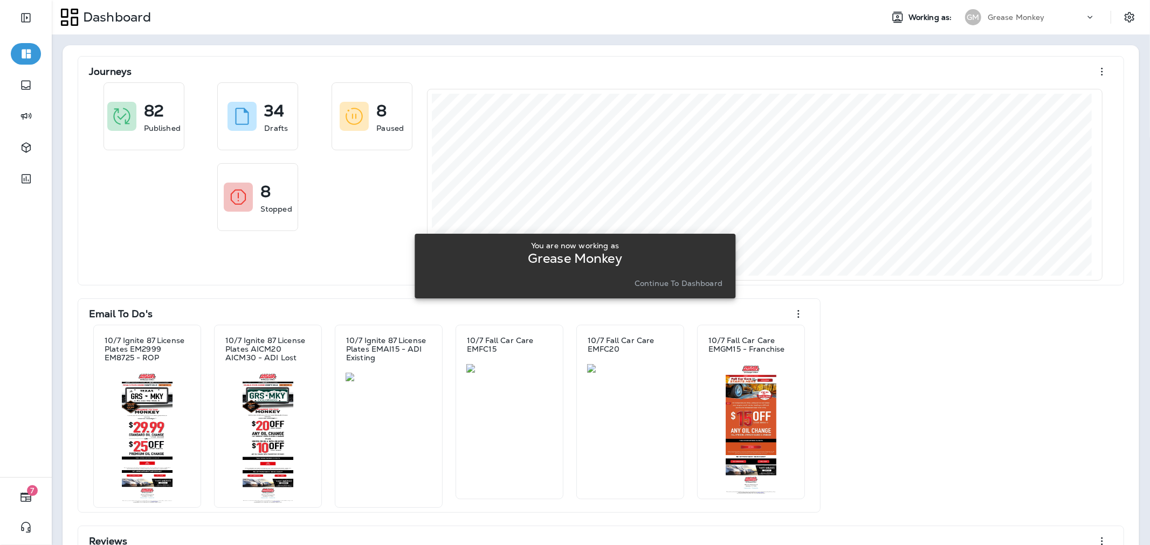
click at [708, 281] on p "Continue to Dashboard" at bounding box center [678, 283] width 88 height 9
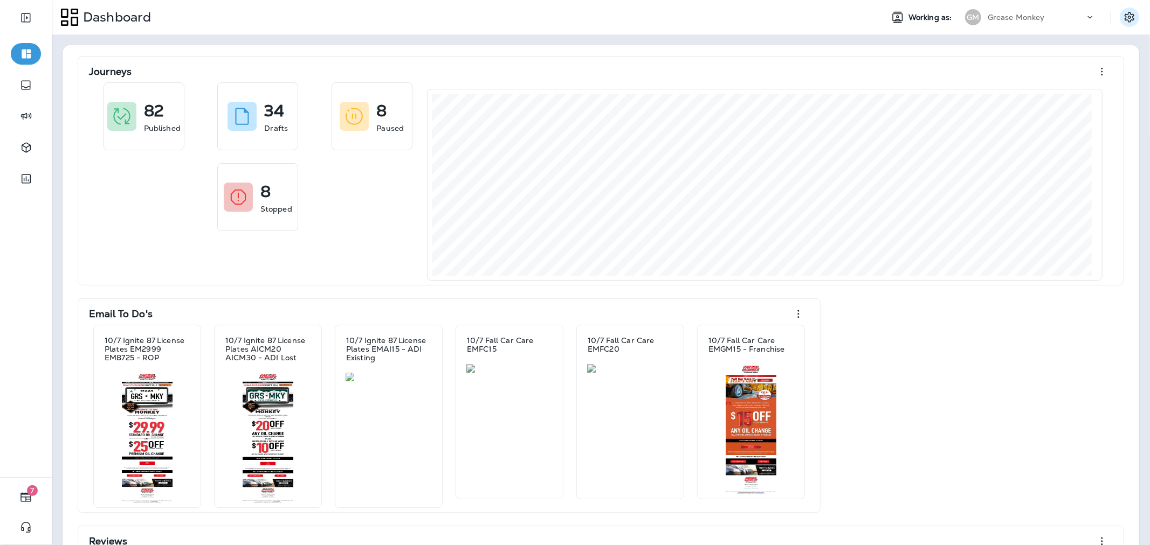
click at [1128, 13] on button "Settings" at bounding box center [1129, 17] width 19 height 19
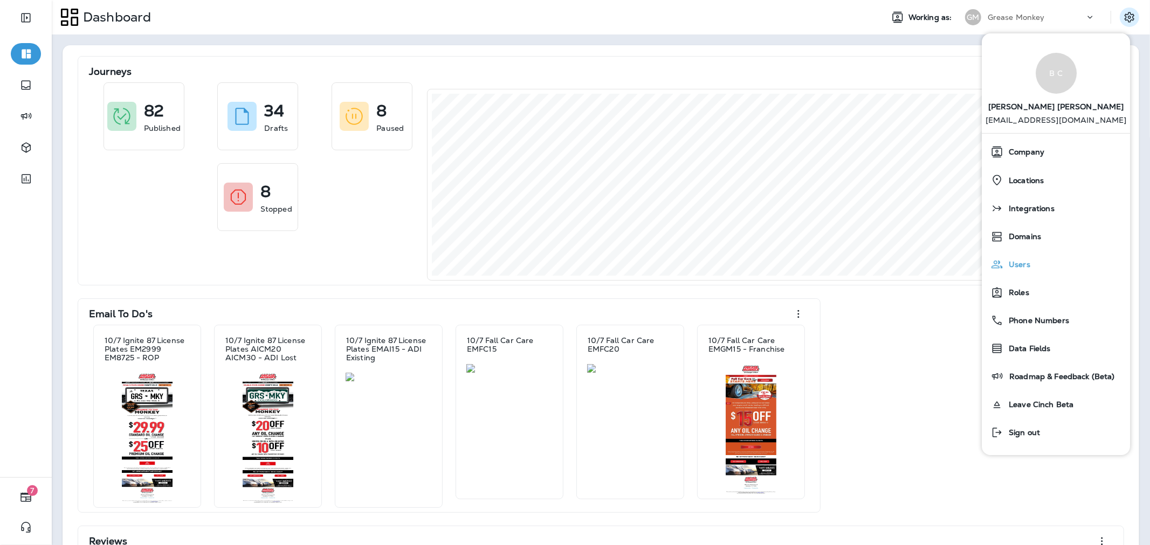
click at [1030, 265] on div "Users" at bounding box center [1056, 265] width 140 height 22
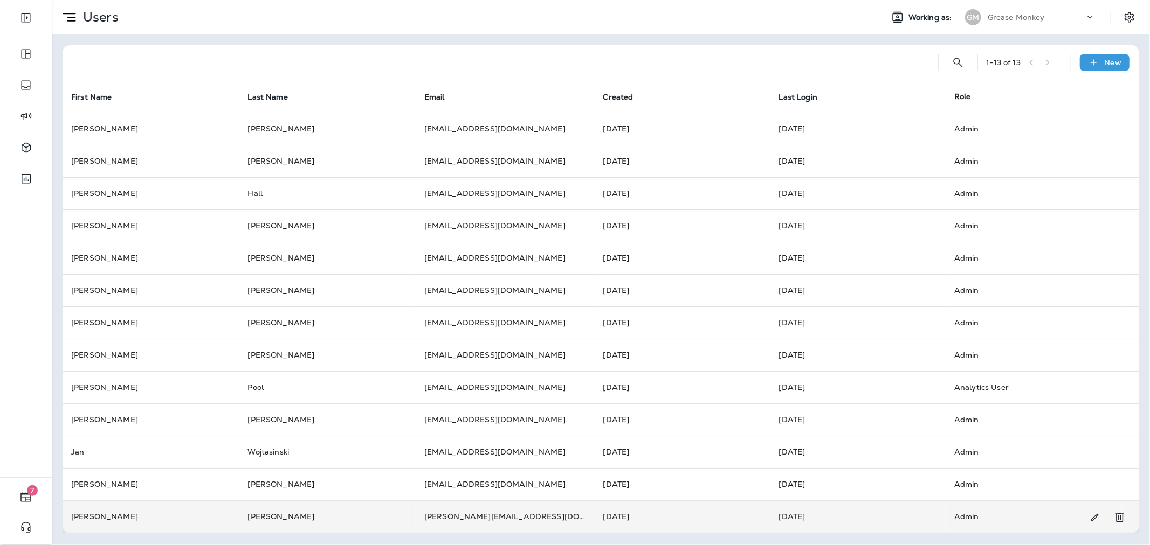
click at [895, 516] on td "Oct 8, 2025" at bounding box center [857, 517] width 175 height 32
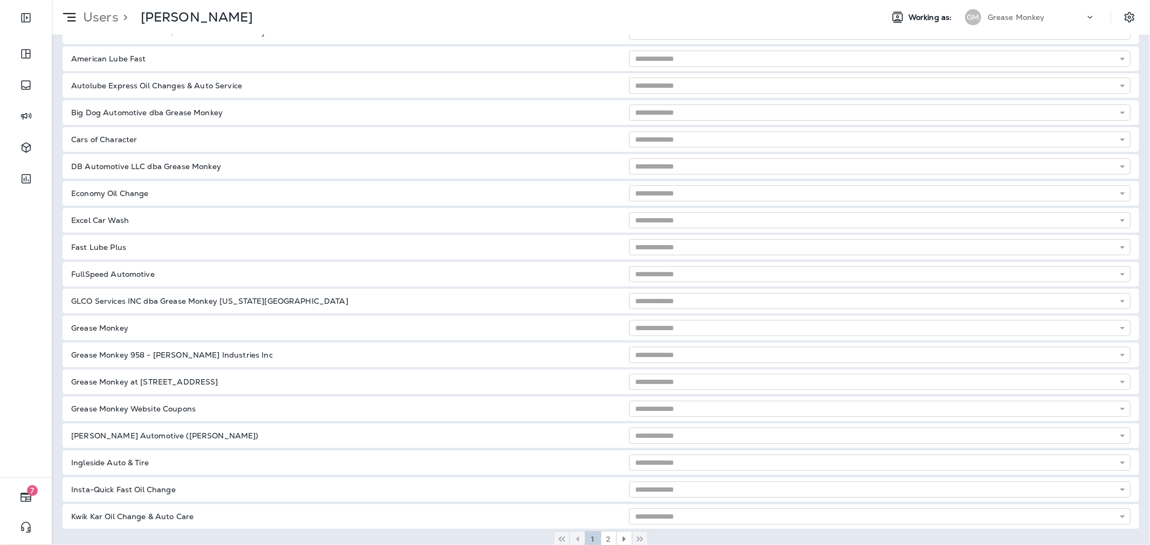
scroll to position [196, 0]
click at [606, 531] on button "2" at bounding box center [608, 536] width 16 height 16
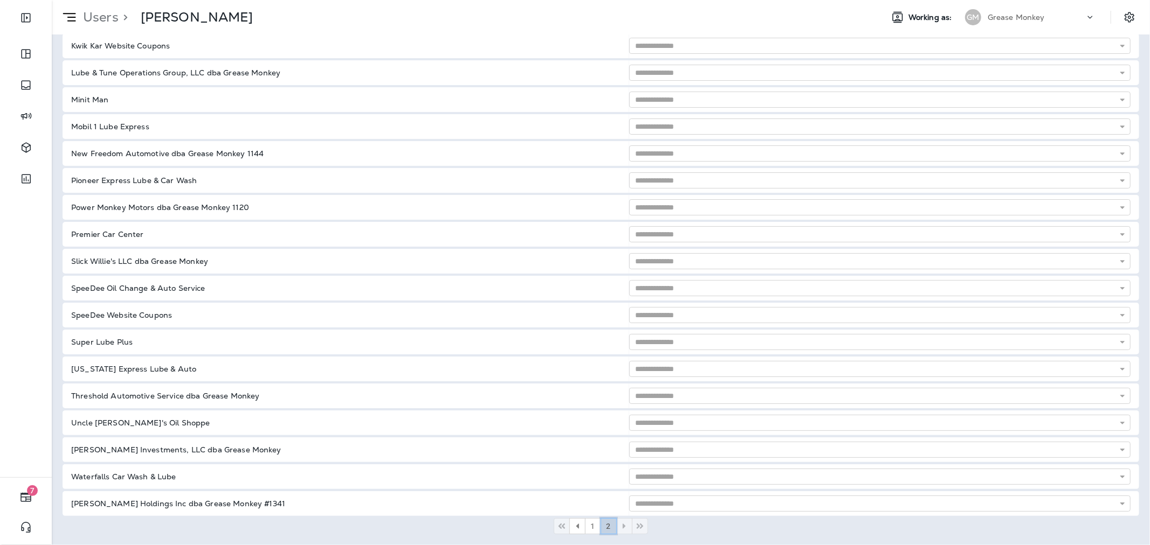
scroll to position [143, 0]
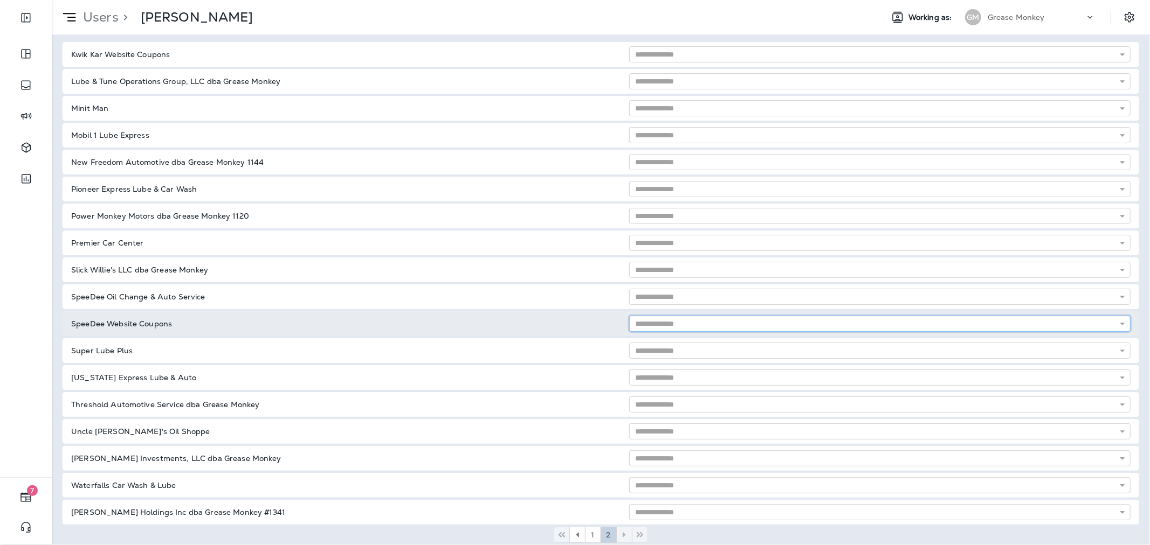
click at [676, 322] on input "text" at bounding box center [879, 324] width 501 height 16
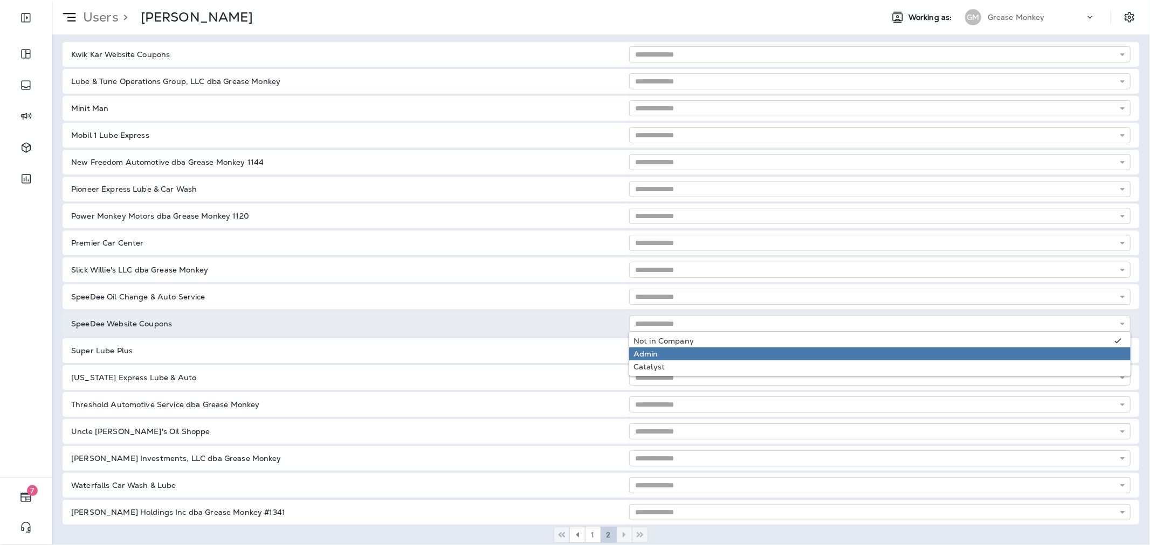
type input "*****"
click at [664, 347] on tbody "Kwik Kar Website Coupons Not in Company Admin Catalyst Lube & Tune Operations G…" at bounding box center [601, 283] width 1076 height 483
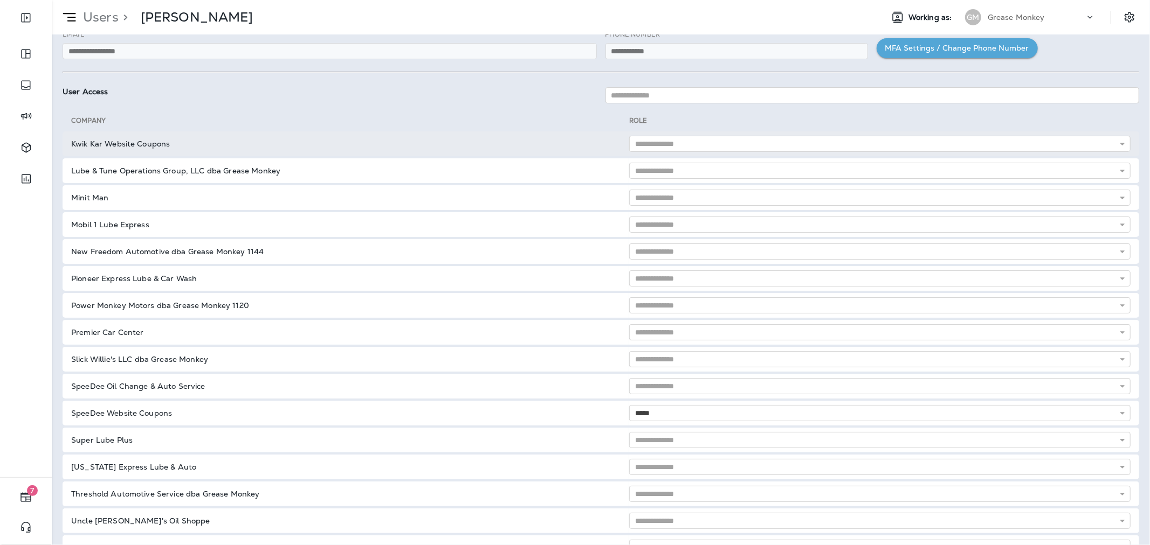
scroll to position [0, 0]
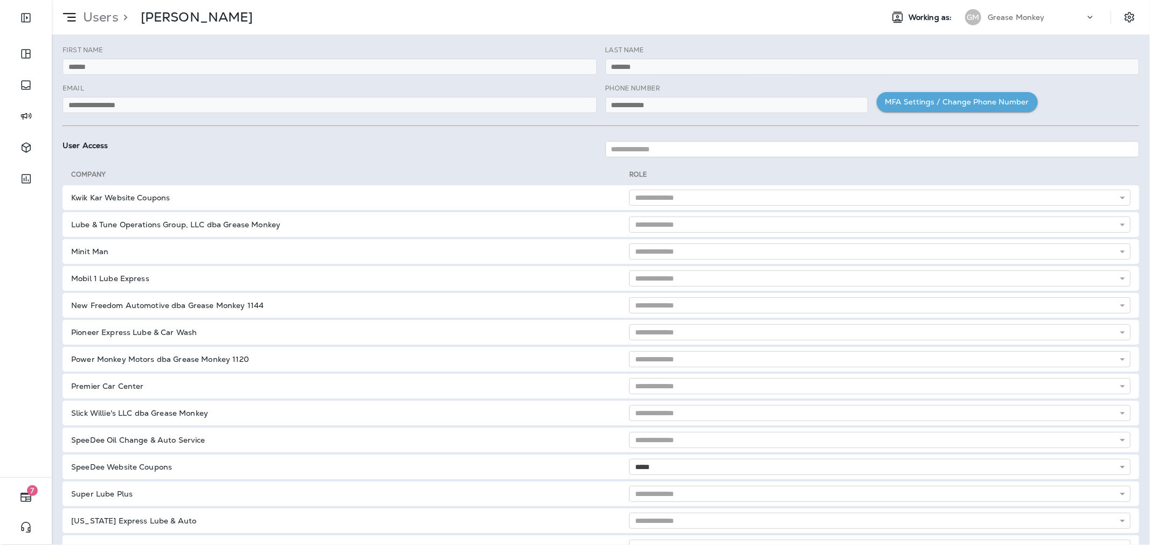
click at [539, 165] on div "User Access" at bounding box center [600, 149] width 1085 height 38
click at [93, 18] on p "Users" at bounding box center [99, 17] width 40 height 16
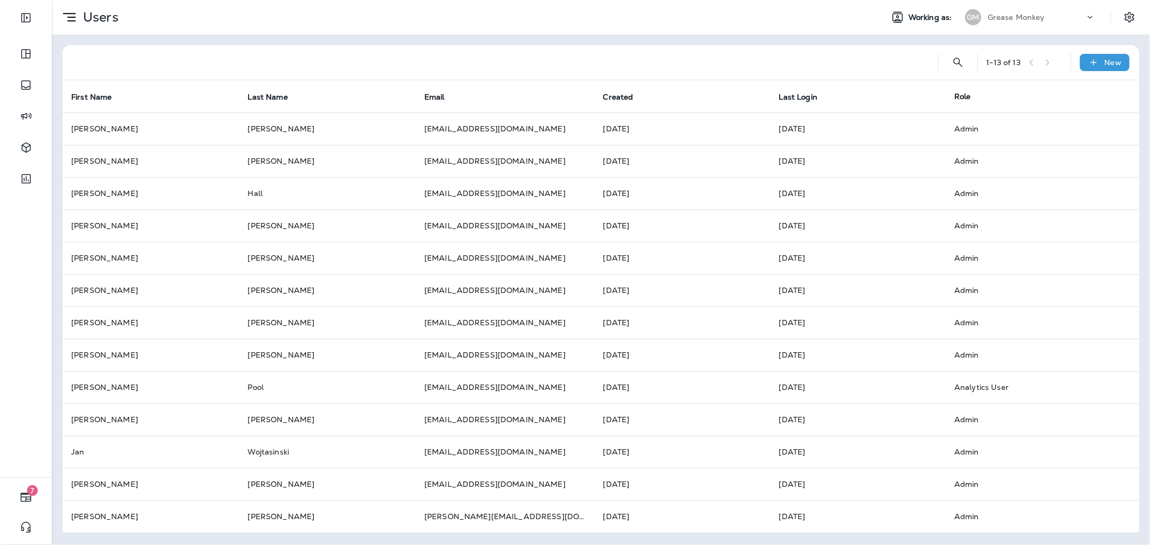
click at [1051, 16] on div "Grease Monkey" at bounding box center [1035, 17] width 97 height 16
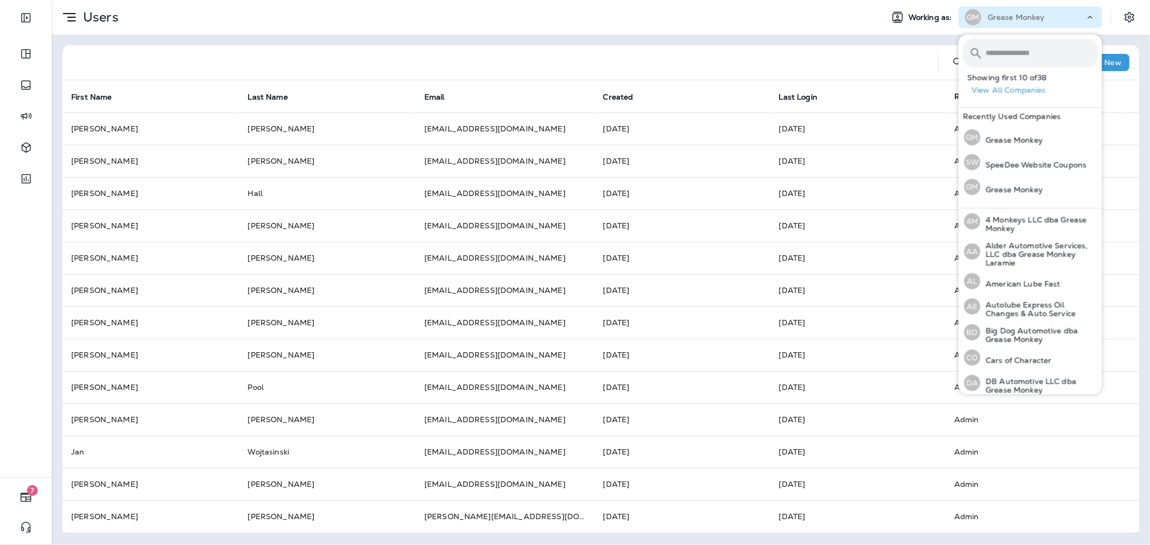
click at [1033, 47] on input "text" at bounding box center [1041, 53] width 112 height 29
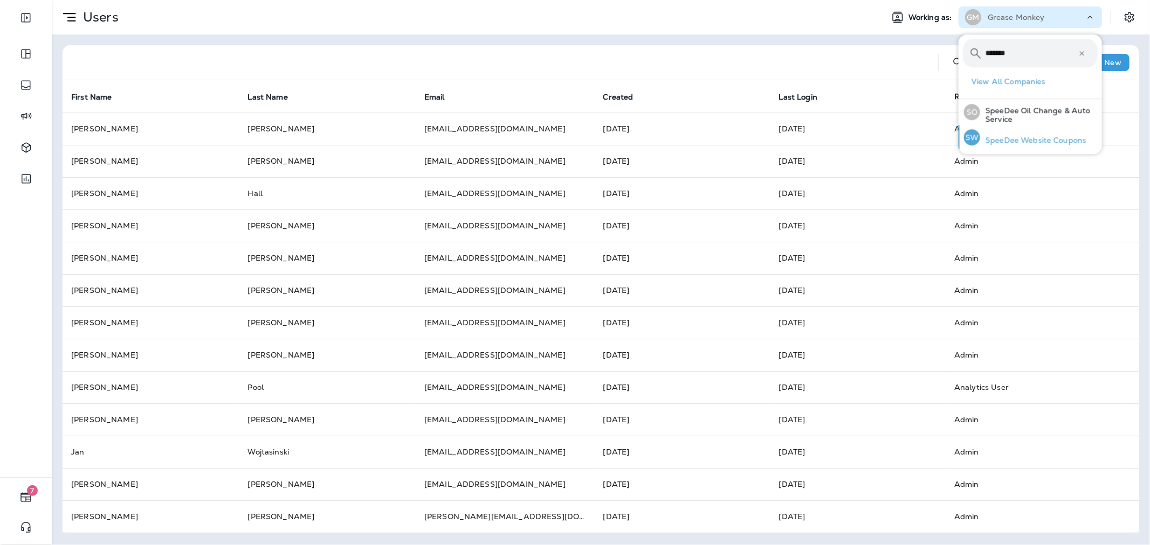
type input "*******"
click at [1043, 136] on p "SpeeDee Website Coupons" at bounding box center [1033, 140] width 106 height 9
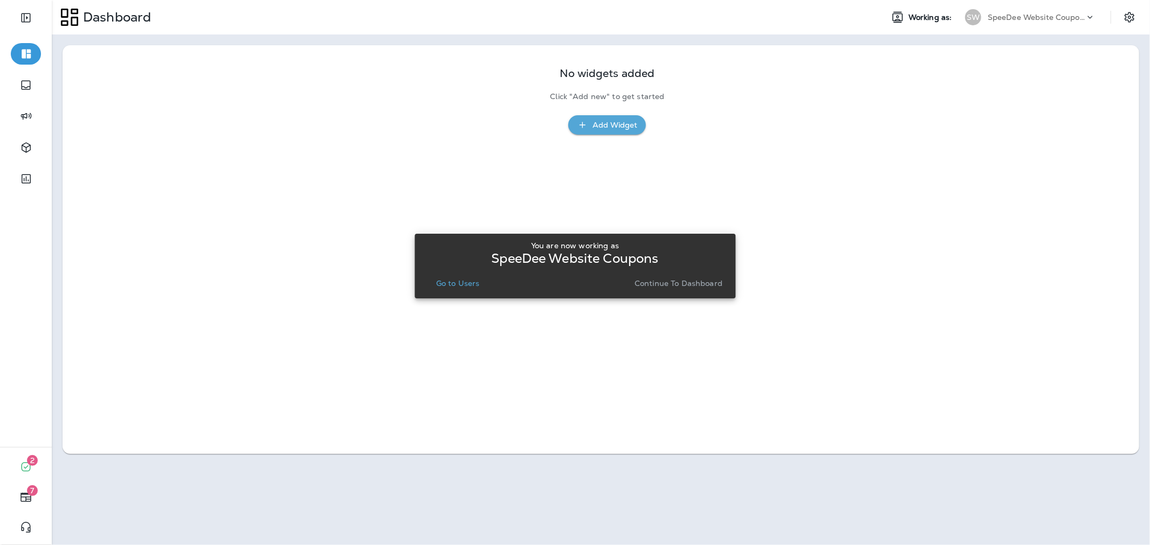
drag, startPoint x: 430, startPoint y: 278, endPoint x: 453, endPoint y: 282, distance: 23.7
click at [430, 277] on div "Go to Users" at bounding box center [458, 283] width 70 height 15
click at [454, 282] on p "Go to Users" at bounding box center [458, 283] width 44 height 9
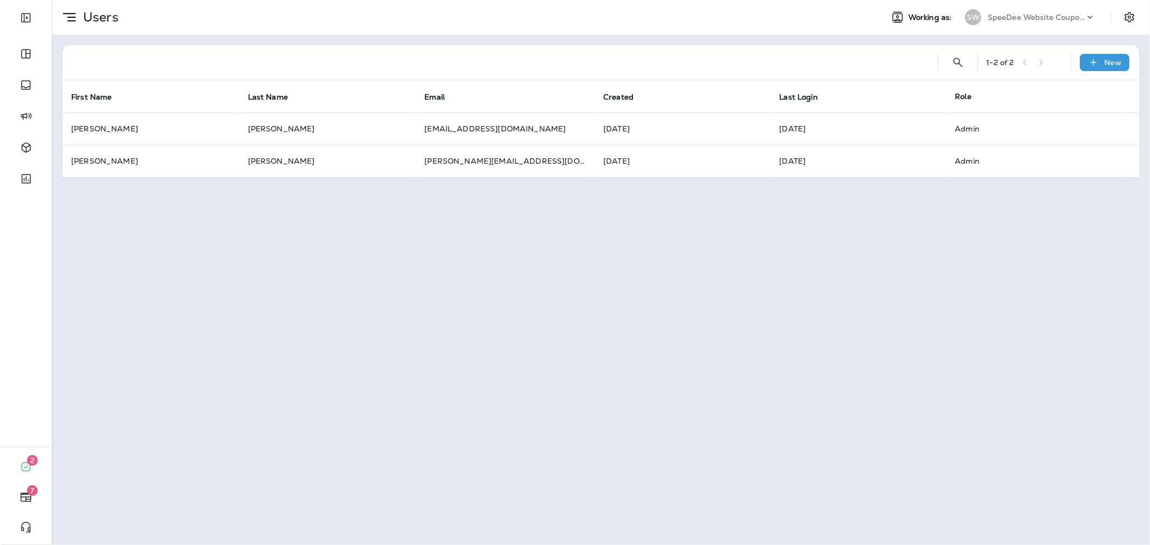
click at [1019, 13] on p "SpeeDee Website Coupons" at bounding box center [1035, 17] width 97 height 9
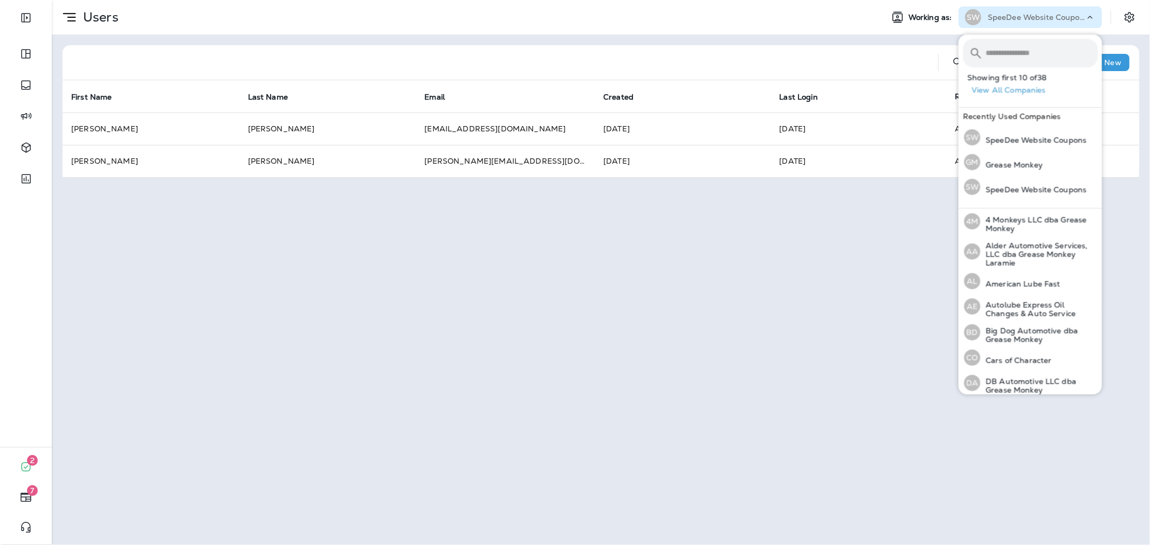
click at [1023, 50] on input "text" at bounding box center [1041, 53] width 112 height 29
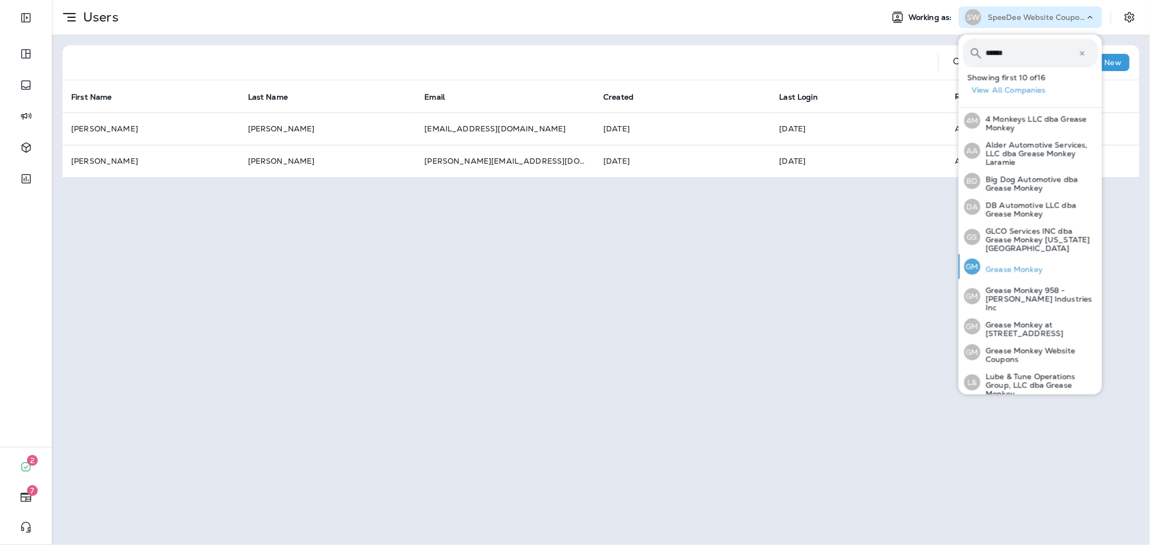
type input "******"
click at [1025, 265] on p "Grease Monkey" at bounding box center [1011, 269] width 63 height 9
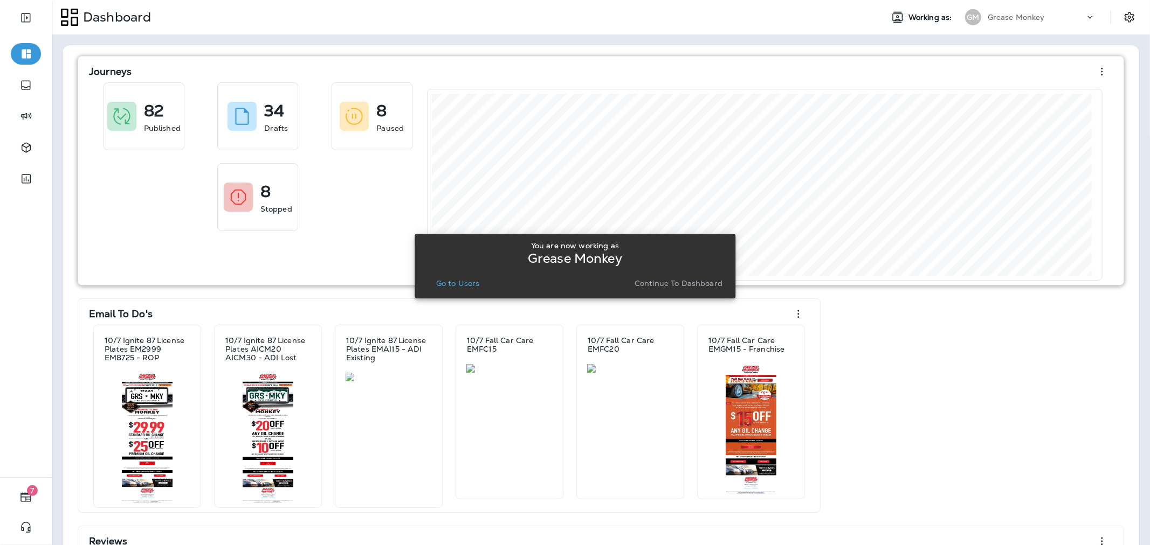
drag, startPoint x: 696, startPoint y: 280, endPoint x: 214, endPoint y: 197, distance: 489.5
click at [696, 280] on p "Continue to Dashboard" at bounding box center [678, 283] width 88 height 9
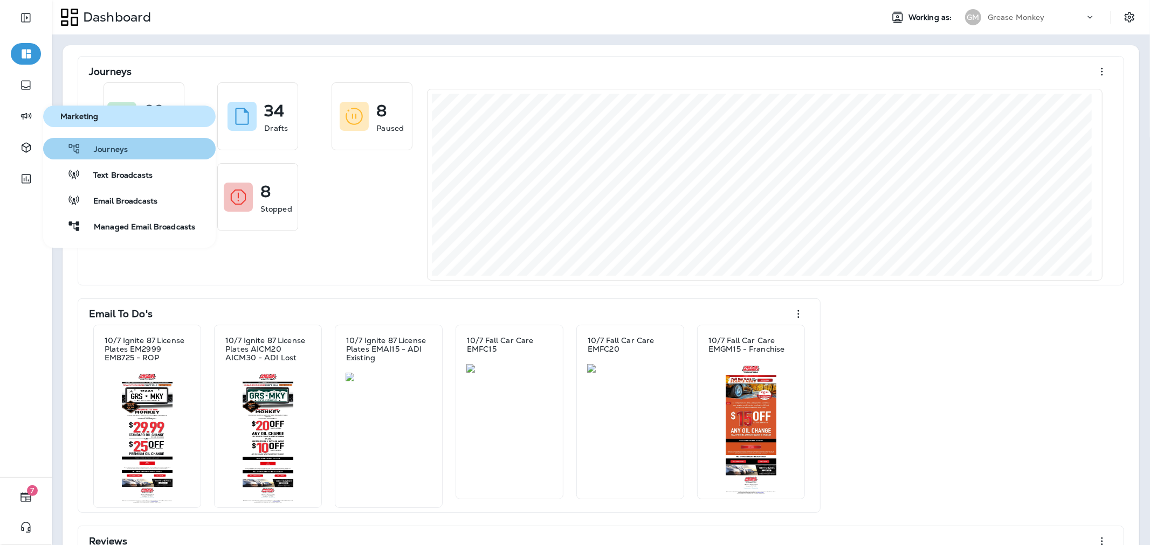
click at [94, 146] on span "Journeys" at bounding box center [104, 150] width 47 height 10
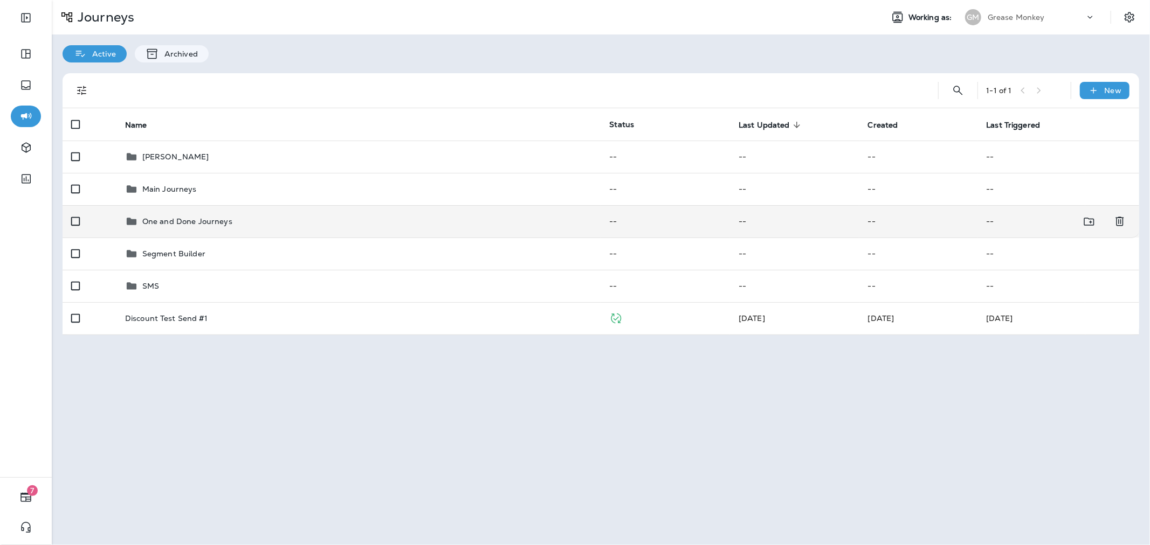
click at [250, 219] on div "One and Done Journeys" at bounding box center [358, 221] width 467 height 13
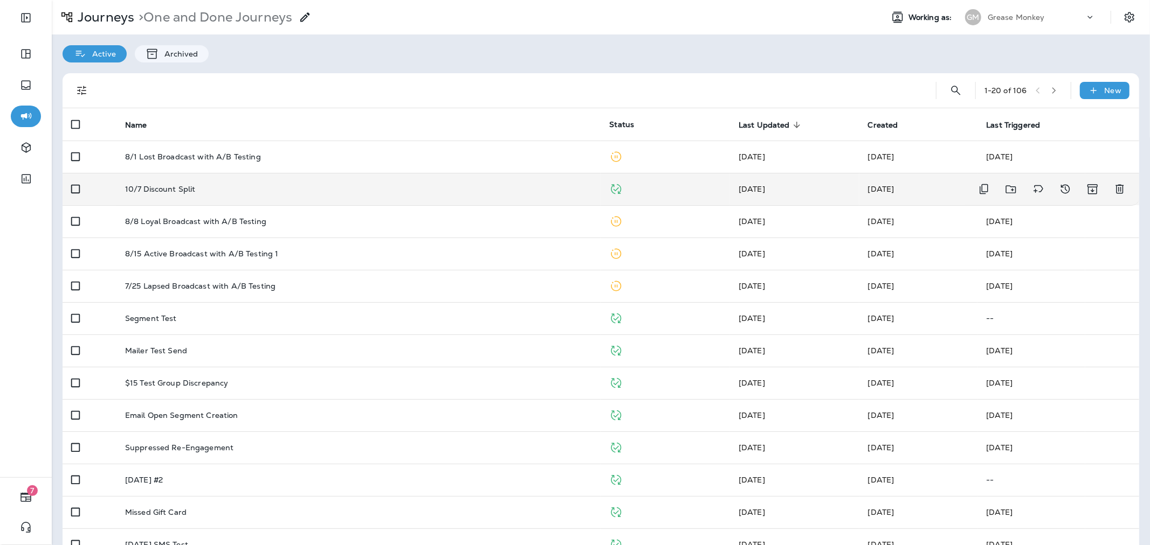
click at [286, 190] on div "10/7 Discount Split" at bounding box center [358, 189] width 467 height 9
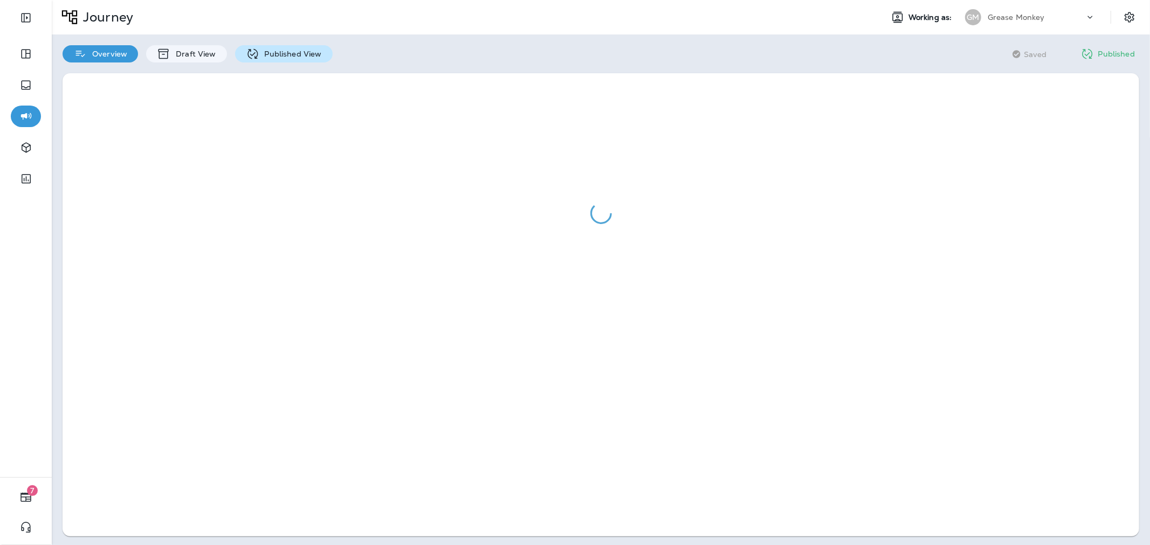
click at [299, 54] on p "Published View" at bounding box center [290, 54] width 63 height 9
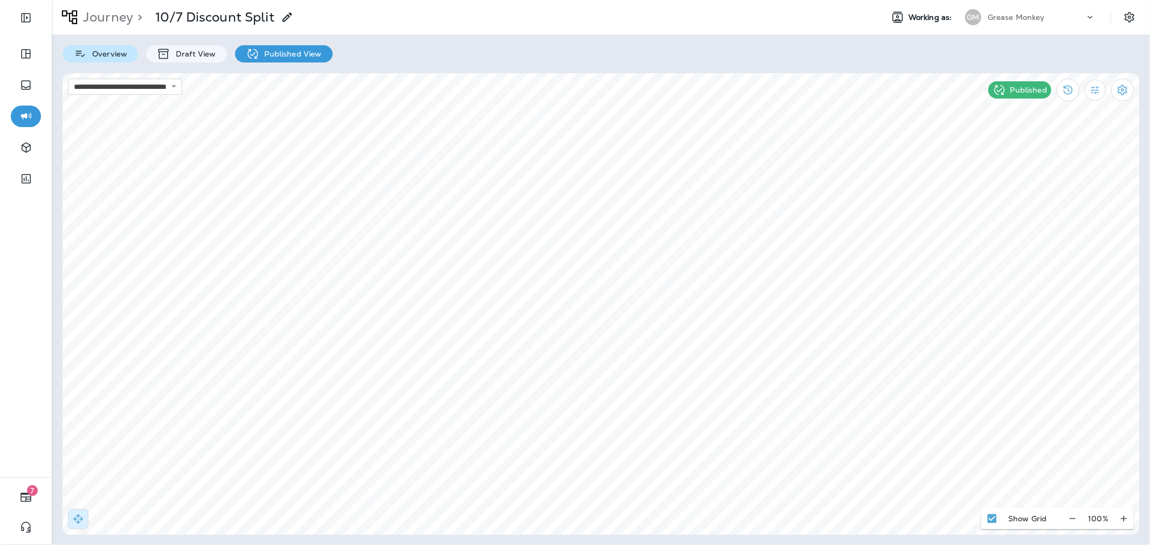
click at [118, 57] on p "Overview" at bounding box center [107, 54] width 40 height 9
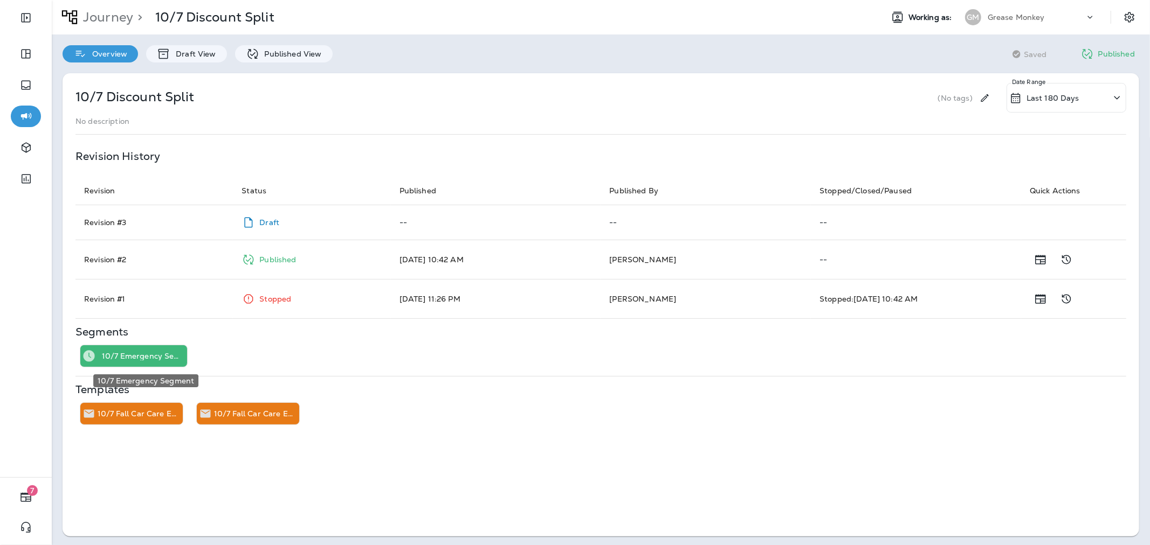
click at [160, 353] on p "10/7 Emergency Segment" at bounding box center [142, 356] width 81 height 9
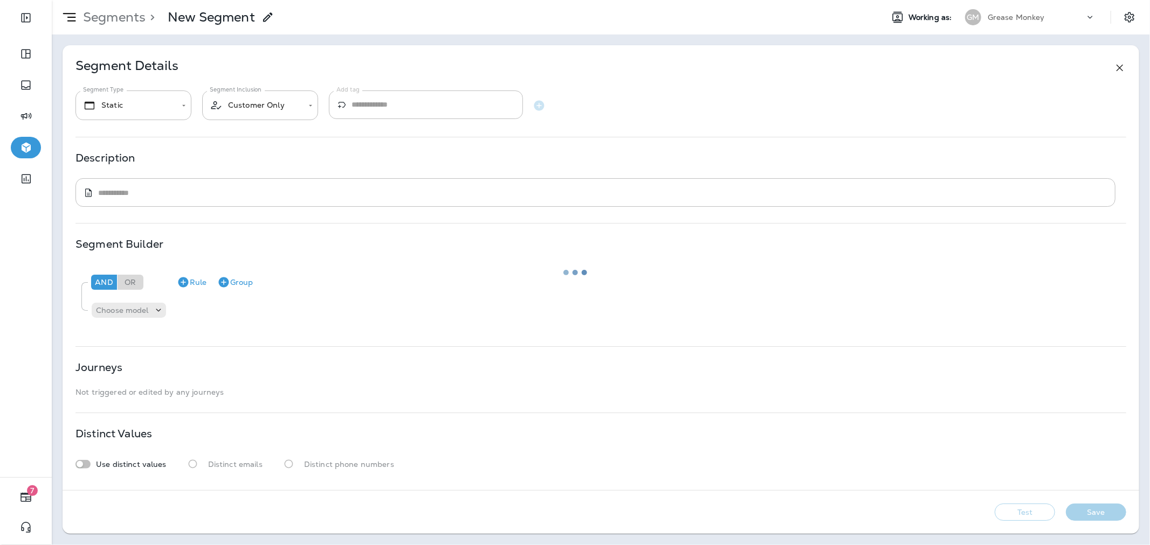
type input "*******"
type textarea "**********"
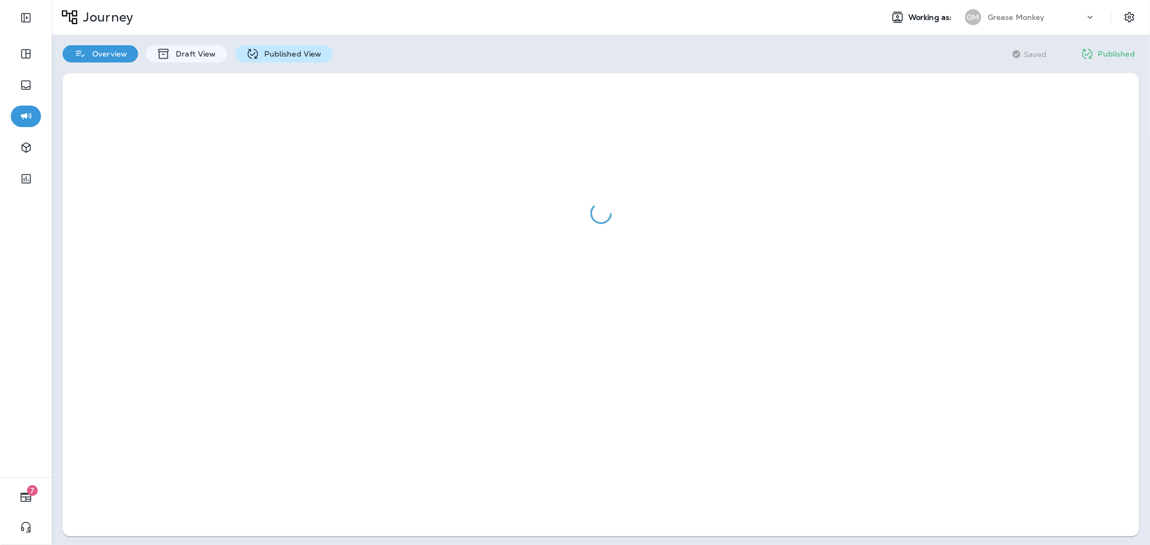
click at [281, 56] on p "Published View" at bounding box center [290, 54] width 63 height 9
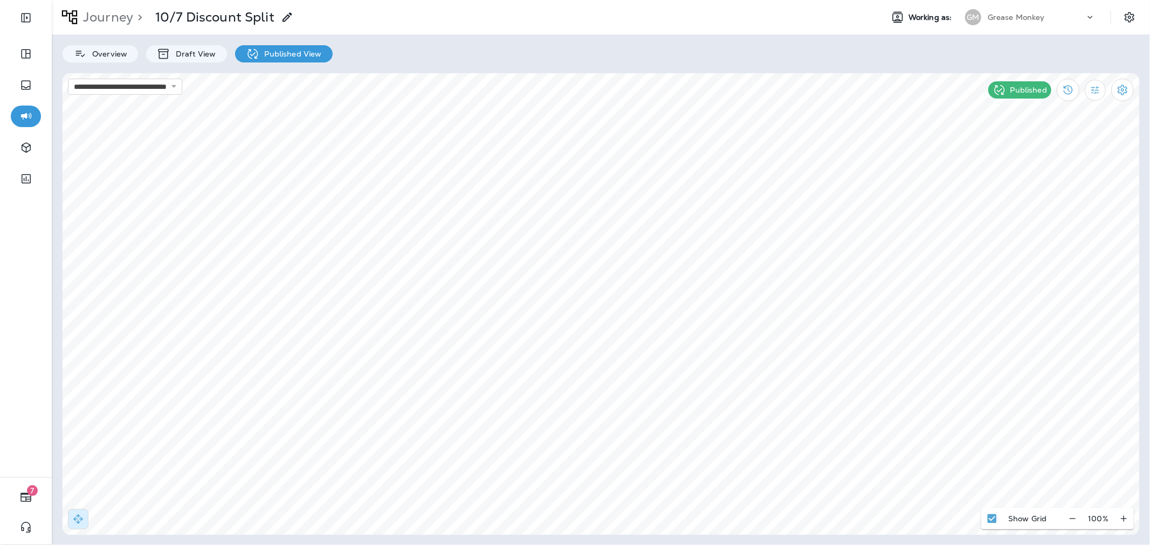
click at [1020, 20] on p "Grease Monkey" at bounding box center [1015, 17] width 57 height 9
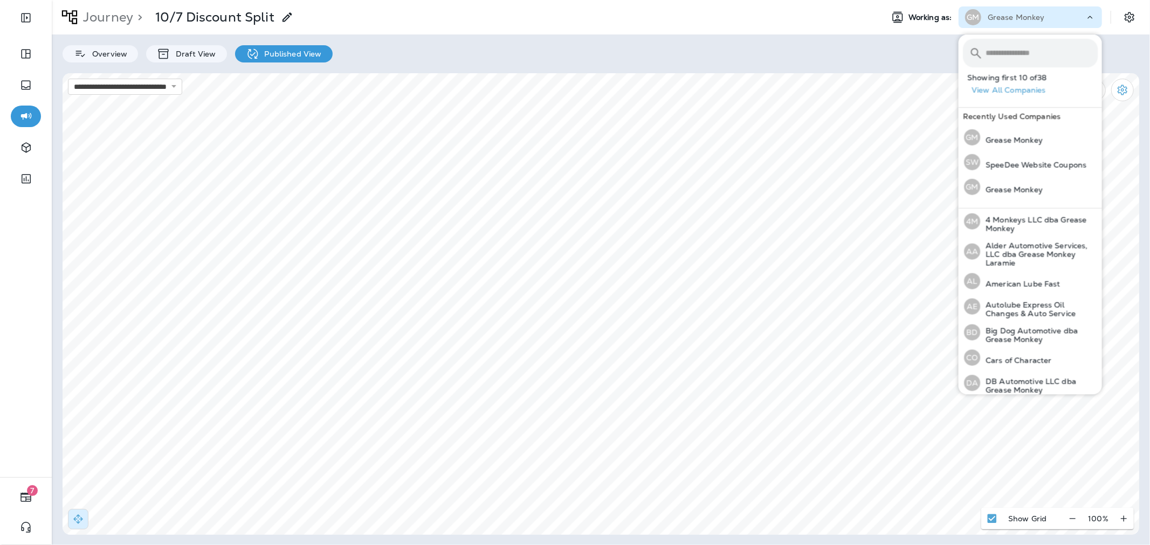
click at [1026, 47] on input "text" at bounding box center [1041, 53] width 112 height 29
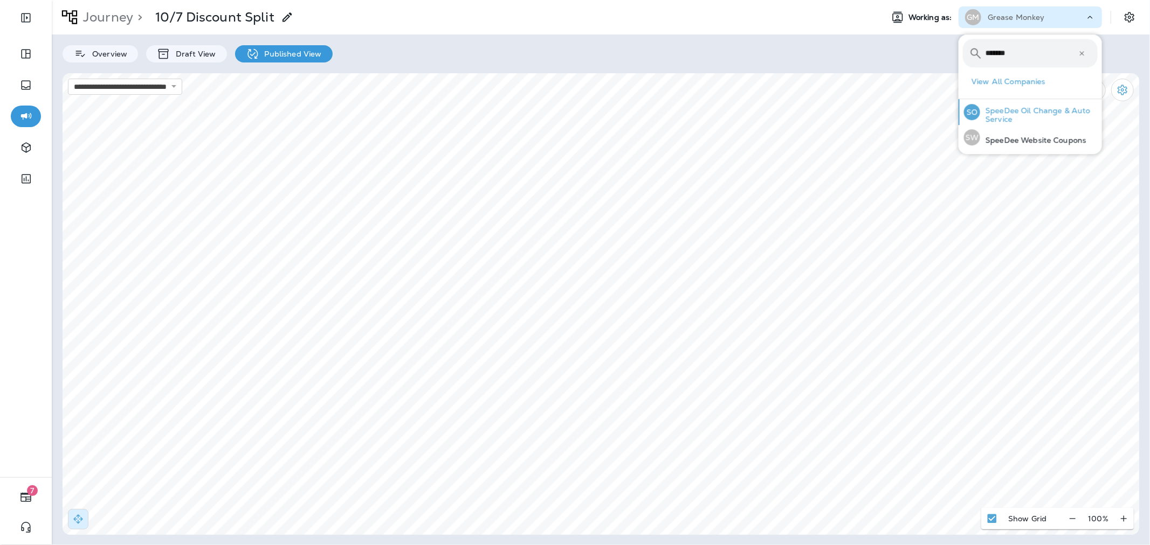
type input "*******"
click at [1030, 110] on p "SpeeDee Oil Change & Auto Service" at bounding box center [1039, 114] width 118 height 17
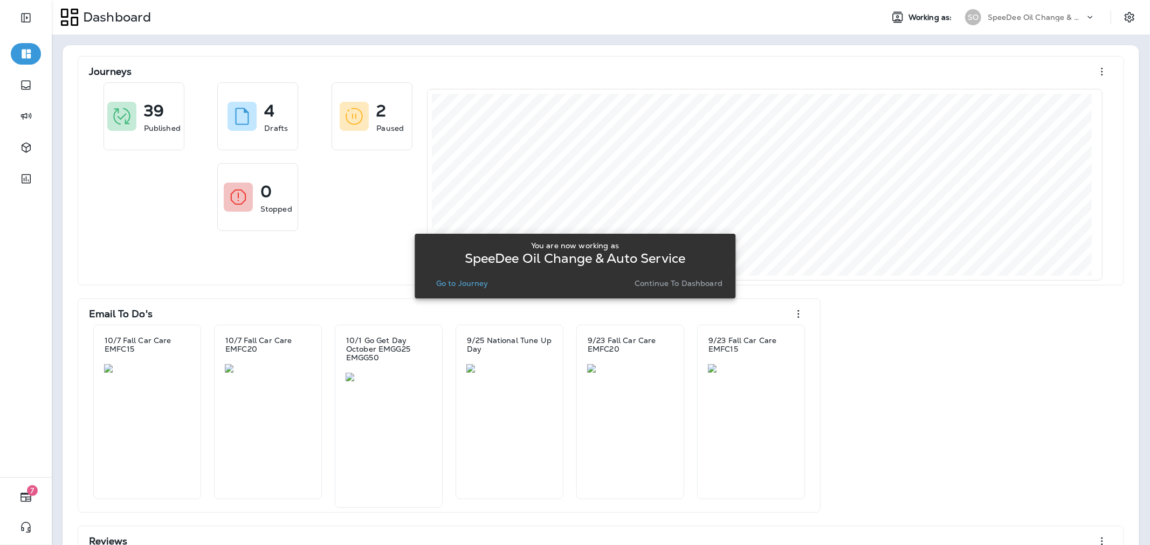
click at [639, 282] on p "Continue to Dashboard" at bounding box center [678, 283] width 88 height 9
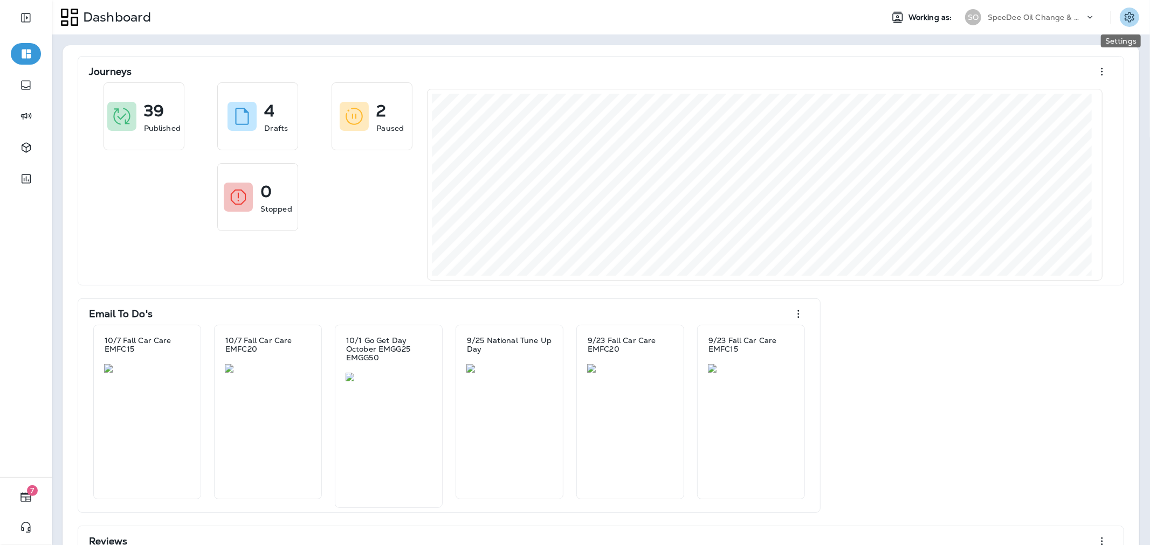
click at [1123, 18] on icon "Settings" at bounding box center [1129, 17] width 13 height 13
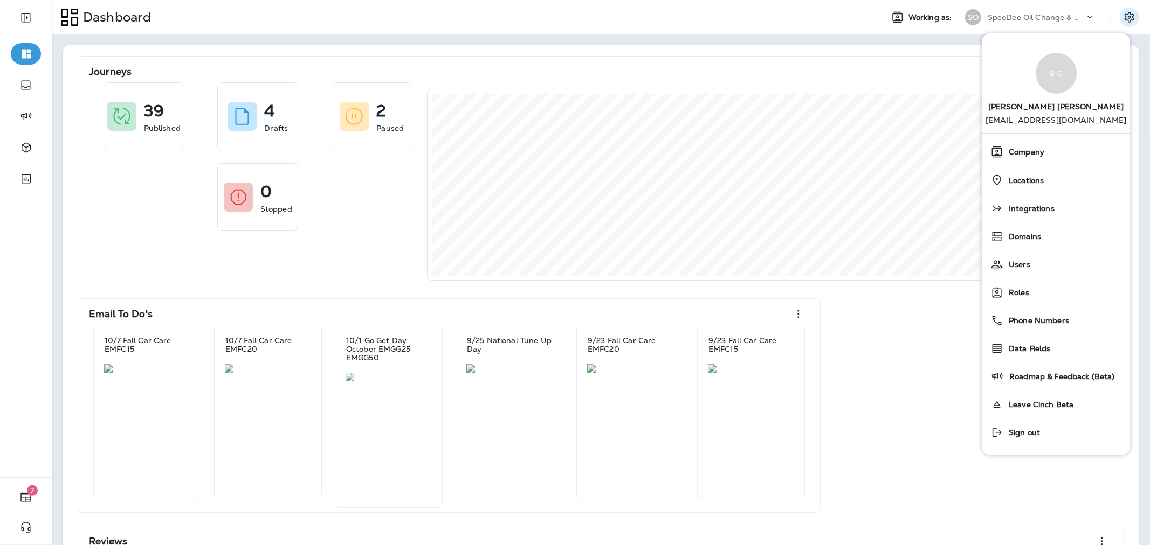
click at [965, 36] on div "Journeys 39 Published 4 Drafts 2 Paused 0 Stopped Email To Do's 10/7 Fall Car C…" at bounding box center [601, 405] width 1098 height 743
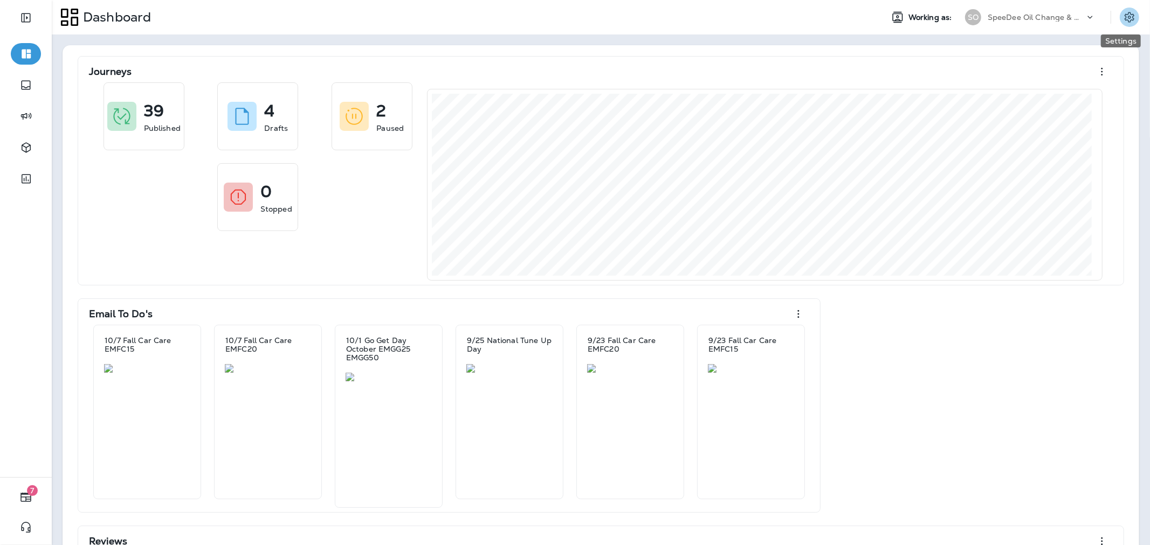
click at [1120, 19] on button "Settings" at bounding box center [1129, 17] width 19 height 19
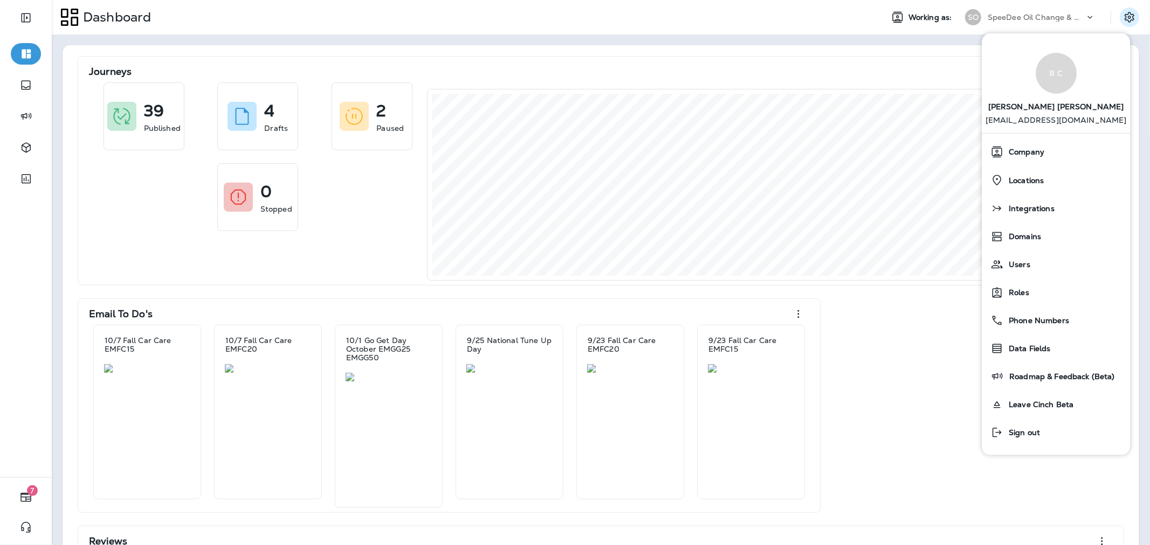
click at [955, 42] on div "Journeys 39 Published 4 Drafts 2 Paused 0 Stopped Email To Do's 10/7 Fall Car C…" at bounding box center [601, 405] width 1098 height 743
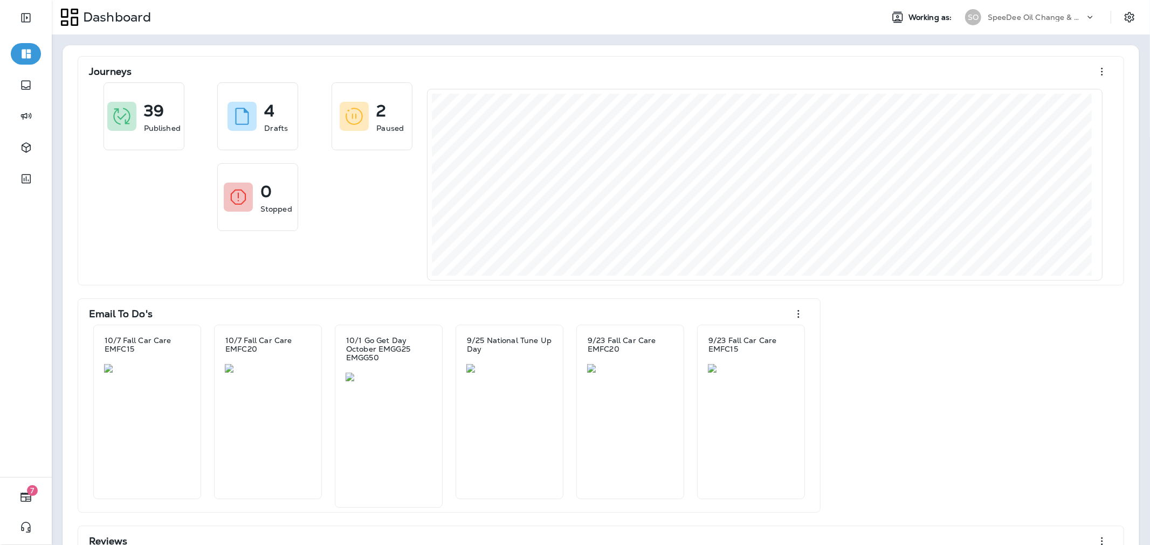
click at [433, 31] on div "Dashboard Working as: SO SpeeDee Oil Change & Auto Service" at bounding box center [601, 17] width 1098 height 34
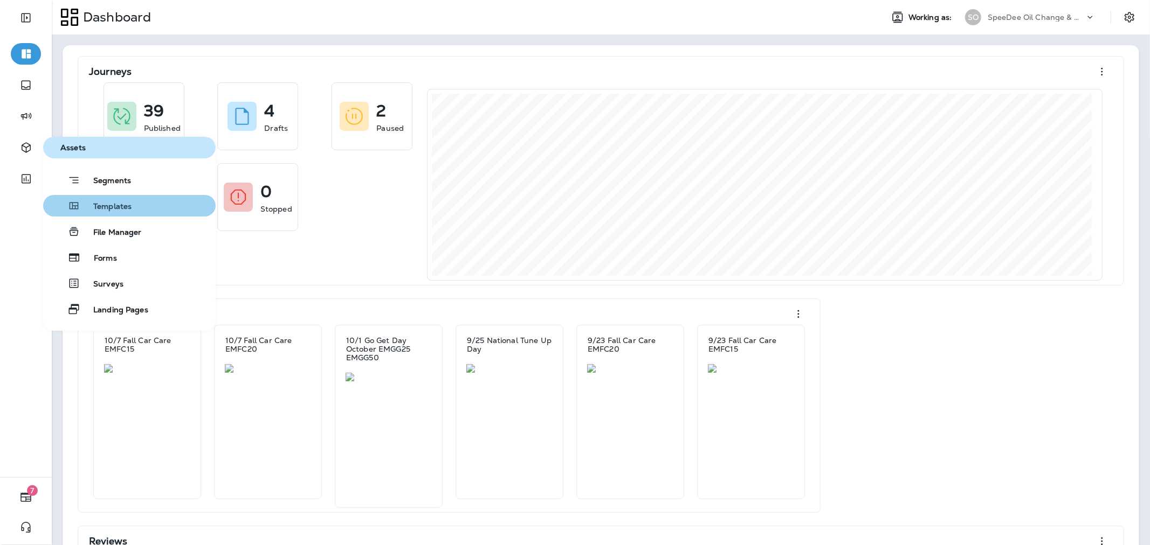
click at [102, 208] on span "Templates" at bounding box center [105, 207] width 51 height 10
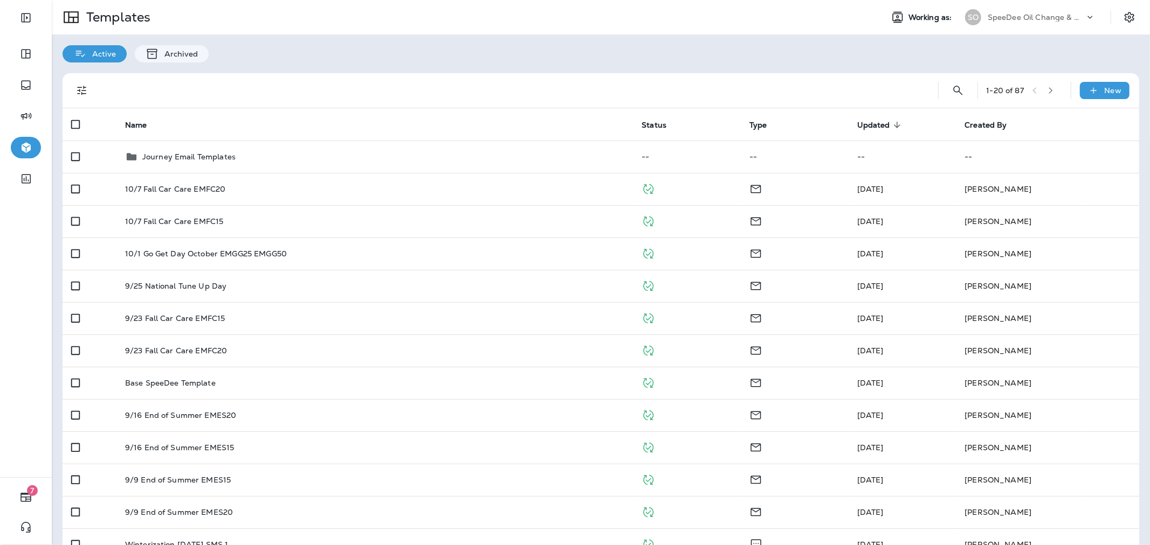
click at [1044, 19] on p "SpeeDee Oil Change & Auto Service" at bounding box center [1035, 17] width 97 height 9
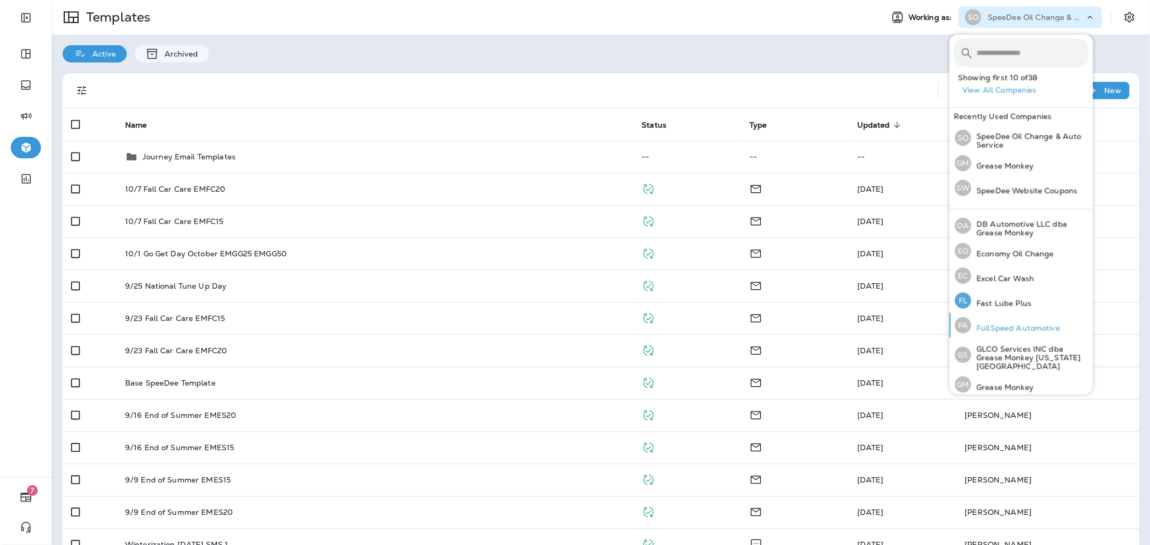
scroll to position [179, 0]
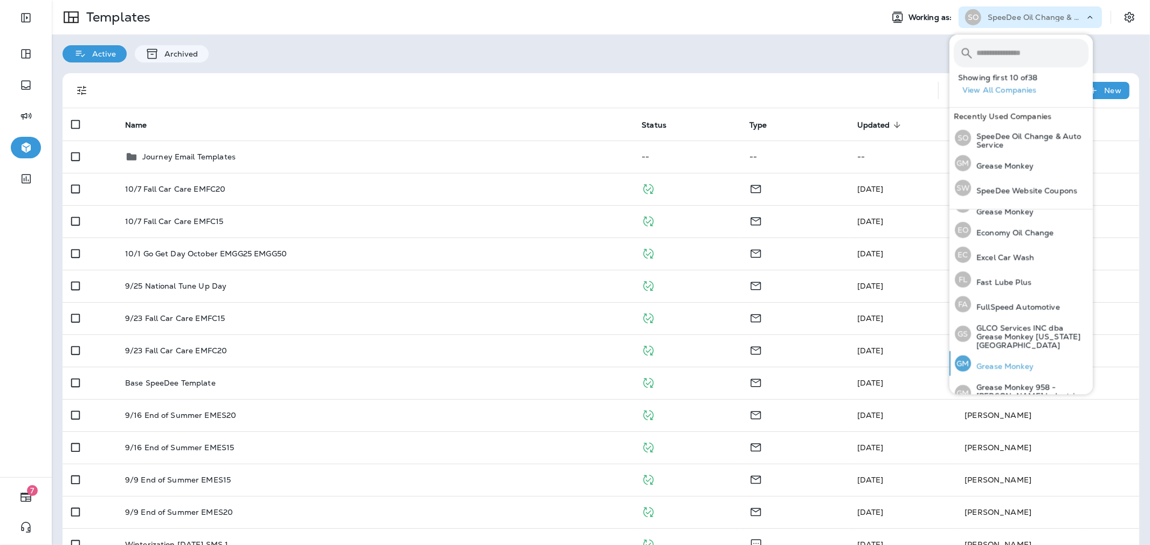
click at [1011, 362] on p "Grease Monkey" at bounding box center [1002, 366] width 63 height 9
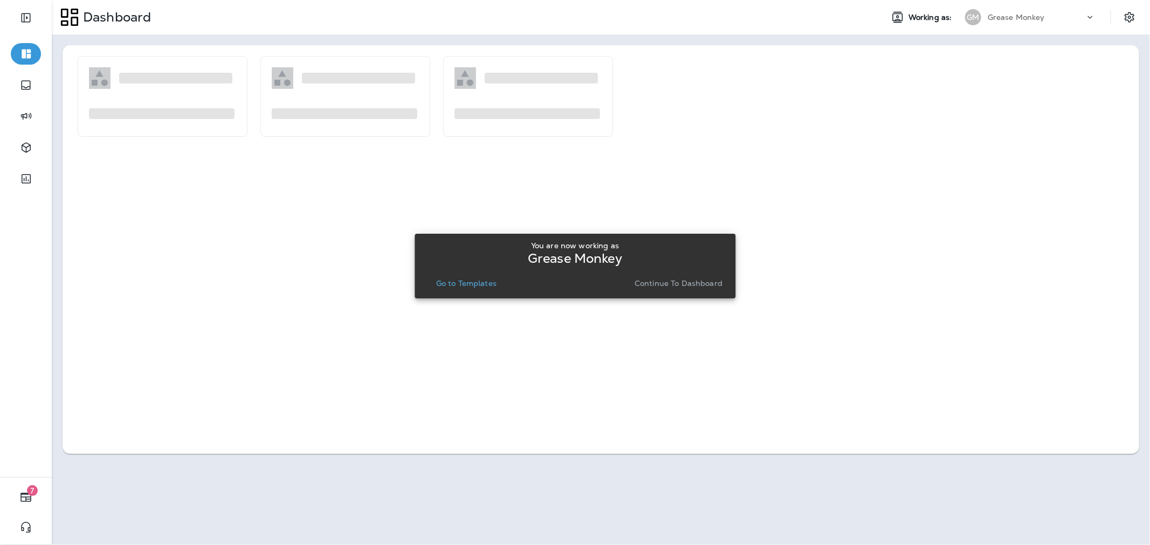
click at [469, 276] on button "Go to Templates" at bounding box center [466, 283] width 69 height 15
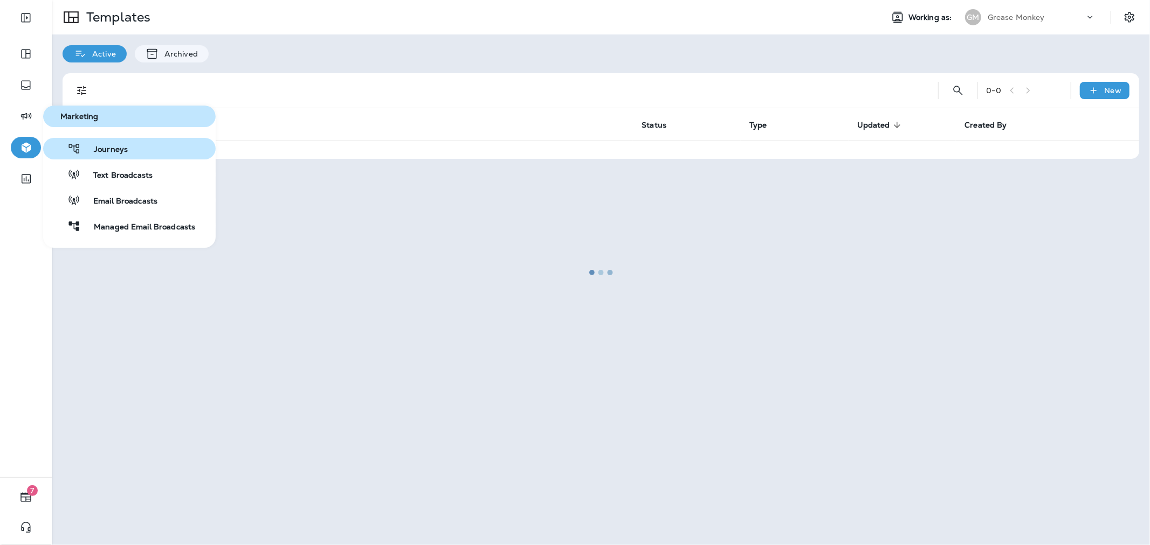
click at [136, 154] on button "Journeys" at bounding box center [129, 149] width 172 height 22
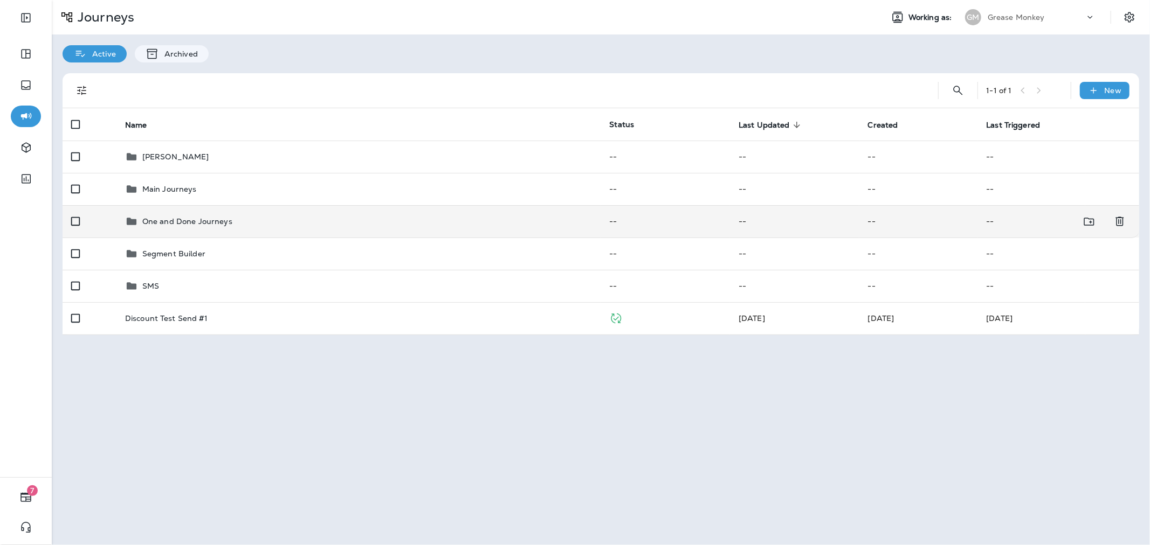
click at [279, 217] on div "One and Done Journeys" at bounding box center [358, 221] width 467 height 13
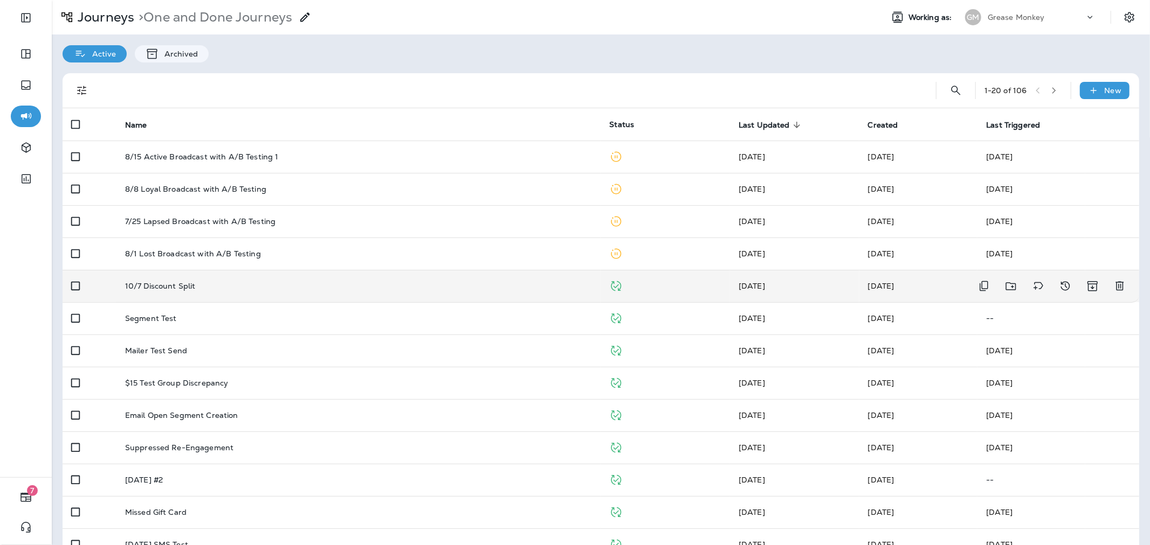
click at [292, 282] on div "10/7 Discount Split" at bounding box center [358, 286] width 467 height 9
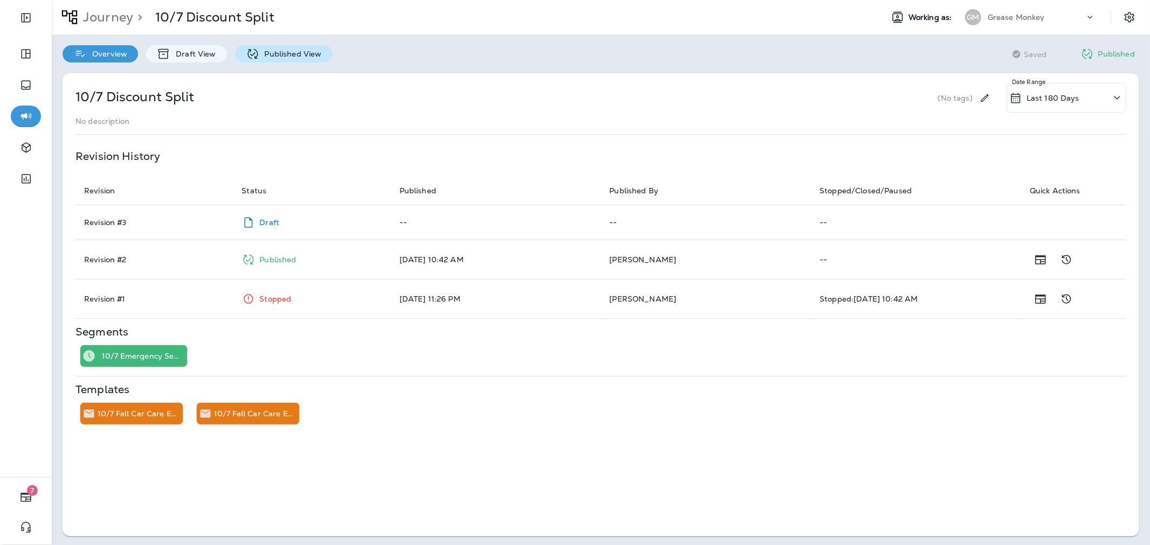
click at [259, 51] on p "Published View" at bounding box center [290, 54] width 63 height 9
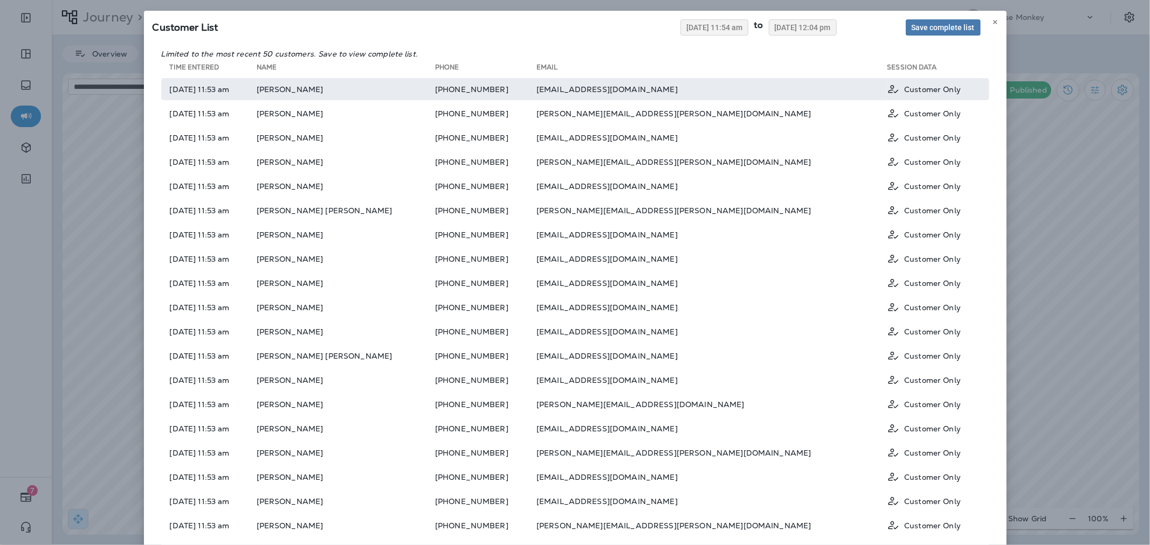
click at [751, 92] on td "brandiolofson@yahoo.com" at bounding box center [711, 89] width 350 height 22
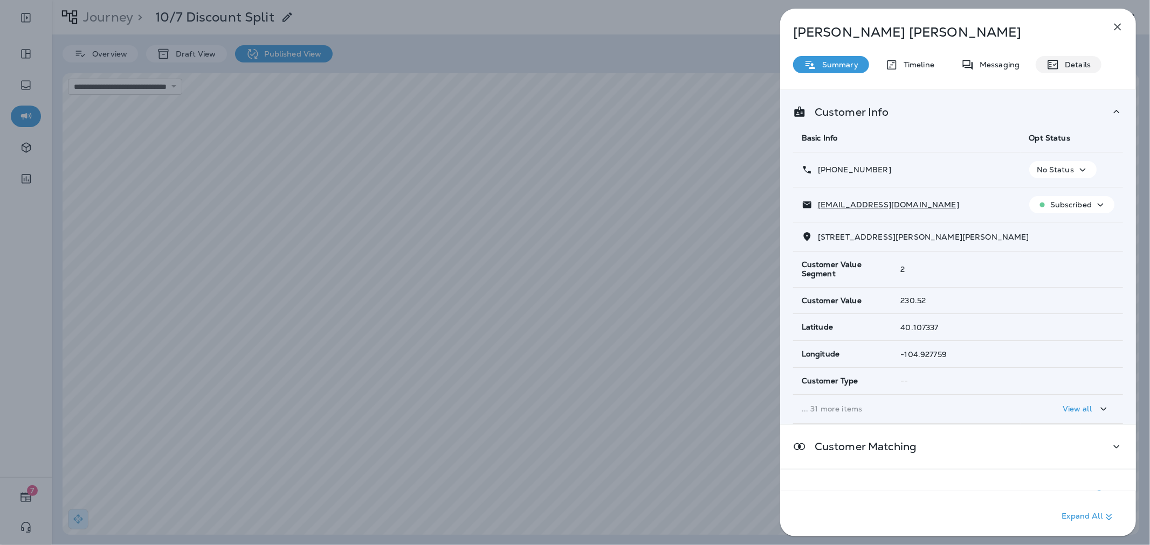
click at [1060, 67] on p "Details" at bounding box center [1074, 64] width 31 height 9
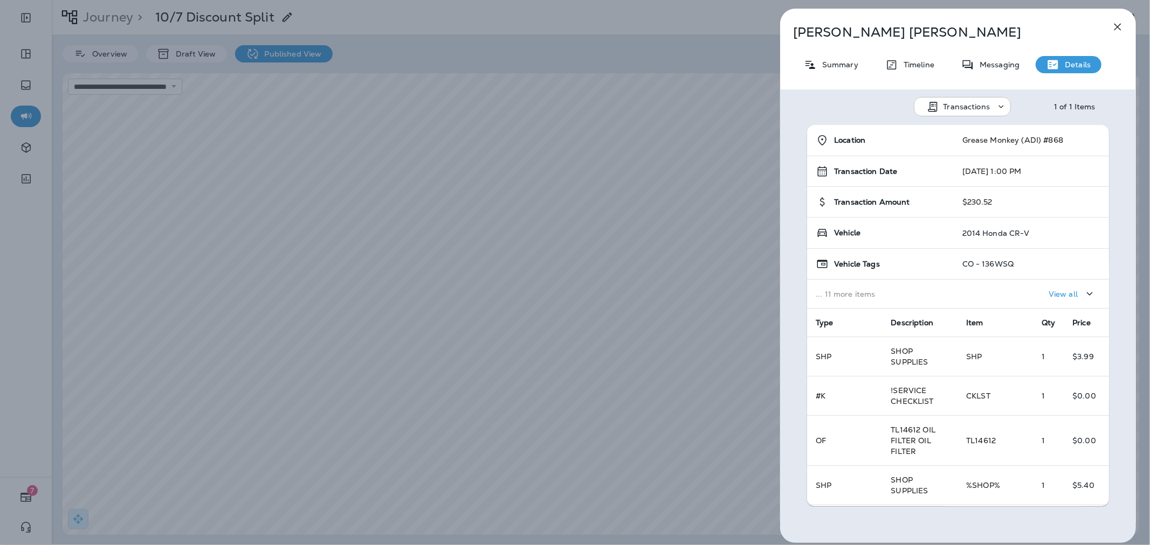
click at [1120, 32] on icon "button" at bounding box center [1117, 26] width 13 height 13
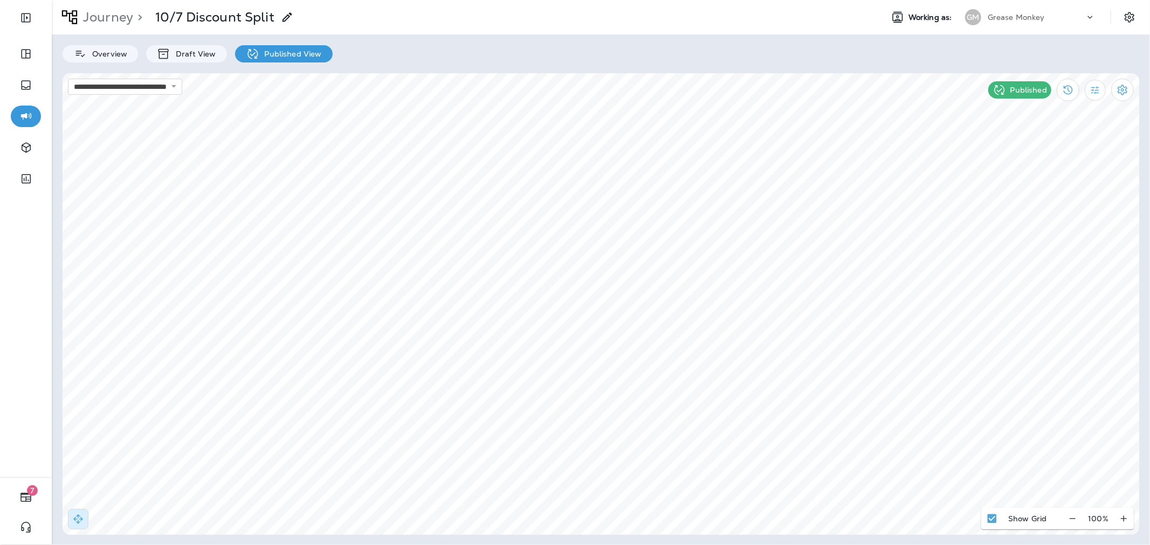
select select "**********"
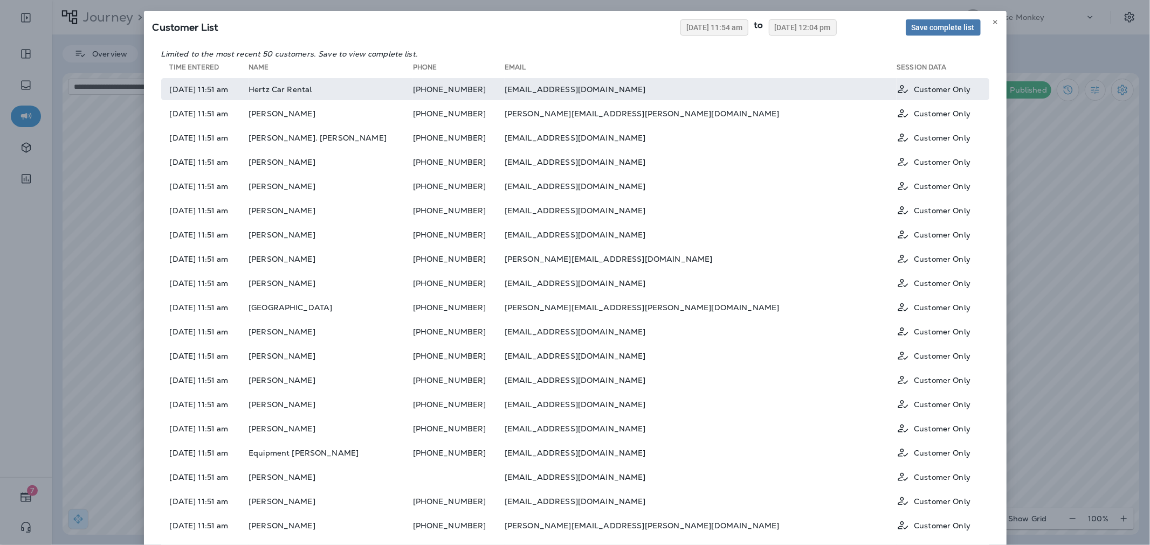
click at [639, 85] on td "ashleyapope.04@gmail.com" at bounding box center [701, 89] width 392 height 22
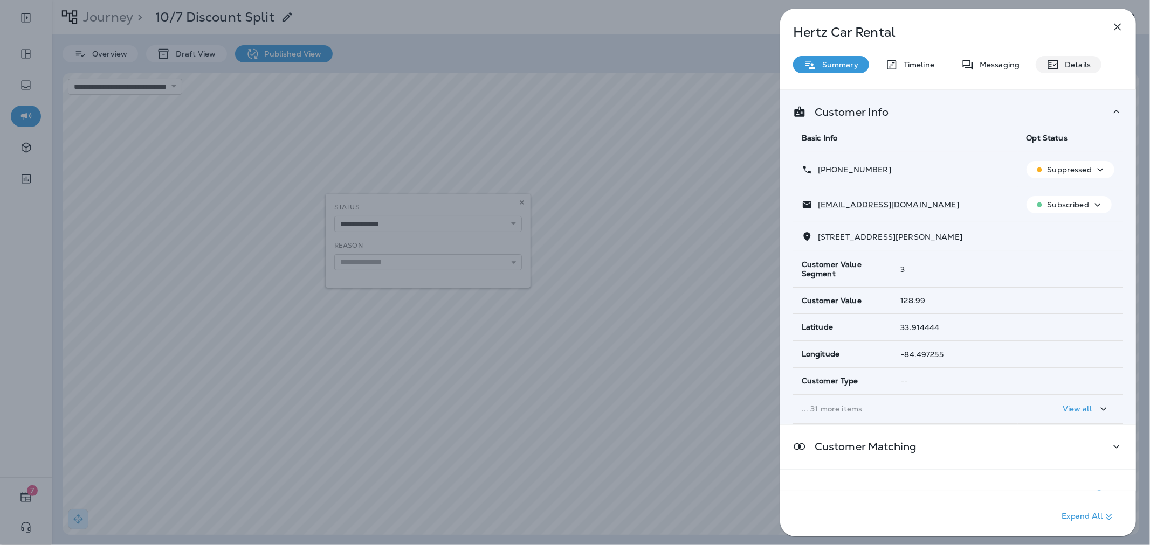
click at [1069, 62] on p "Details" at bounding box center [1074, 64] width 31 height 9
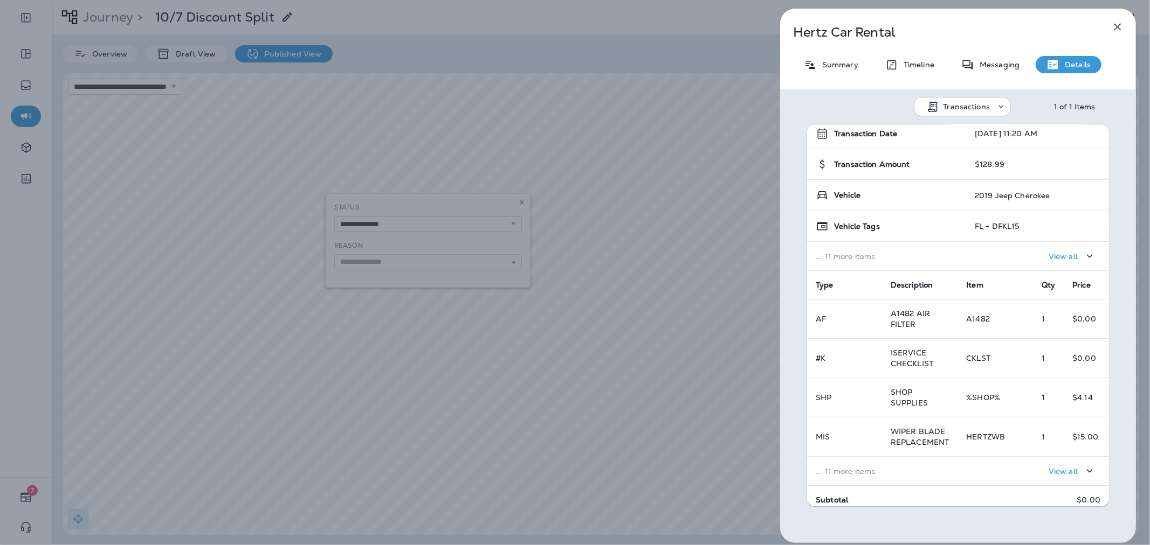
scroll to position [60, 0]
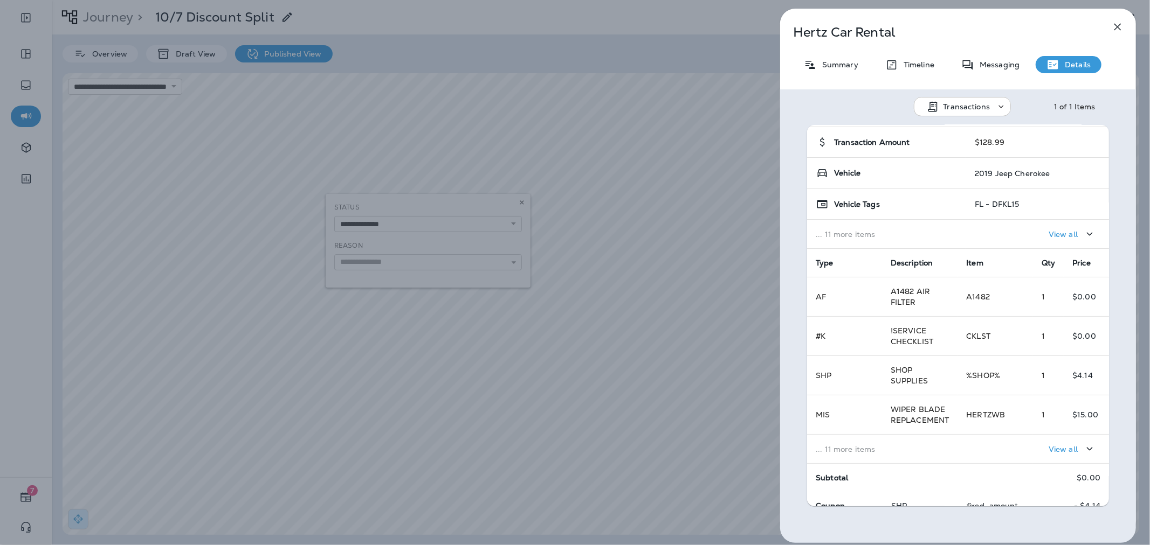
click at [1048, 233] on p "View all" at bounding box center [1062, 234] width 29 height 9
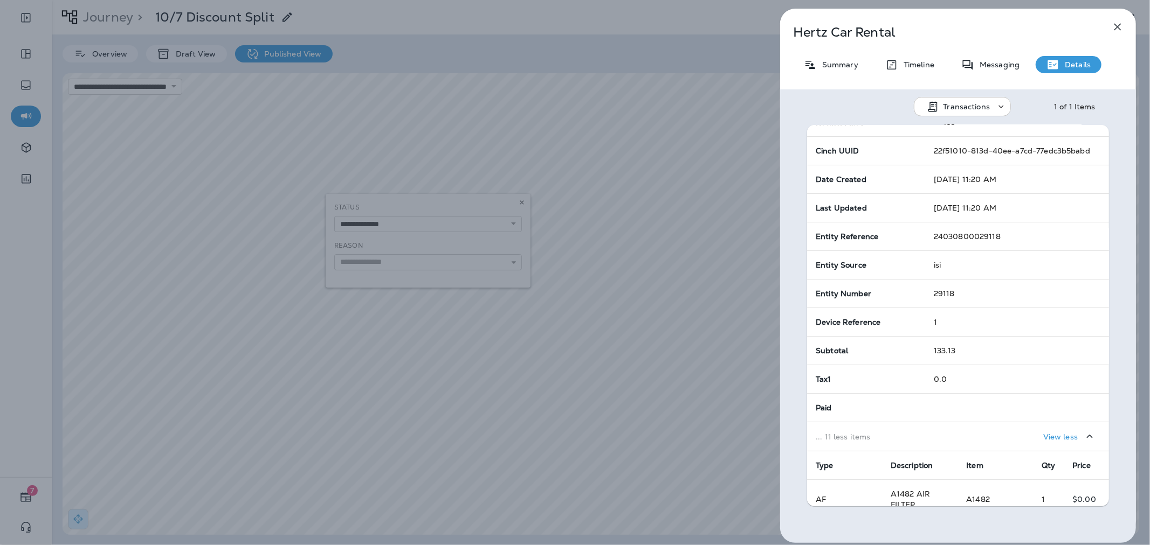
scroll to position [179, 0]
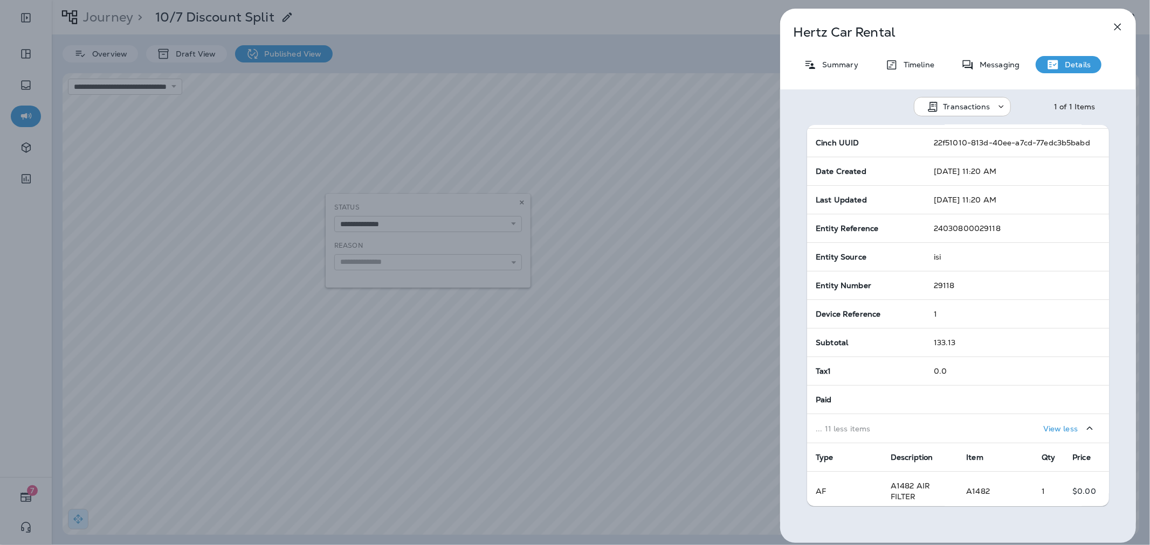
drag, startPoint x: 926, startPoint y: 255, endPoint x: 943, endPoint y: 256, distance: 17.3
click at [943, 256] on td "isi" at bounding box center [1017, 257] width 184 height 29
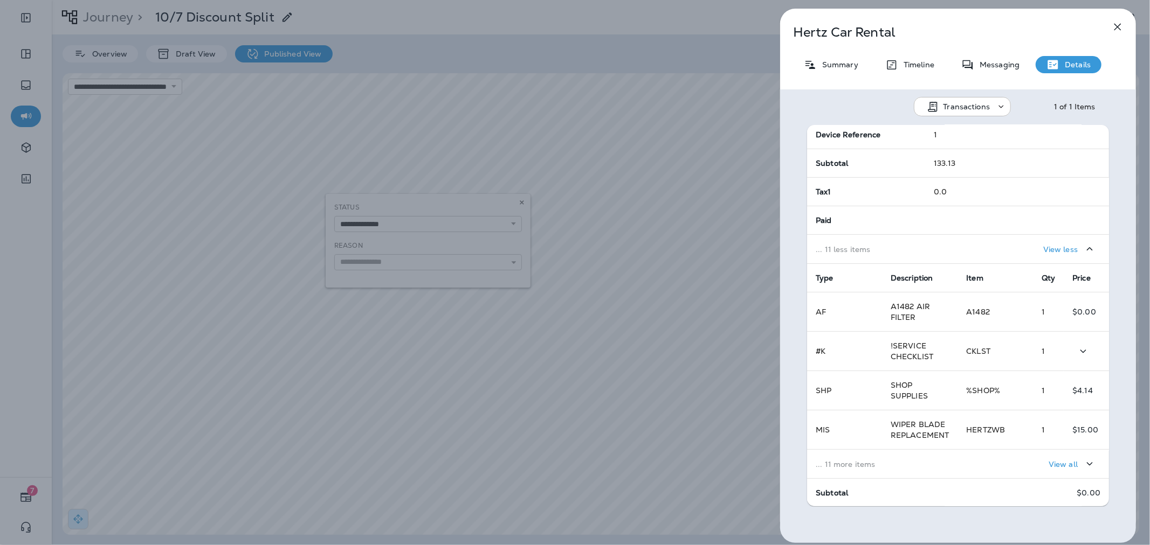
scroll to position [444, 0]
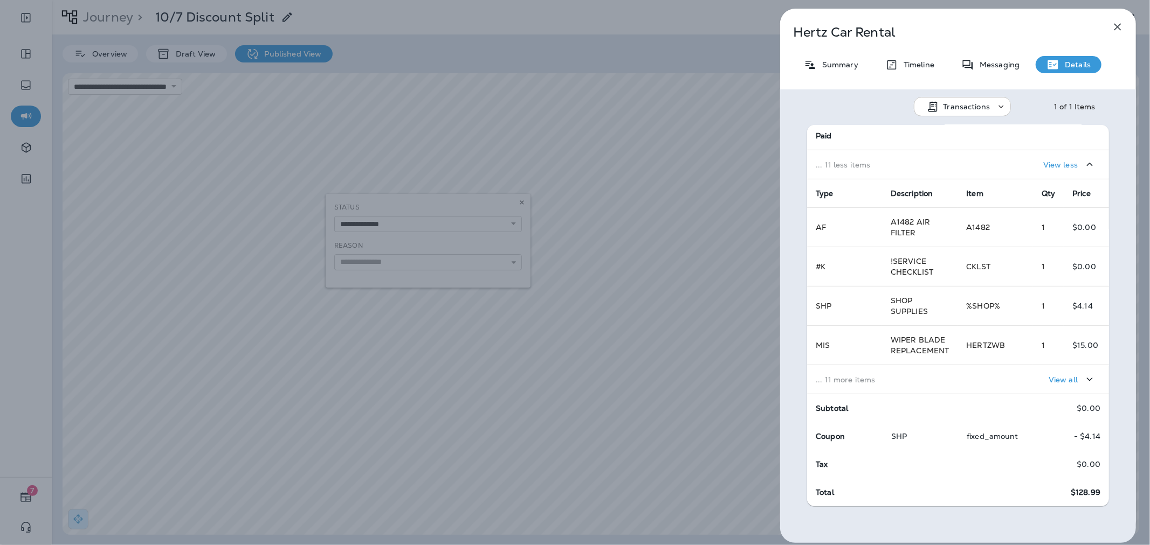
click at [1048, 378] on p "View all" at bounding box center [1062, 380] width 29 height 9
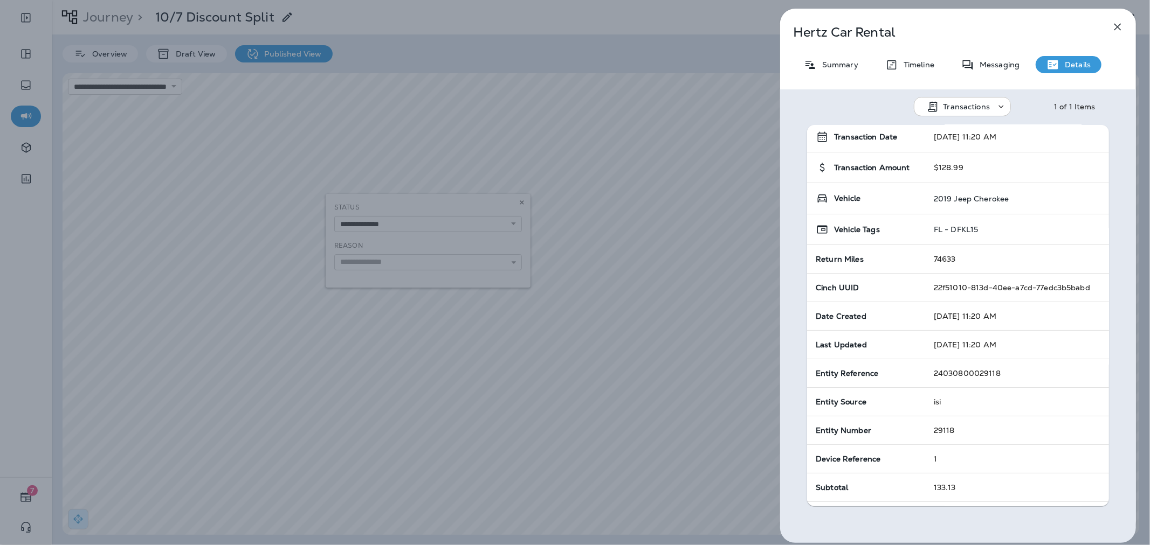
scroll to position [0, 0]
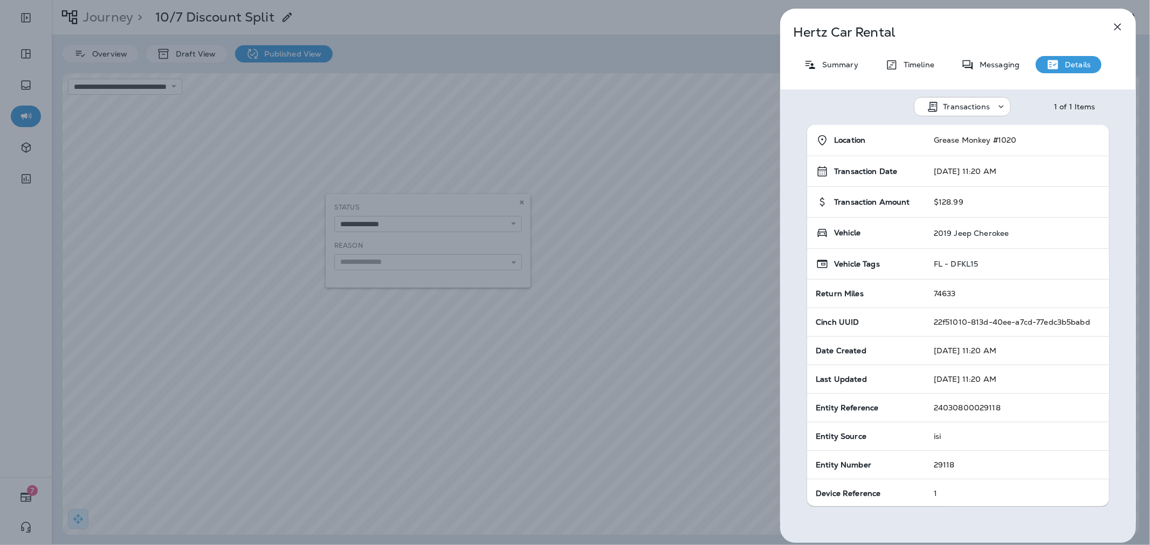
click at [988, 103] on div "Transactions" at bounding box center [969, 106] width 52 height 9
click at [1019, 100] on div "Transactions 1 of 1 Items" at bounding box center [958, 103] width 356 height 28
click at [1118, 25] on icon "button" at bounding box center [1117, 26] width 13 height 13
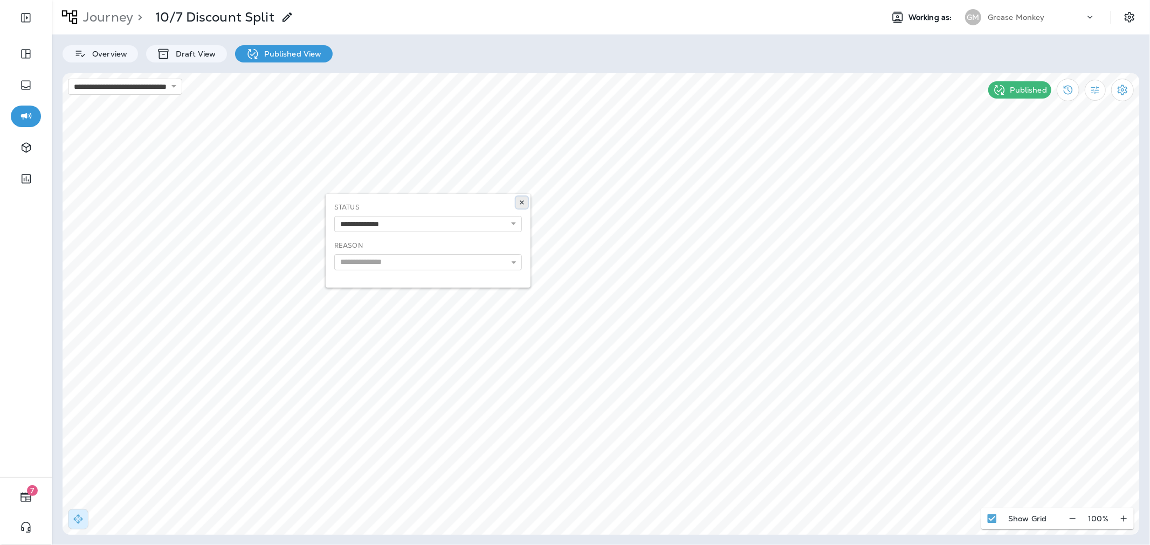
click at [522, 201] on icon at bounding box center [522, 202] width 6 height 6
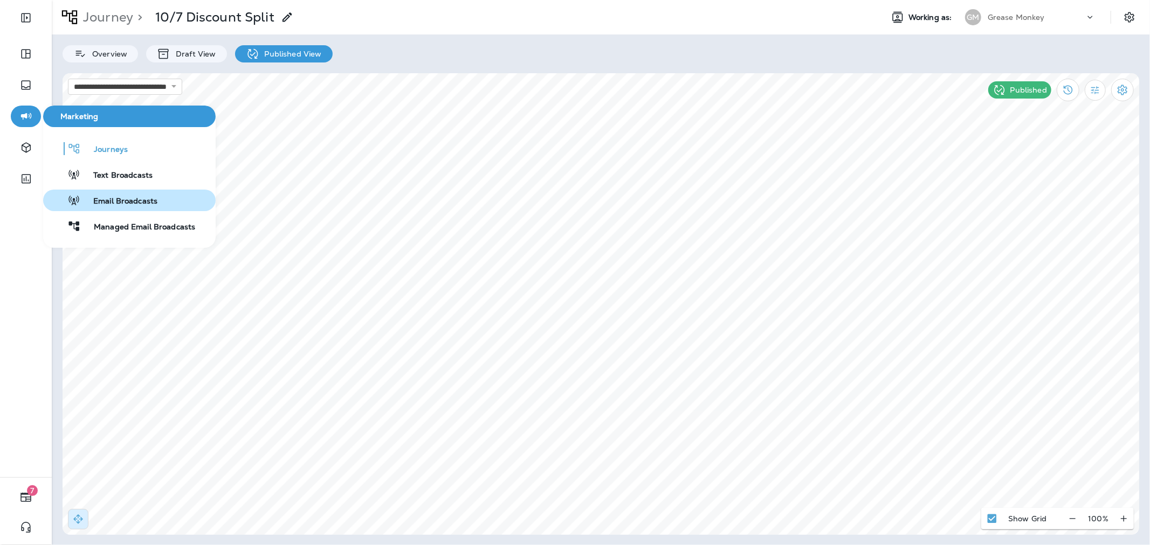
click at [126, 197] on span "Email Broadcasts" at bounding box center [118, 202] width 77 height 10
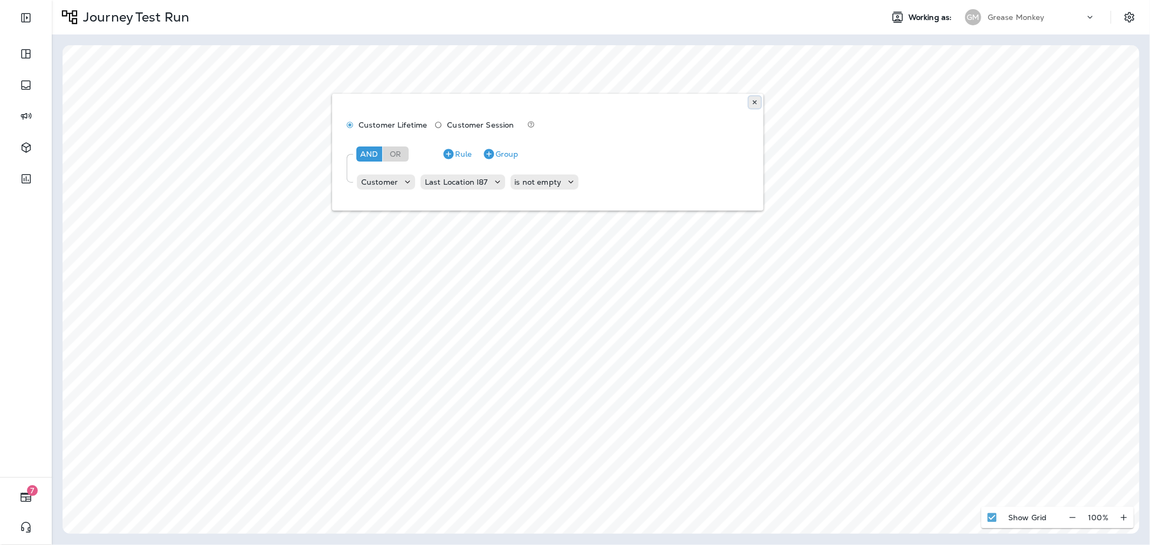
click at [755, 105] on icon at bounding box center [754, 102] width 6 height 6
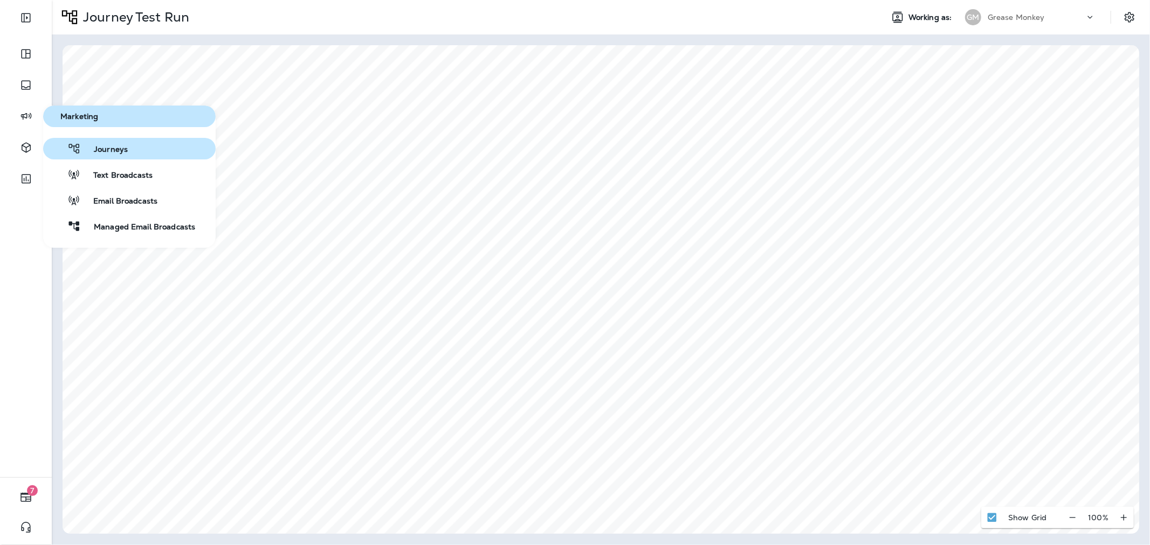
click at [95, 154] on span "Journeys" at bounding box center [104, 150] width 47 height 10
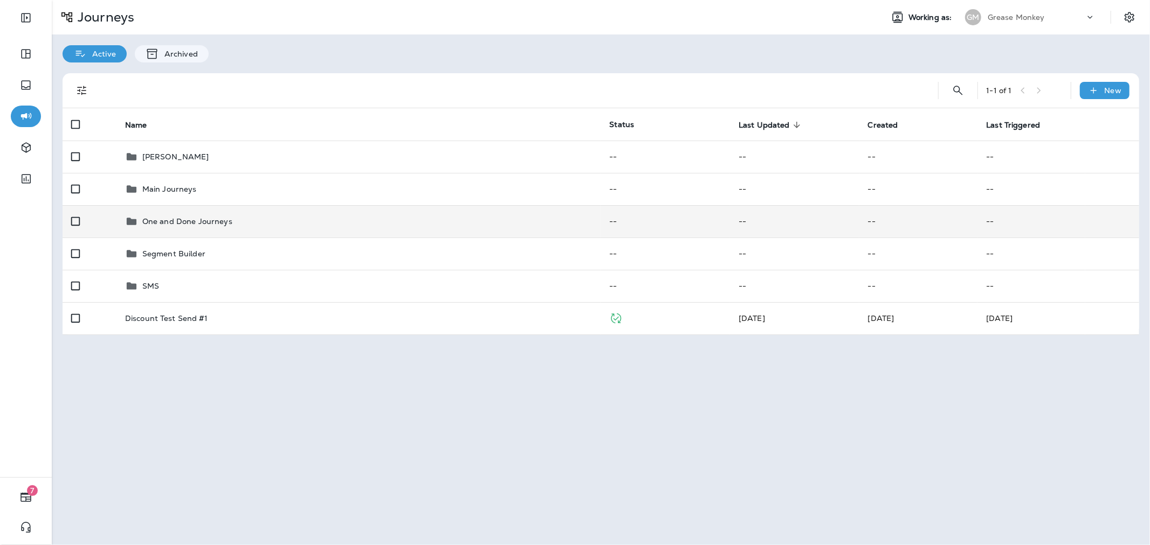
click at [229, 217] on p "One and Done Journeys" at bounding box center [187, 221] width 90 height 9
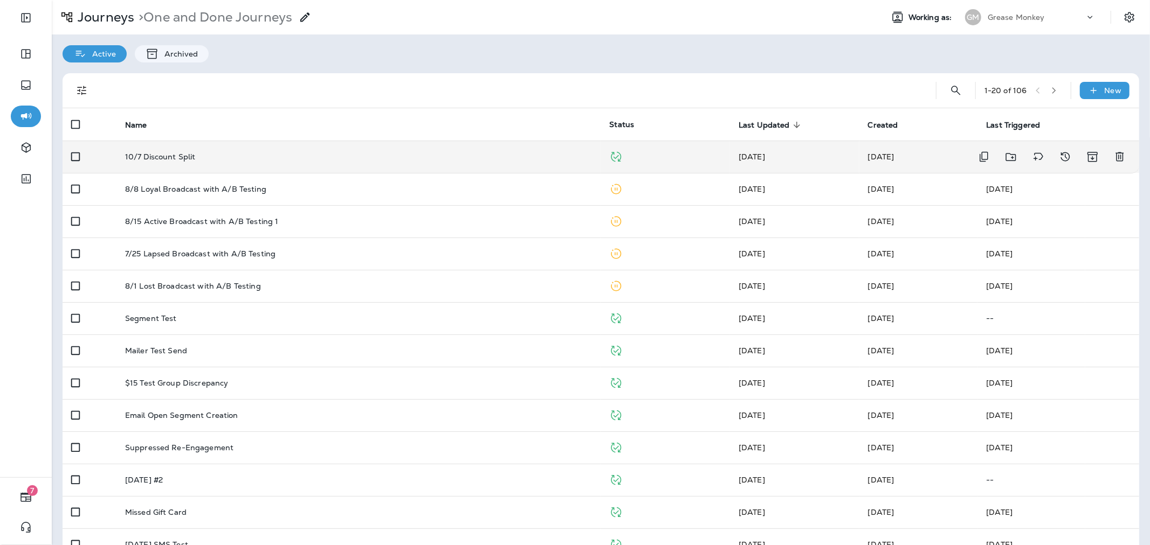
click at [286, 154] on div "10/7 Discount Split" at bounding box center [358, 157] width 467 height 9
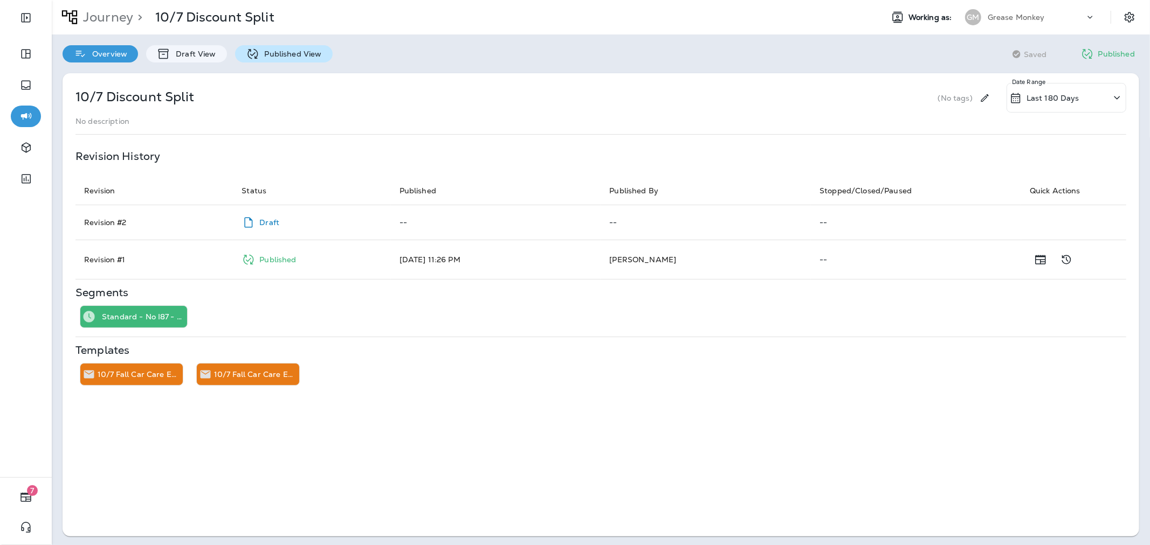
click at [260, 50] on p "Published View" at bounding box center [290, 54] width 63 height 9
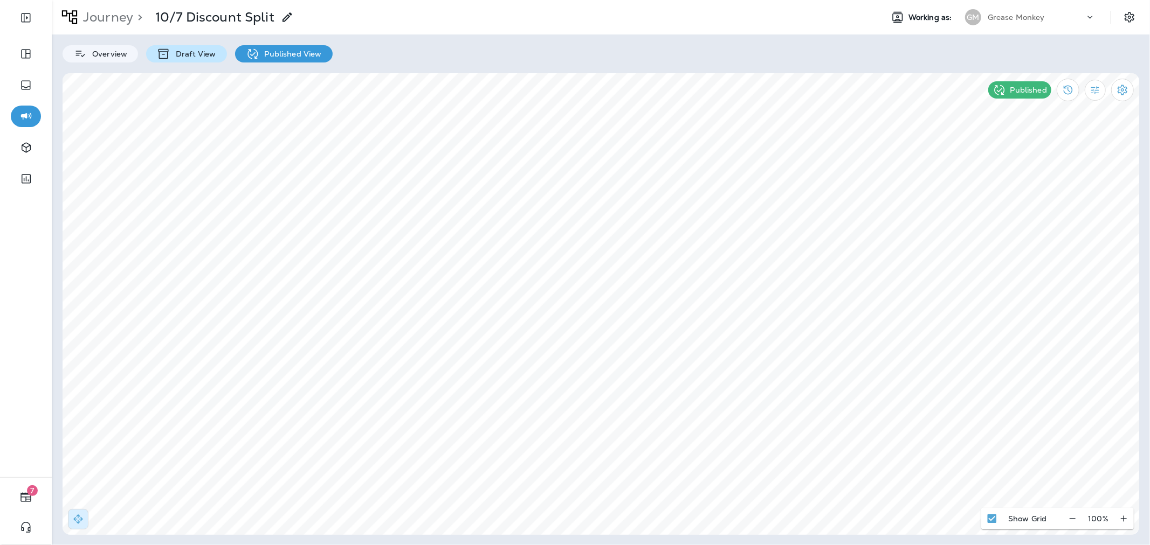
click at [191, 55] on p "Draft View" at bounding box center [192, 54] width 45 height 9
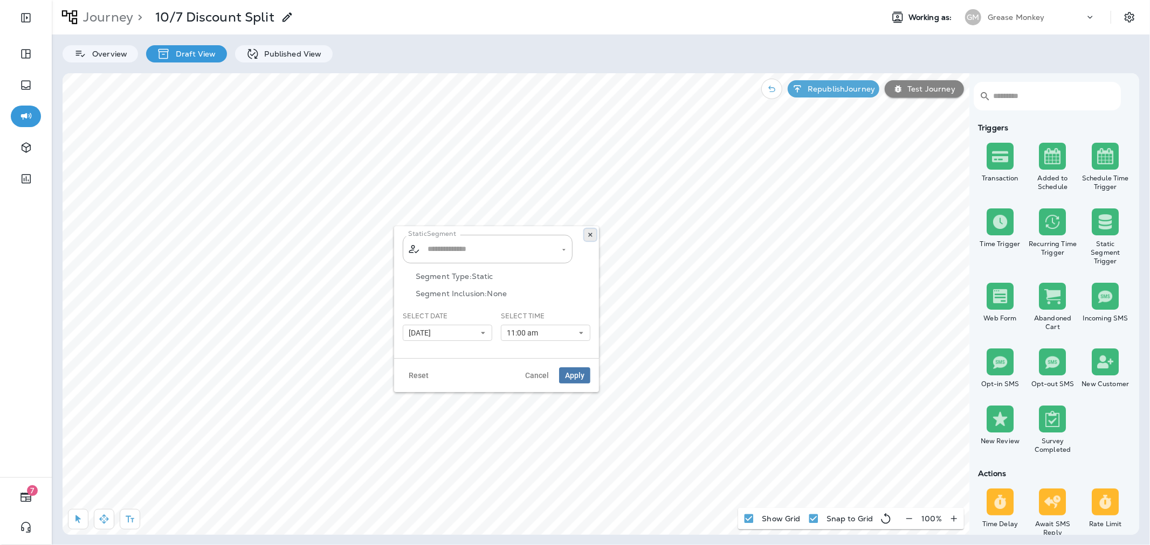
click at [591, 233] on icon at bounding box center [590, 235] width 6 height 6
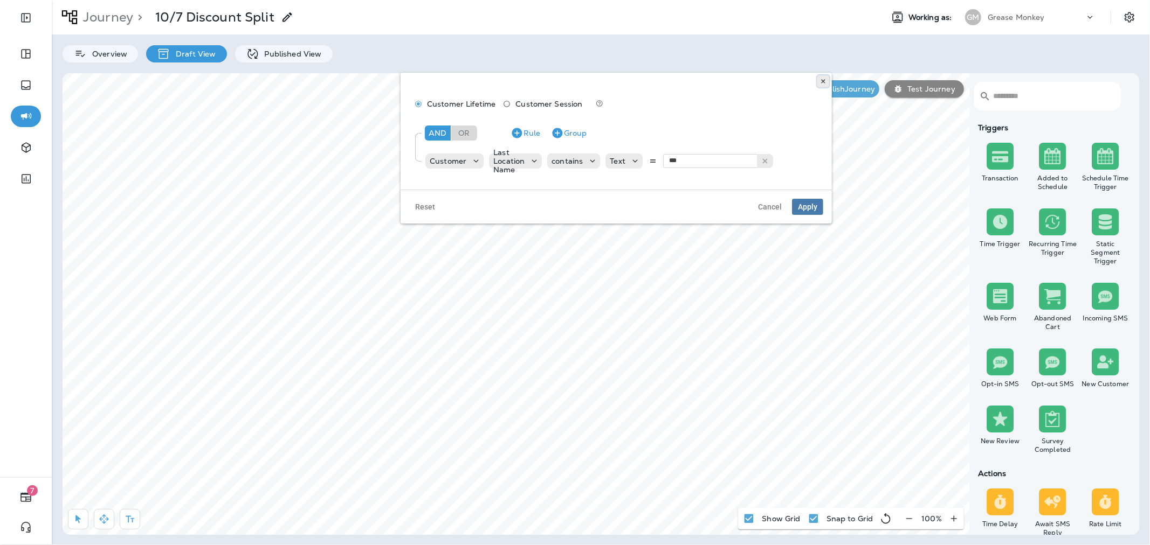
click at [823, 80] on icon at bounding box center [823, 81] width 6 height 6
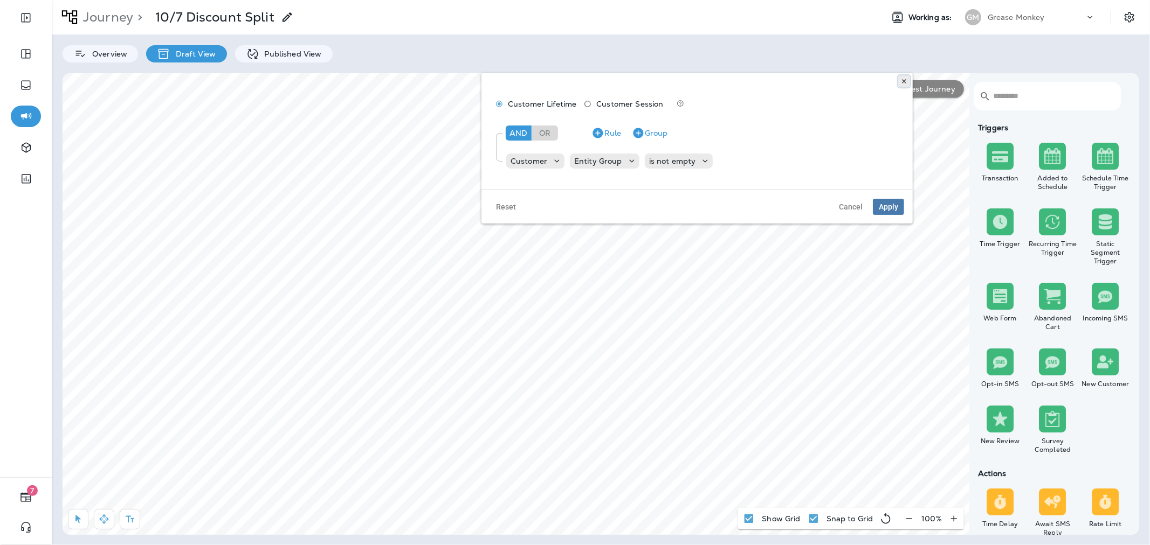
click at [904, 78] on button at bounding box center [904, 81] width 12 height 12
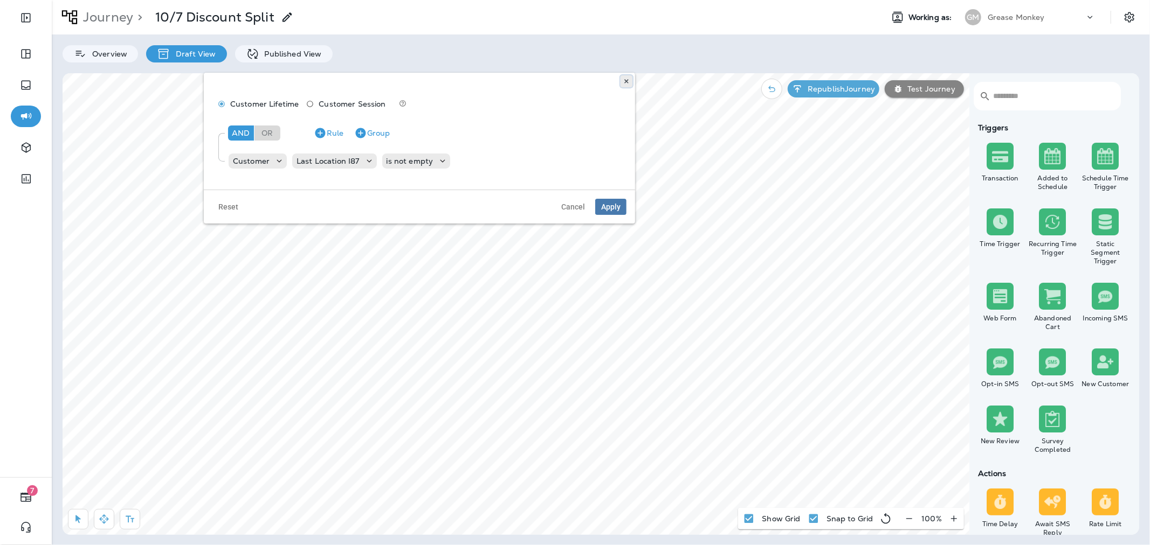
click at [628, 79] on icon at bounding box center [626, 81] width 6 height 6
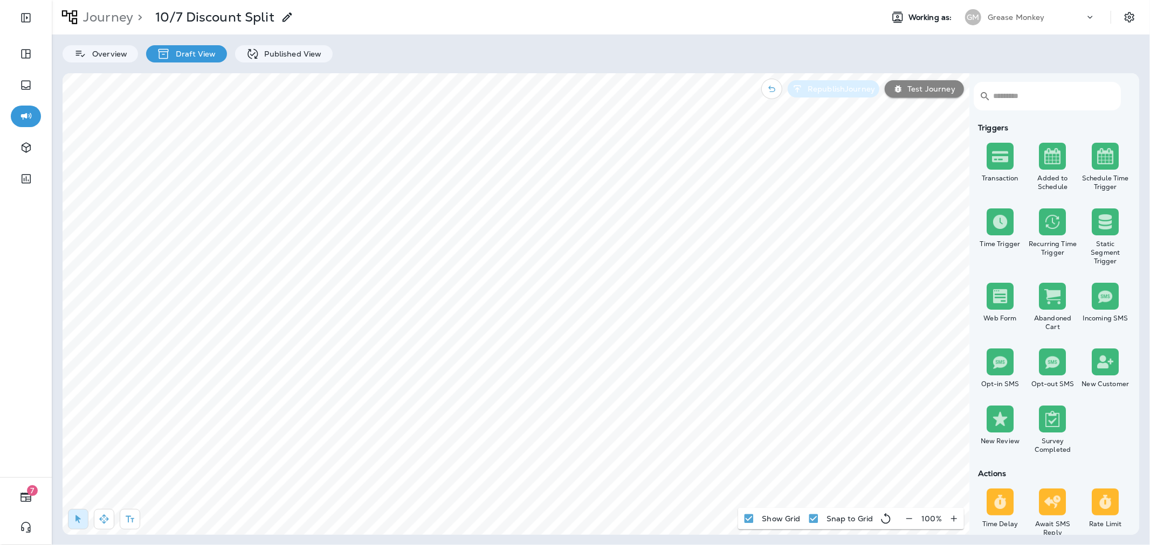
click at [858, 85] on p "Republish Journey" at bounding box center [839, 89] width 72 height 9
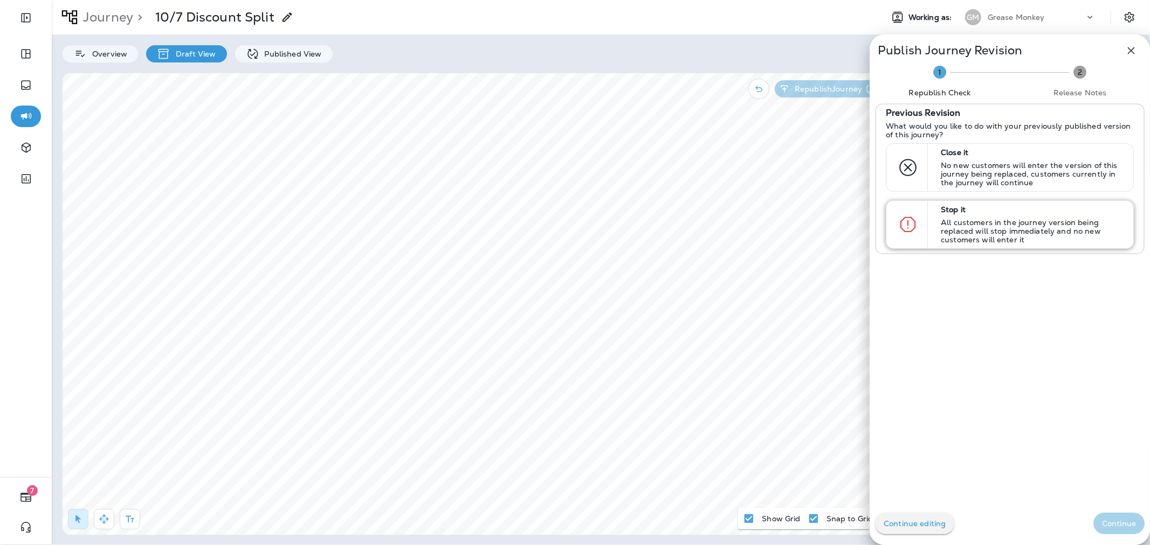
click at [896, 209] on div at bounding box center [905, 224] width 27 height 47
click at [1116, 526] on p "Continue" at bounding box center [1119, 524] width 34 height 9
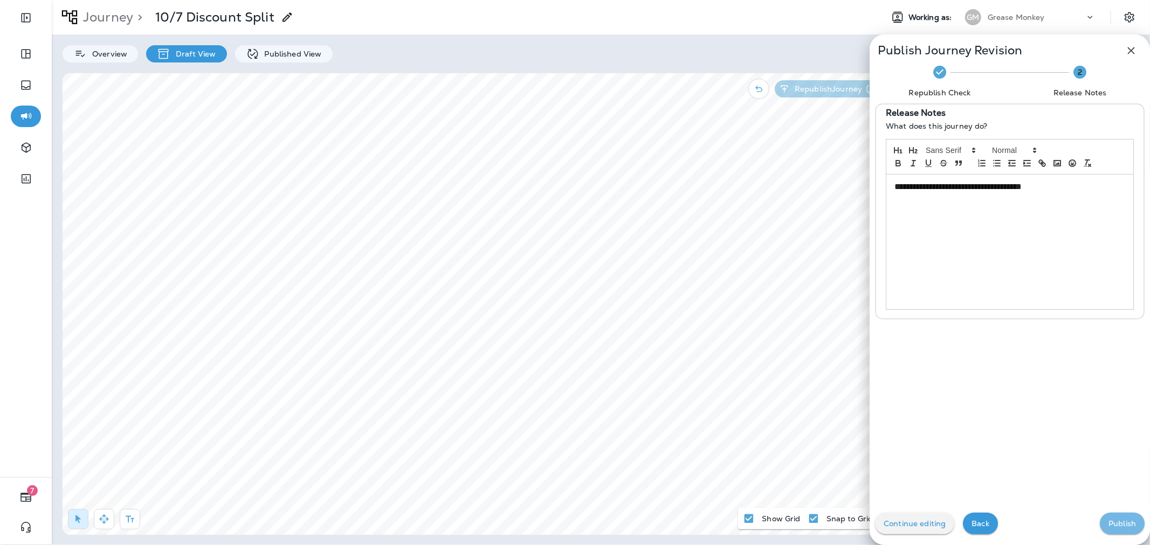
click at [1113, 526] on p "Publish" at bounding box center [1121, 524] width 27 height 9
